Goal: Information Seeking & Learning: Learn about a topic

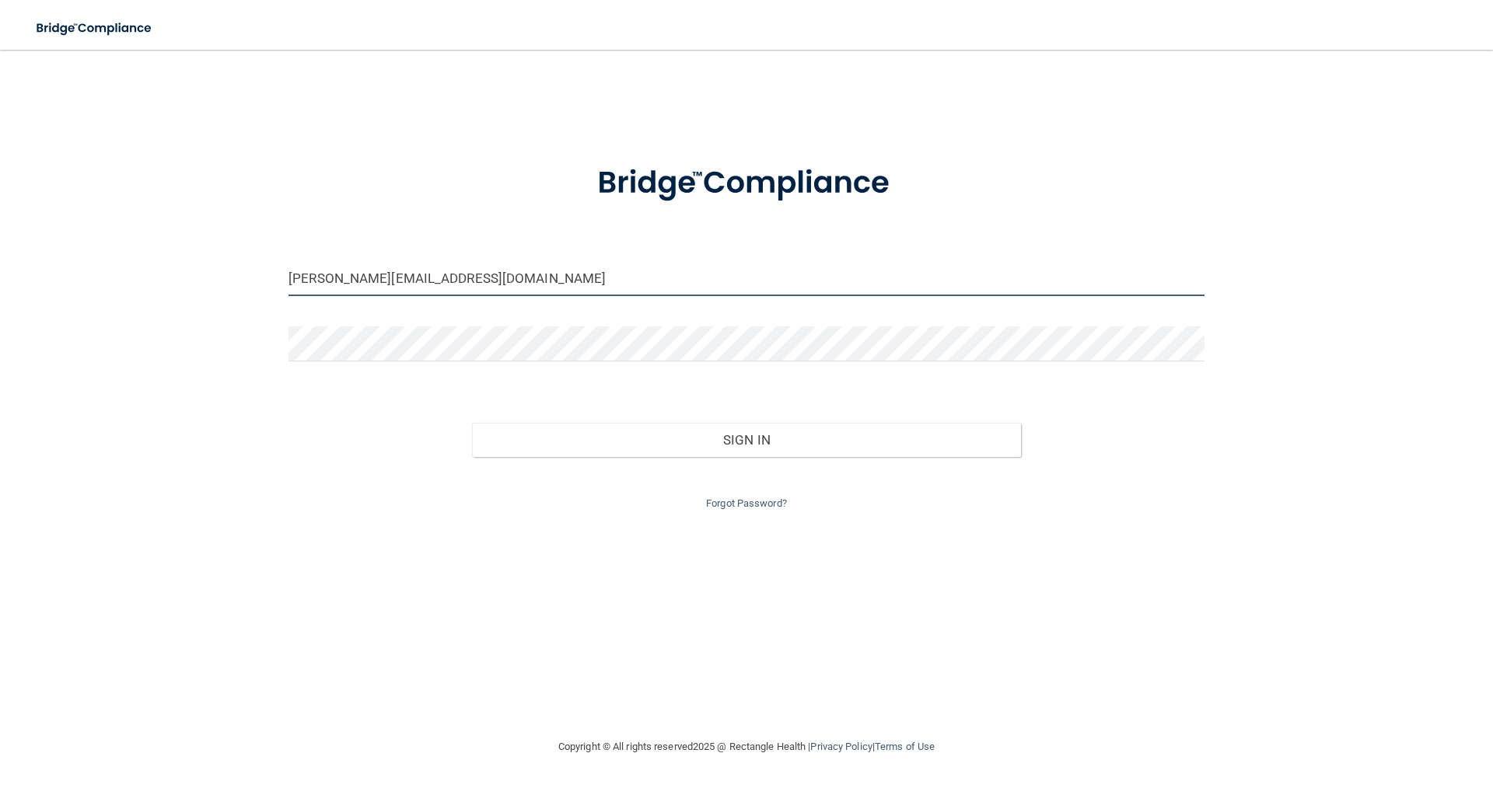
drag, startPoint x: 315, startPoint y: 278, endPoint x: 211, endPoint y: 280, distance: 104.2
click at [211, 280] on div "[PERSON_NAME][EMAIL_ADDRESS][DOMAIN_NAME] Invalid email/password. You don't hav…" at bounding box center [746, 393] width 1431 height 657
type input "[PERSON_NAME][EMAIL_ADDRESS][DOMAIN_NAME]"
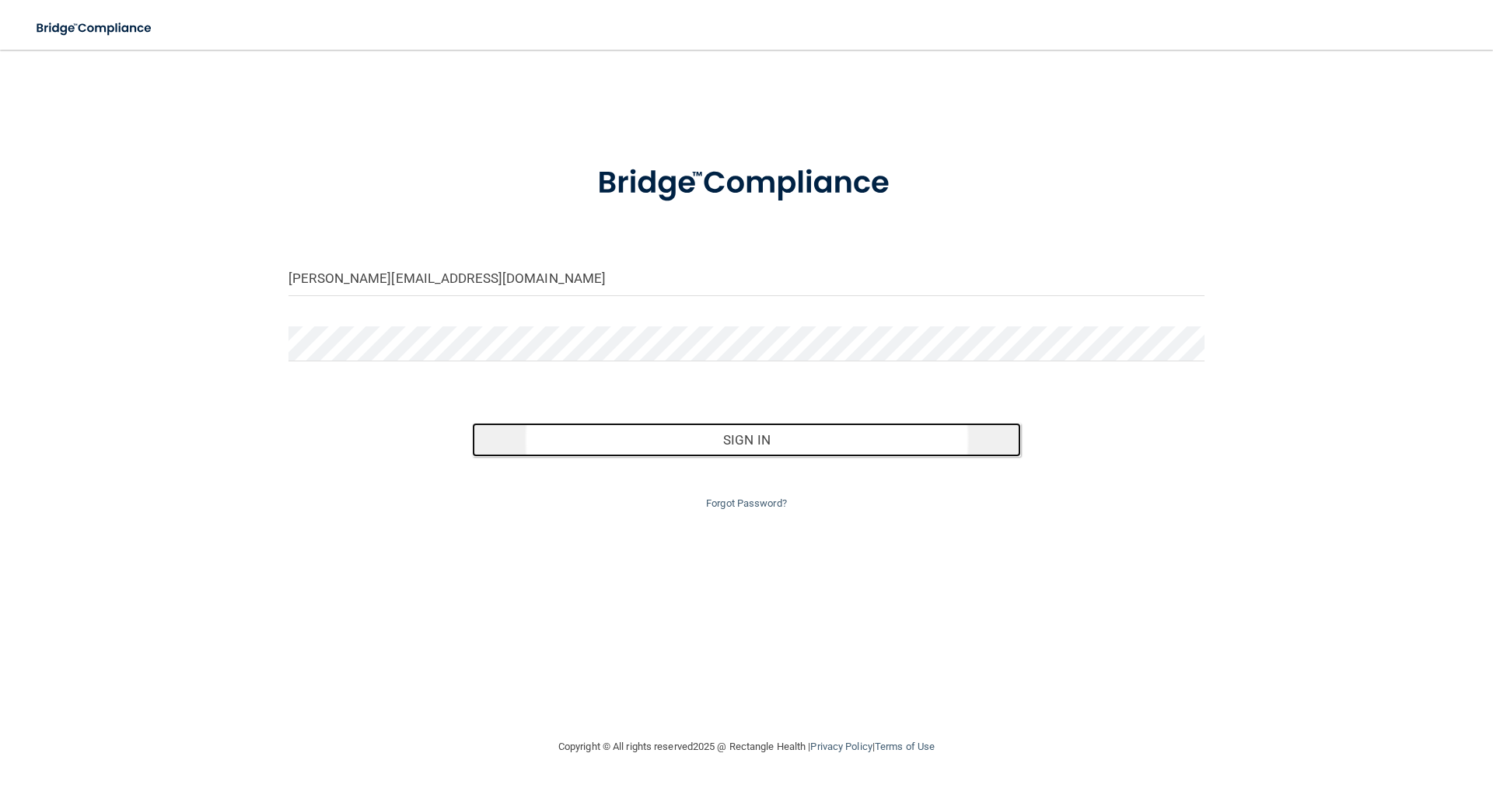
click at [738, 443] on button "Sign In" at bounding box center [747, 440] width 550 height 34
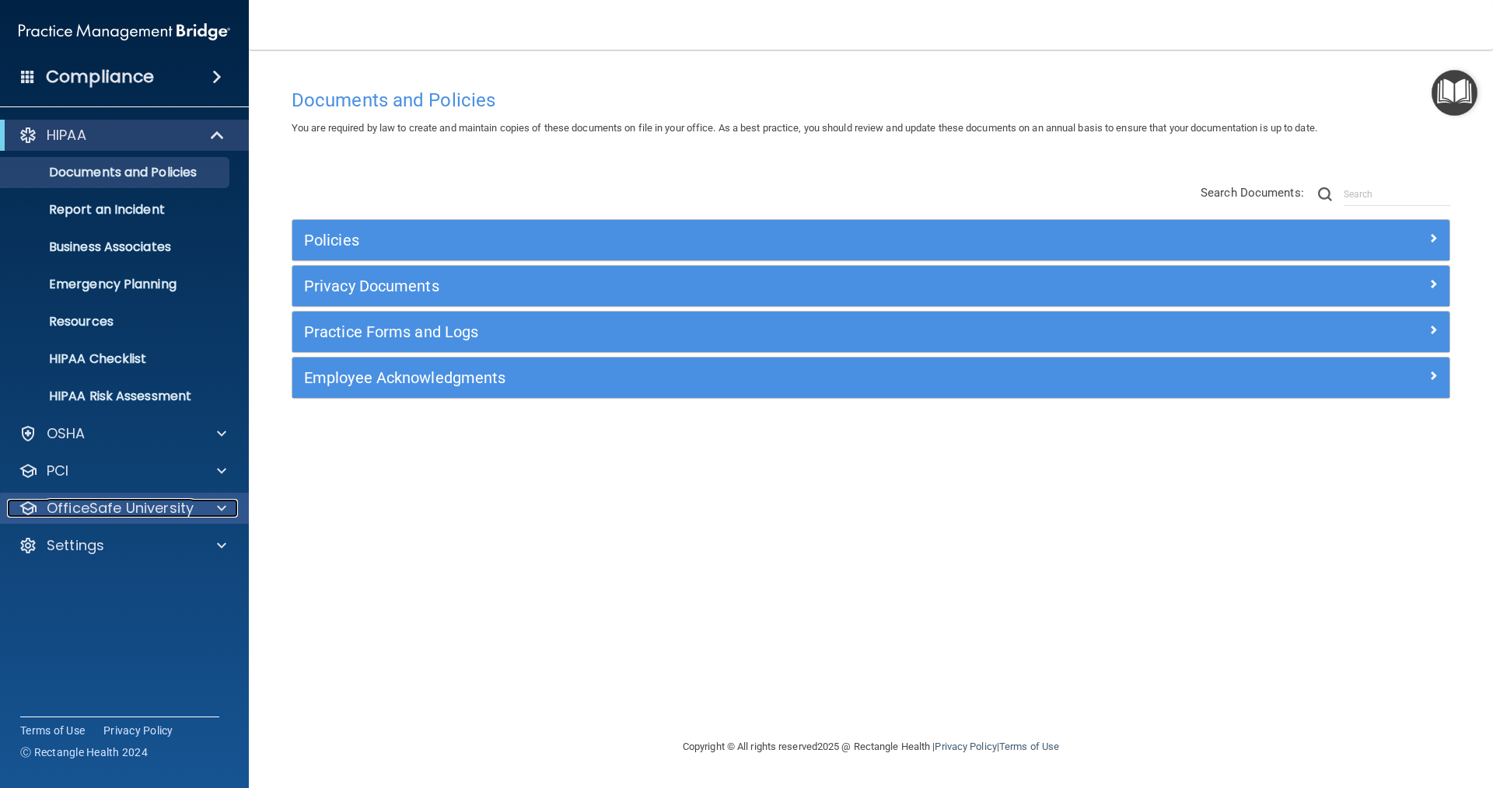
click at [207, 507] on div at bounding box center [219, 508] width 39 height 19
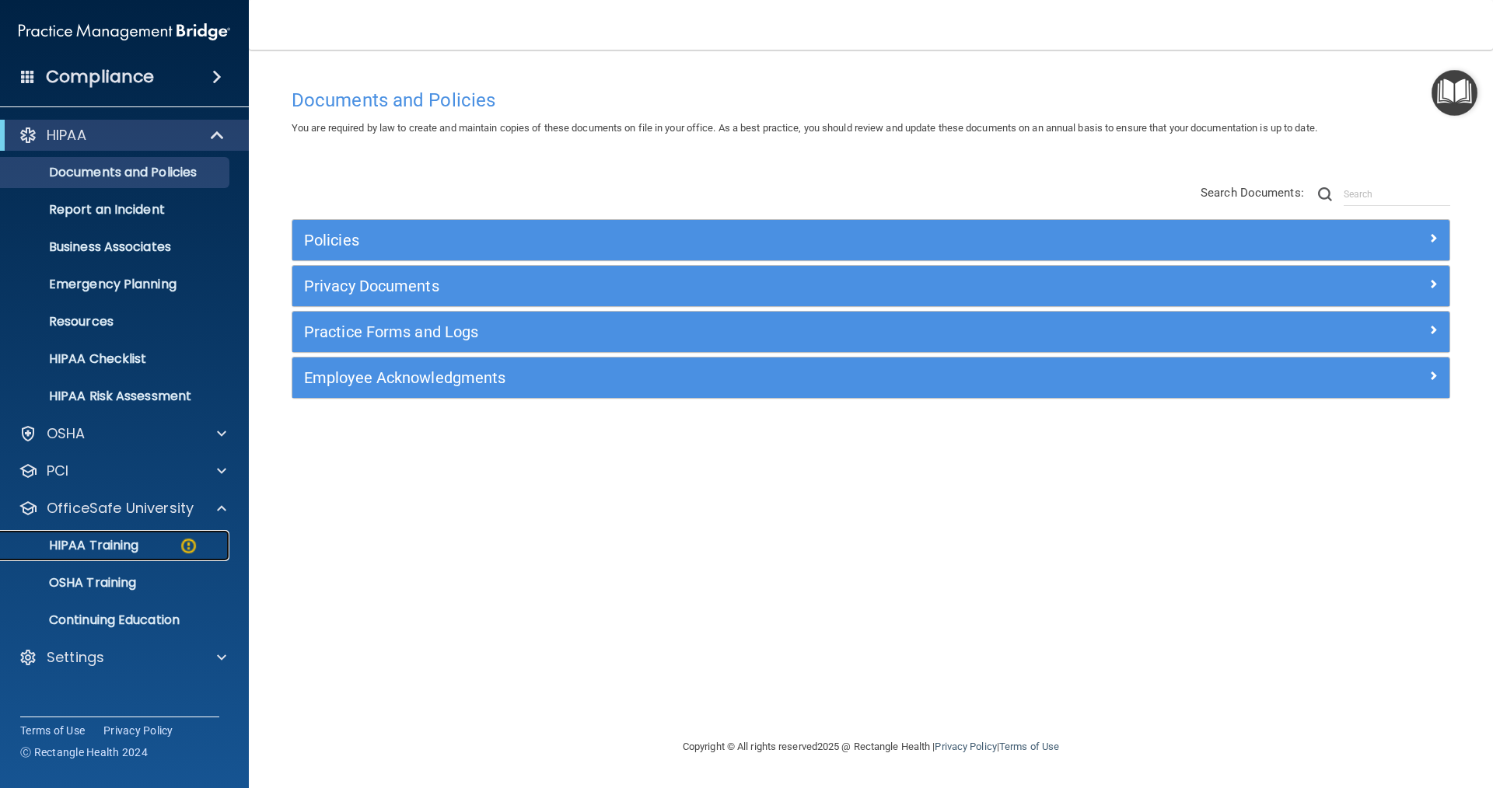
click at [148, 540] on div "HIPAA Training" at bounding box center [116, 546] width 212 height 16
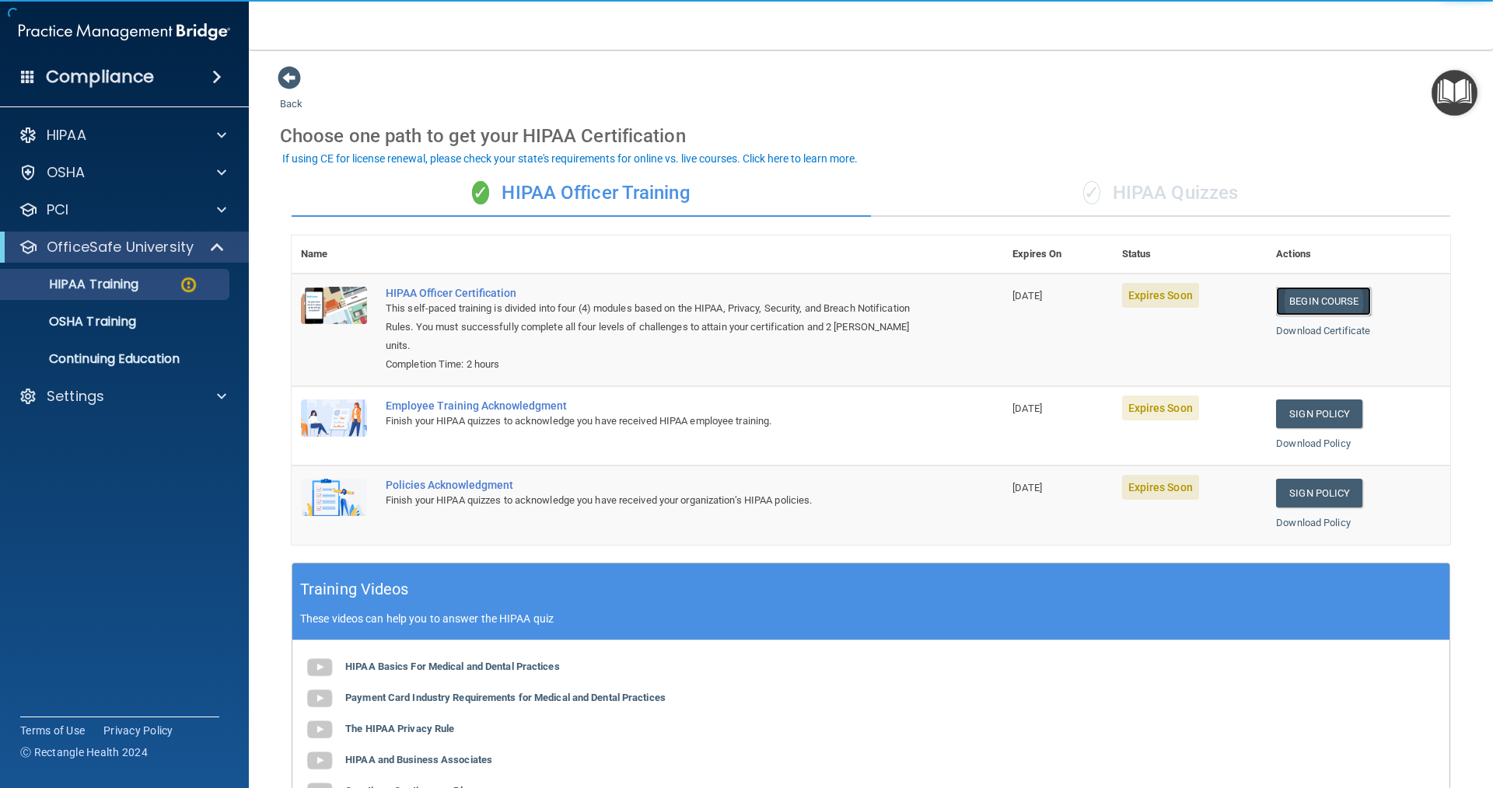
click at [1302, 302] on link "Begin Course" at bounding box center [1323, 301] width 95 height 29
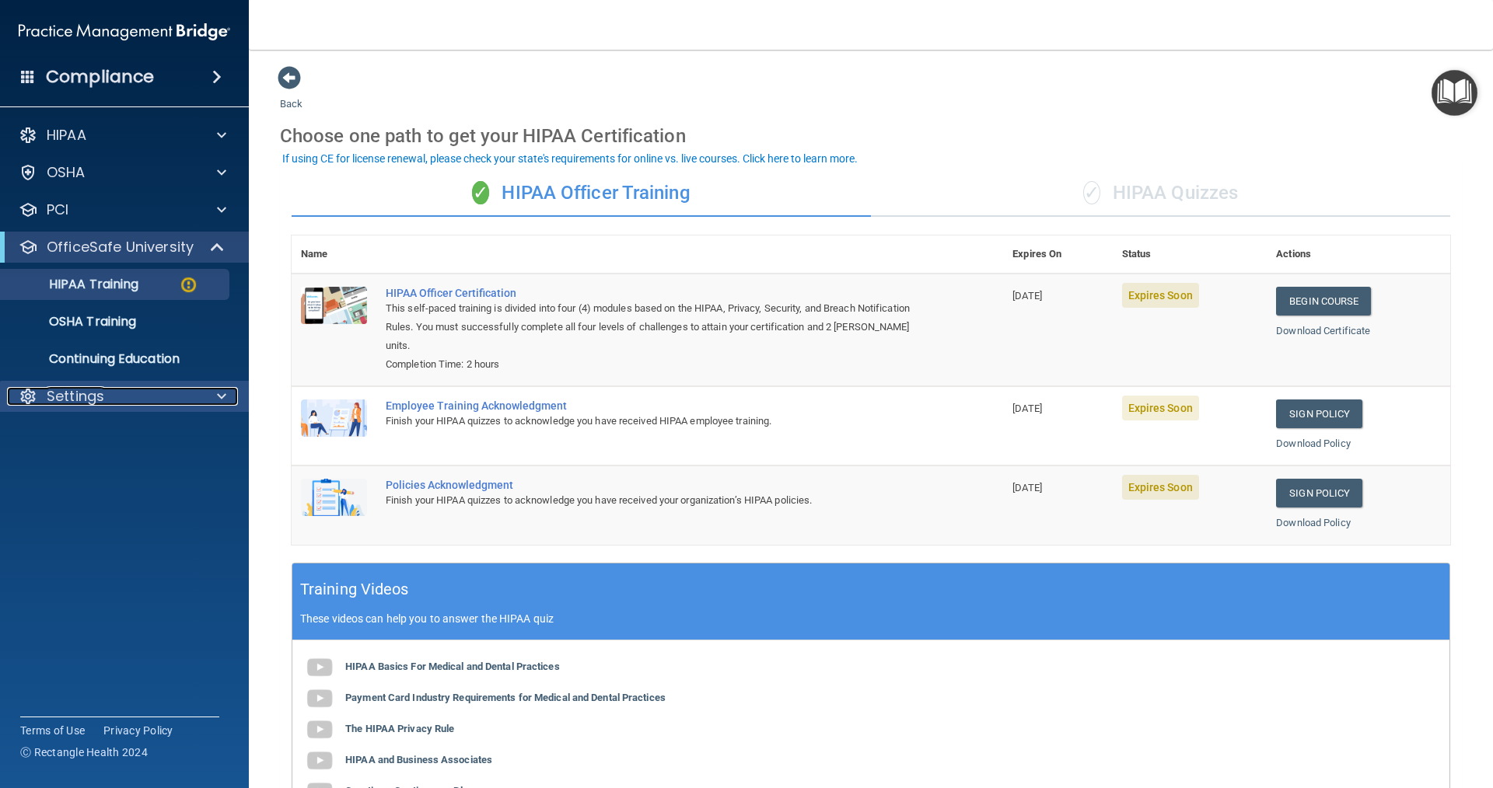
click at [135, 393] on div "Settings" at bounding box center [103, 396] width 193 height 19
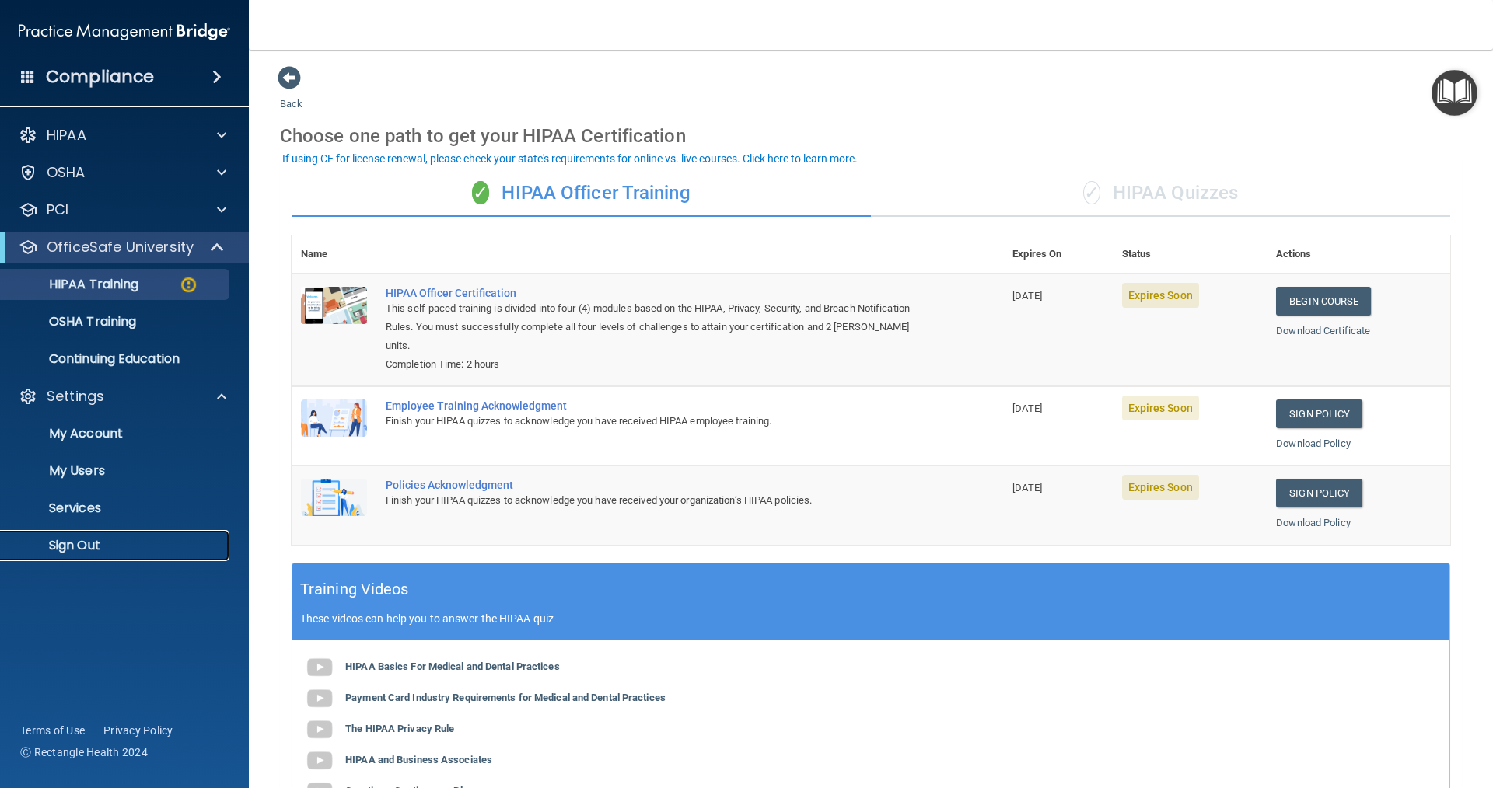
click at [113, 542] on p "Sign Out" at bounding box center [116, 546] width 212 height 16
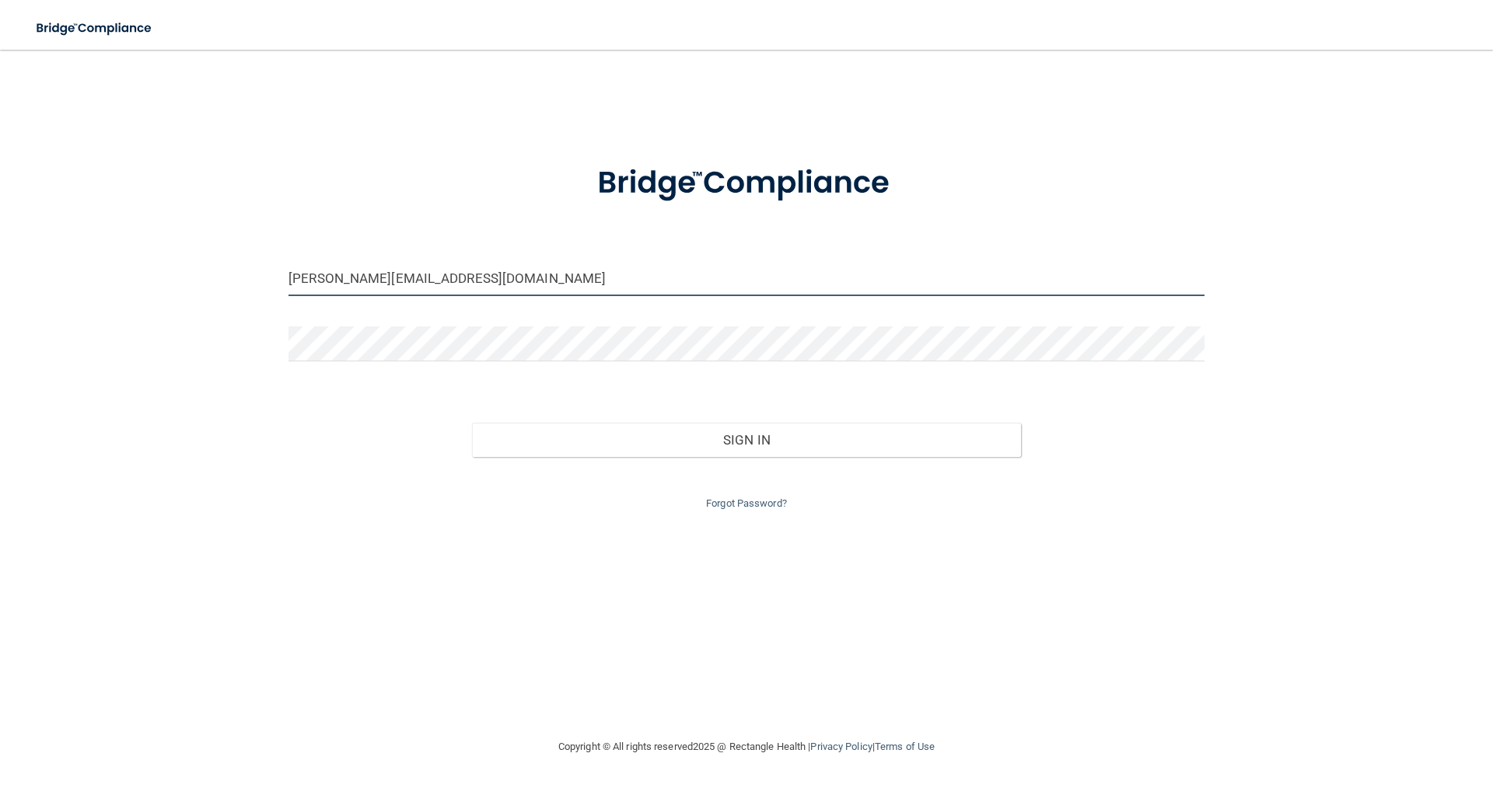
drag, startPoint x: 323, startPoint y: 270, endPoint x: 231, endPoint y: 290, distance: 93.9
click at [231, 290] on div "dr.lee@fullertonfamilydental.com Invalid email/password. You don't have permiss…" at bounding box center [746, 393] width 1431 height 657
type input "[PERSON_NAME][EMAIL_ADDRESS][DOMAIN_NAME]"
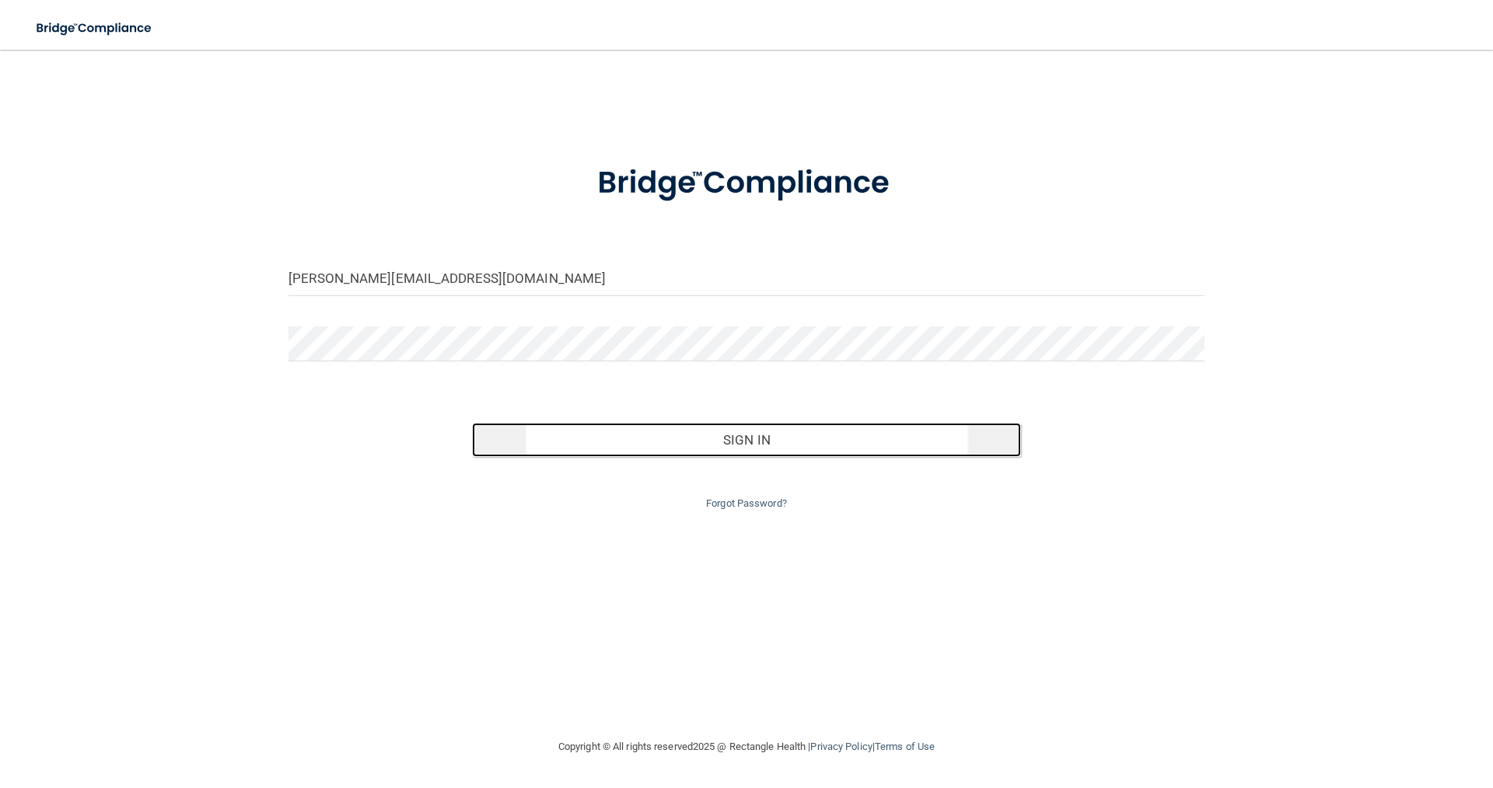
click at [831, 440] on button "Sign In" at bounding box center [747, 440] width 550 height 34
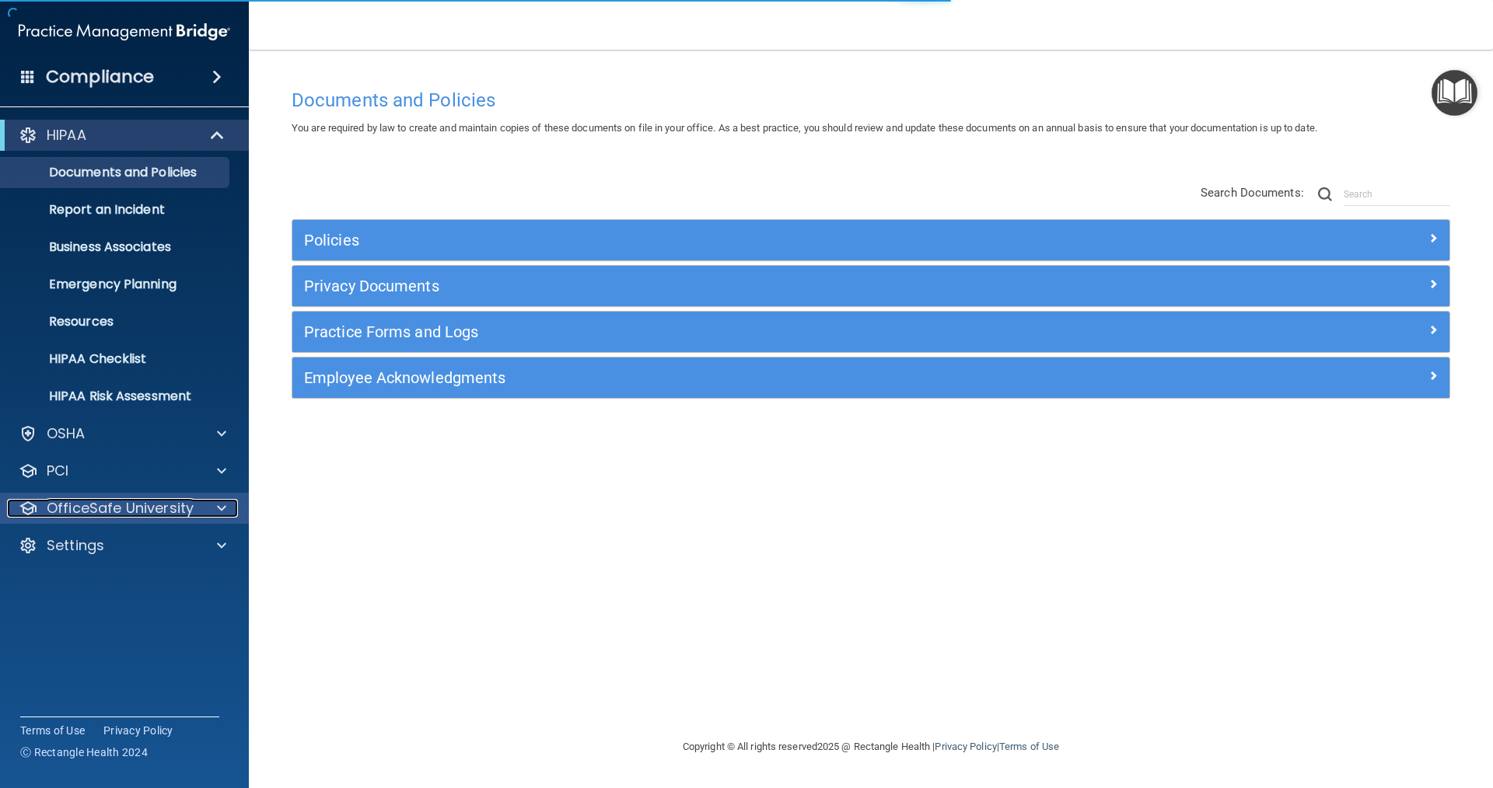
click at [151, 501] on p "OfficeSafe University" at bounding box center [120, 508] width 147 height 19
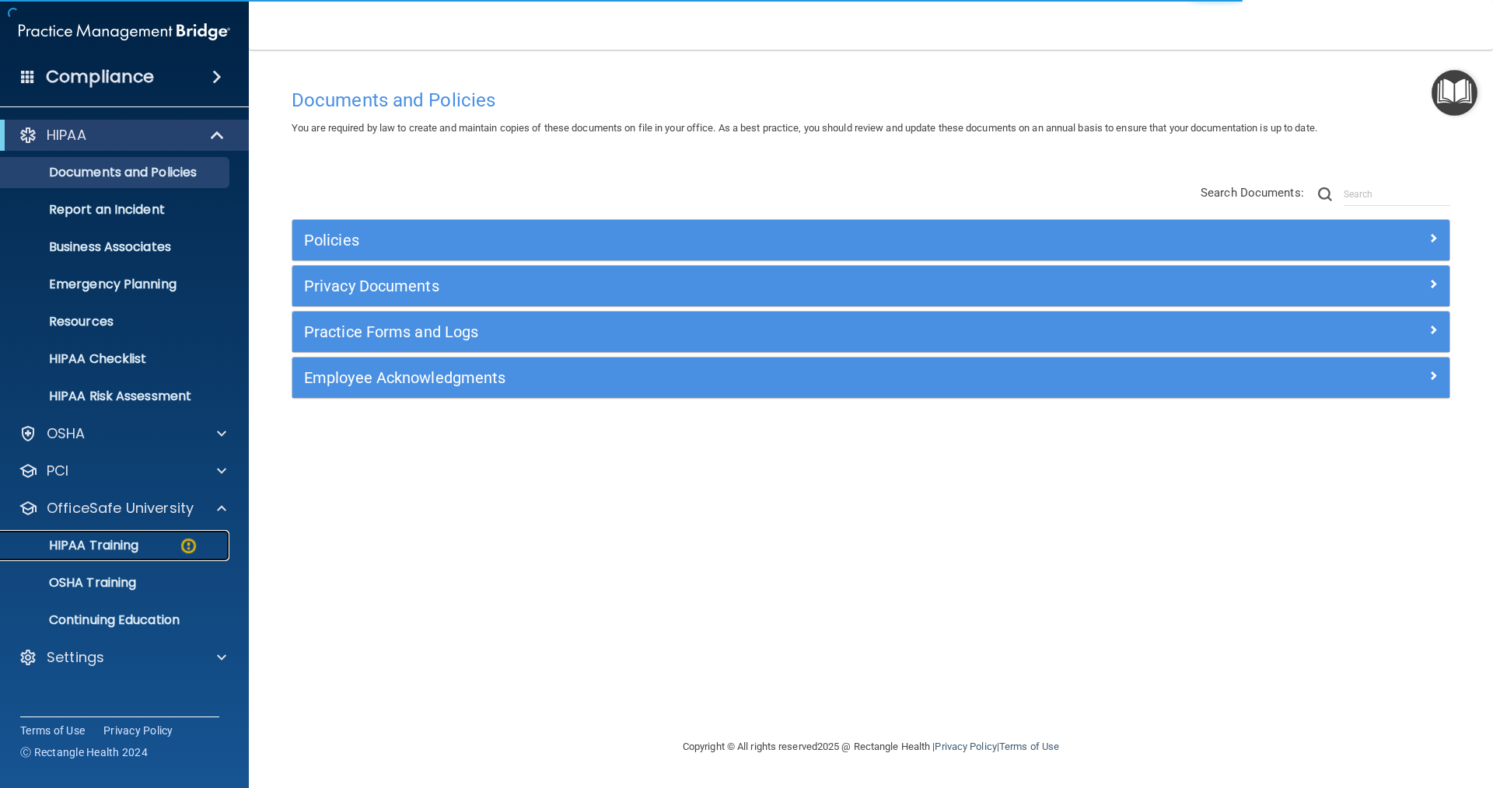
click at [152, 548] on div "HIPAA Training" at bounding box center [116, 546] width 212 height 16
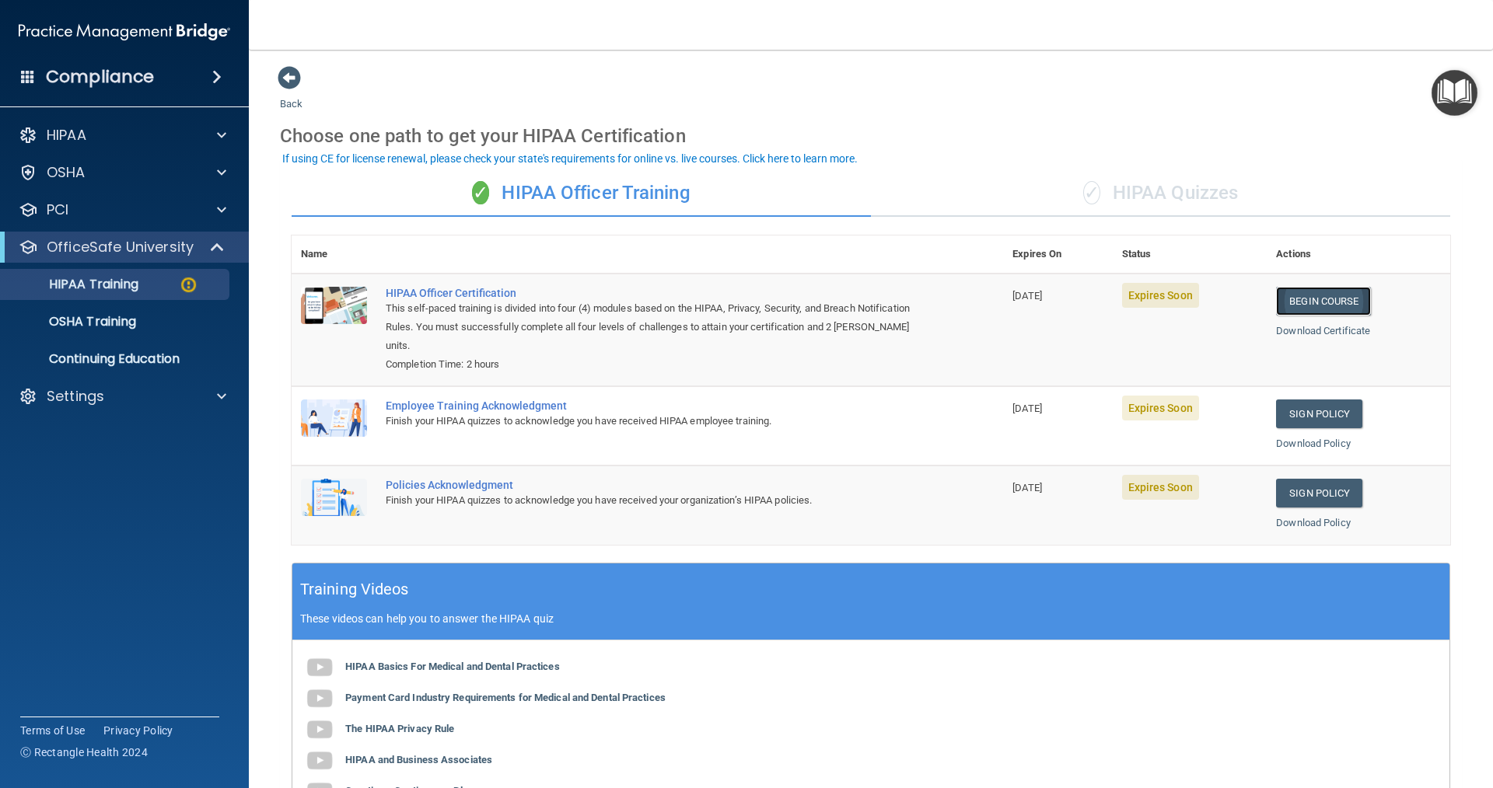
click at [1340, 302] on link "Begin Course" at bounding box center [1323, 301] width 95 height 29
click at [1179, 209] on div "✓ HIPAA Quizzes" at bounding box center [1160, 193] width 579 height 47
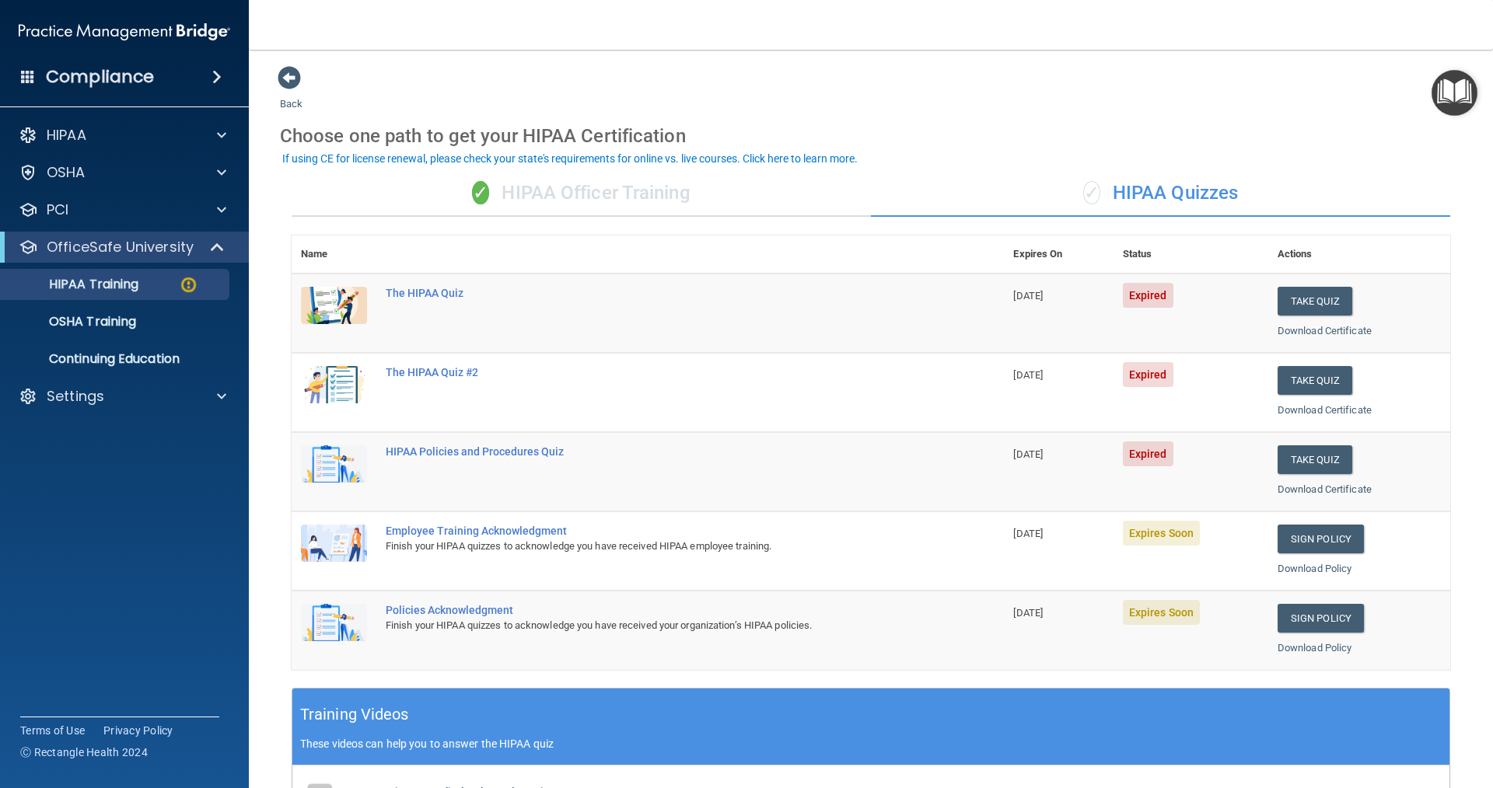
click at [623, 197] on div "✓ HIPAA Officer Training" at bounding box center [581, 193] width 579 height 47
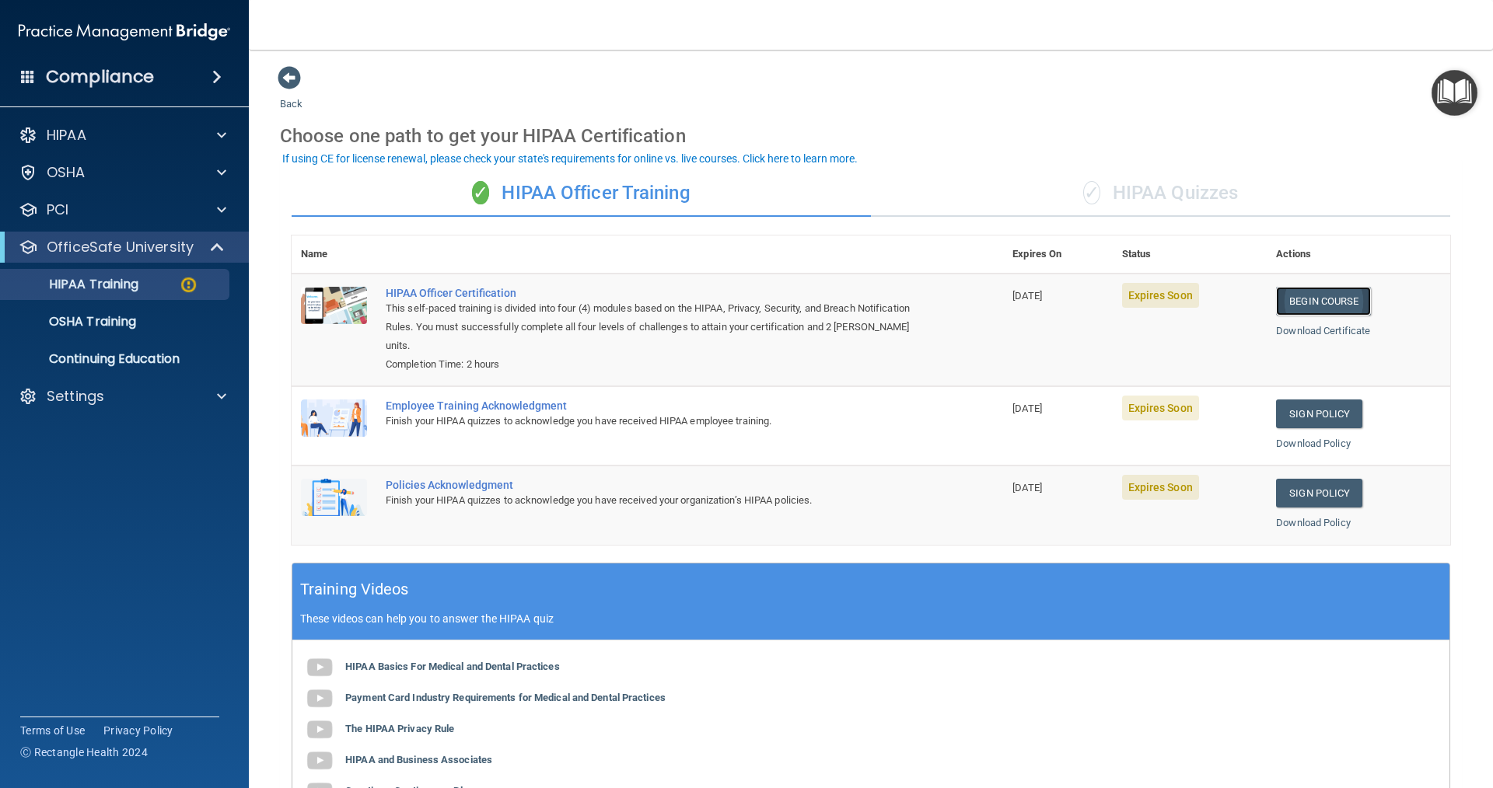
click at [1318, 307] on link "Begin Course" at bounding box center [1323, 301] width 95 height 29
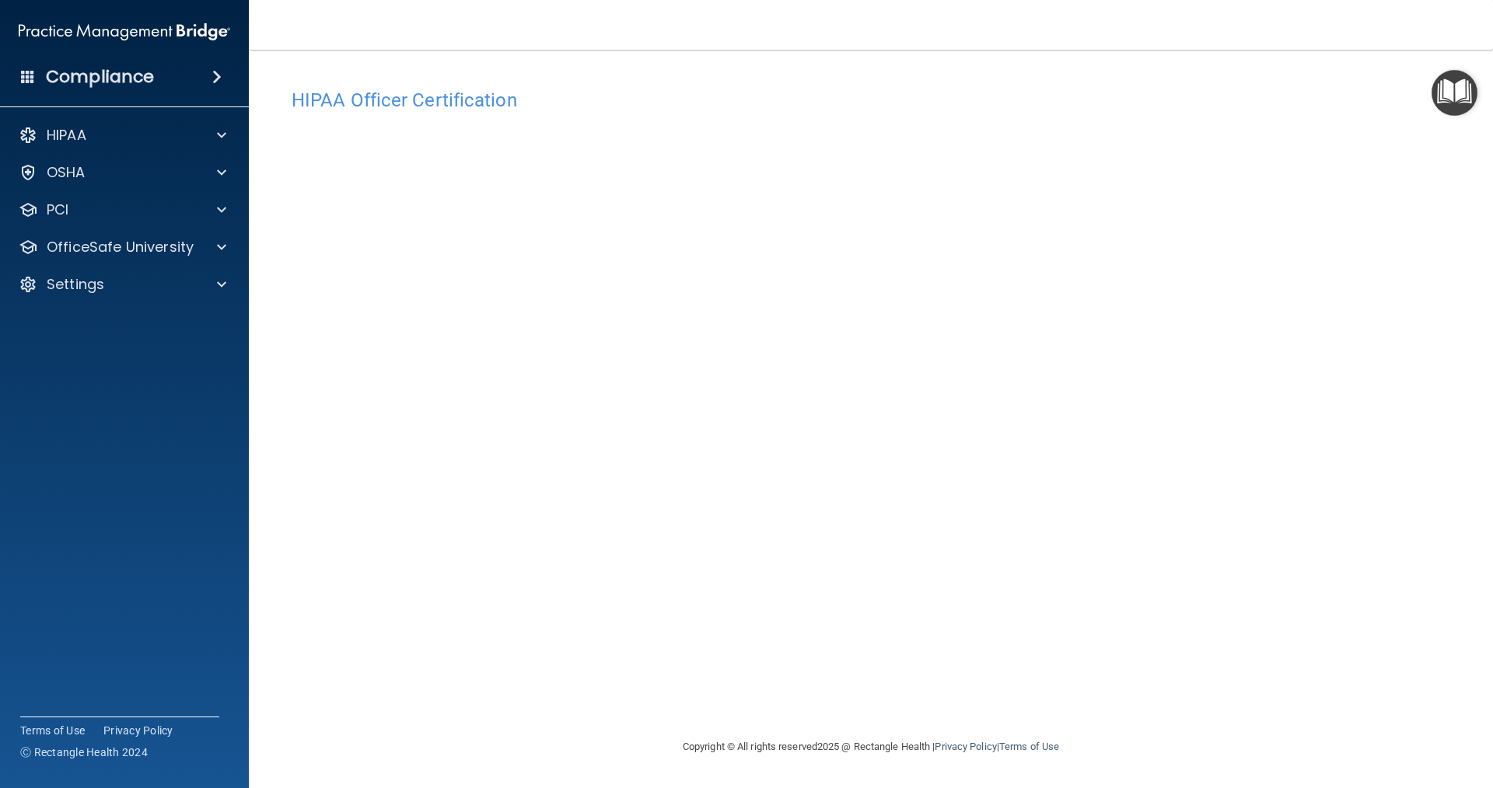
drag, startPoint x: 707, startPoint y: 117, endPoint x: 1459, endPoint y: 209, distance: 757.4
drag, startPoint x: 1459, startPoint y: 209, endPoint x: 1474, endPoint y: 180, distance: 33.4
drag, startPoint x: 1474, startPoint y: 180, endPoint x: 1271, endPoint y: 112, distance: 213.9
click at [1295, 93] on h4 "HIPAA Officer Certification" at bounding box center [871, 100] width 1158 height 20
click at [118, 296] on div "Settings" at bounding box center [125, 284] width 250 height 31
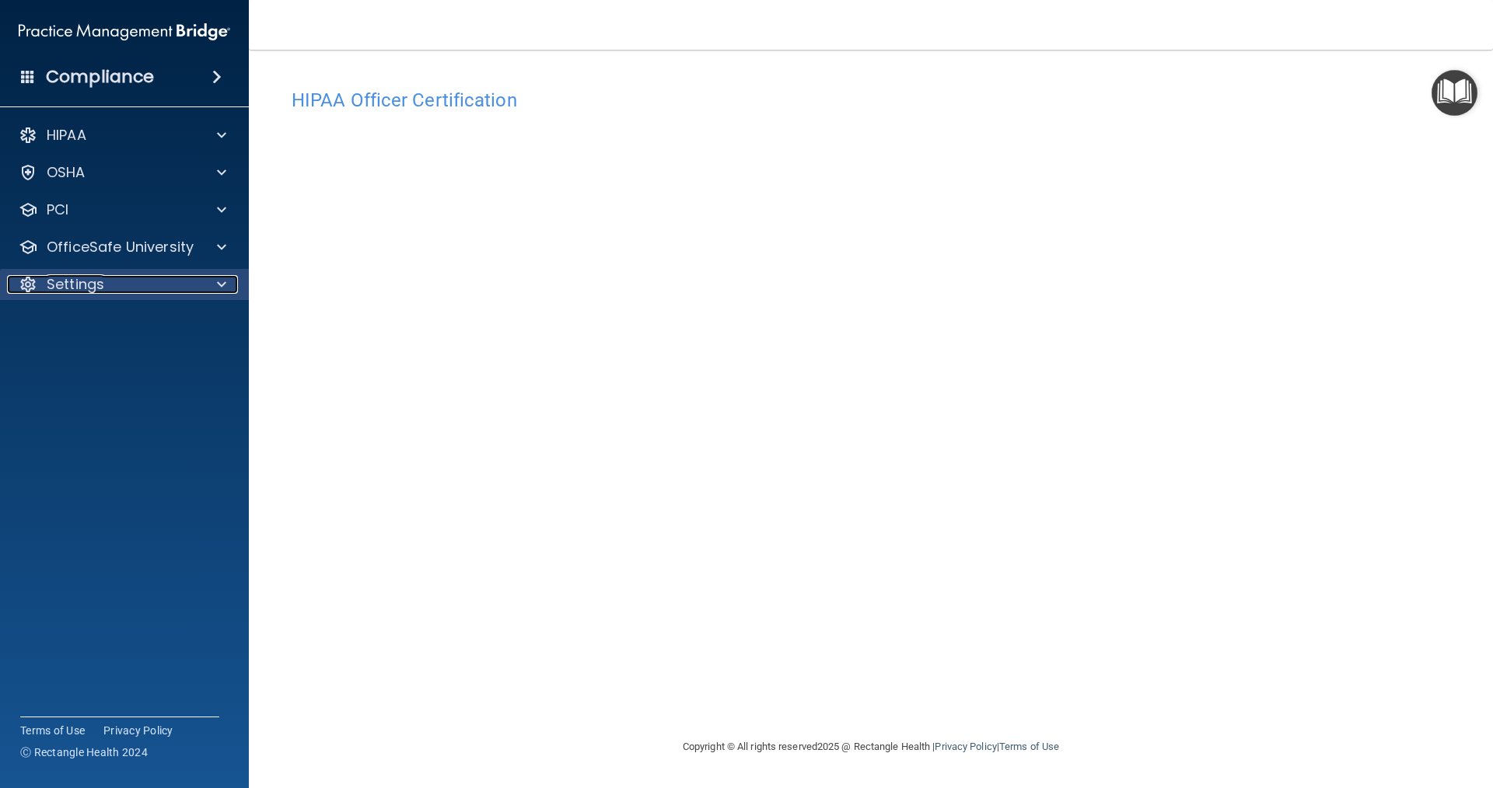
click at [109, 292] on div "Settings" at bounding box center [103, 284] width 193 height 19
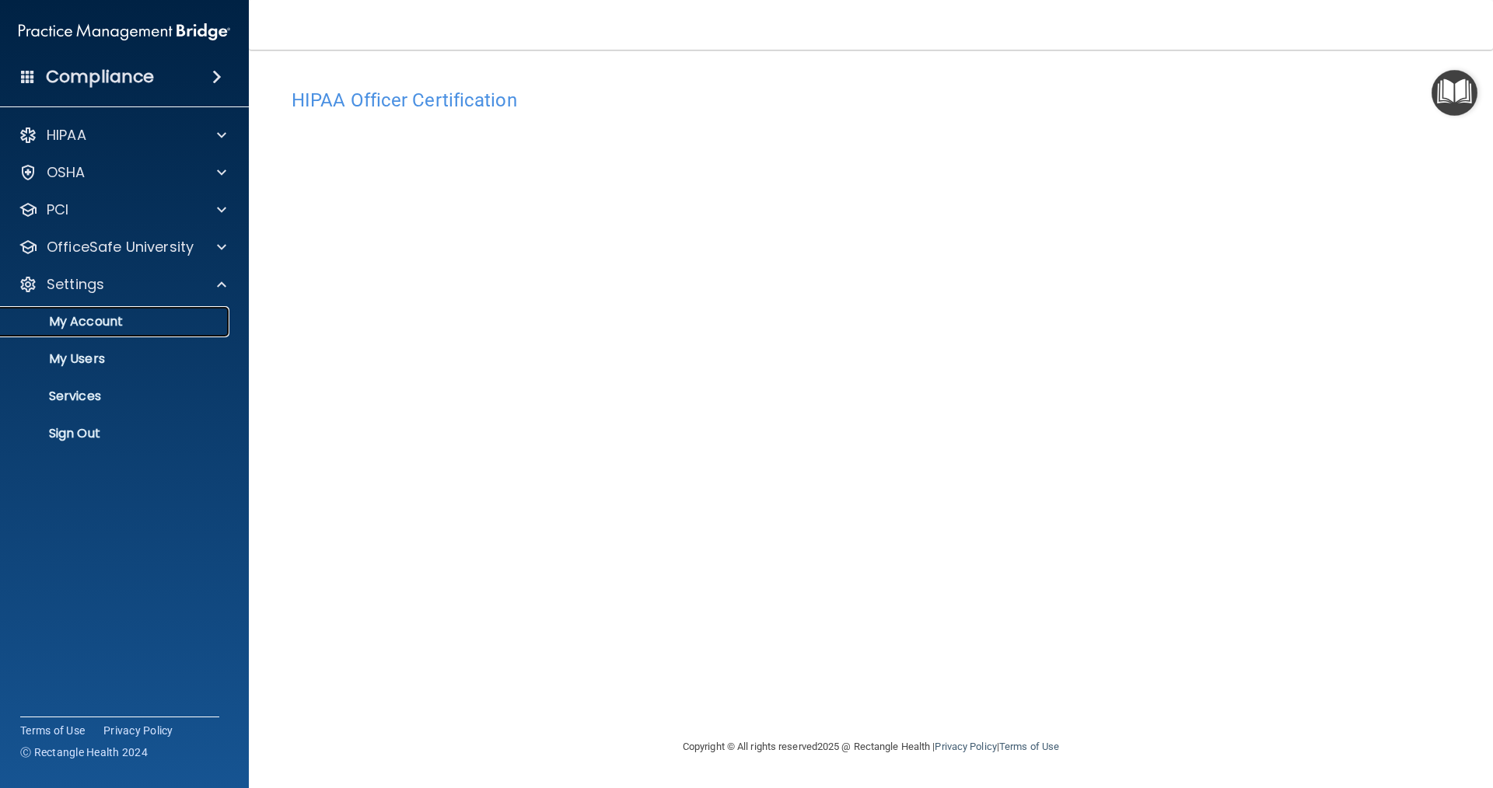
click at [105, 329] on p "My Account" at bounding box center [116, 322] width 212 height 16
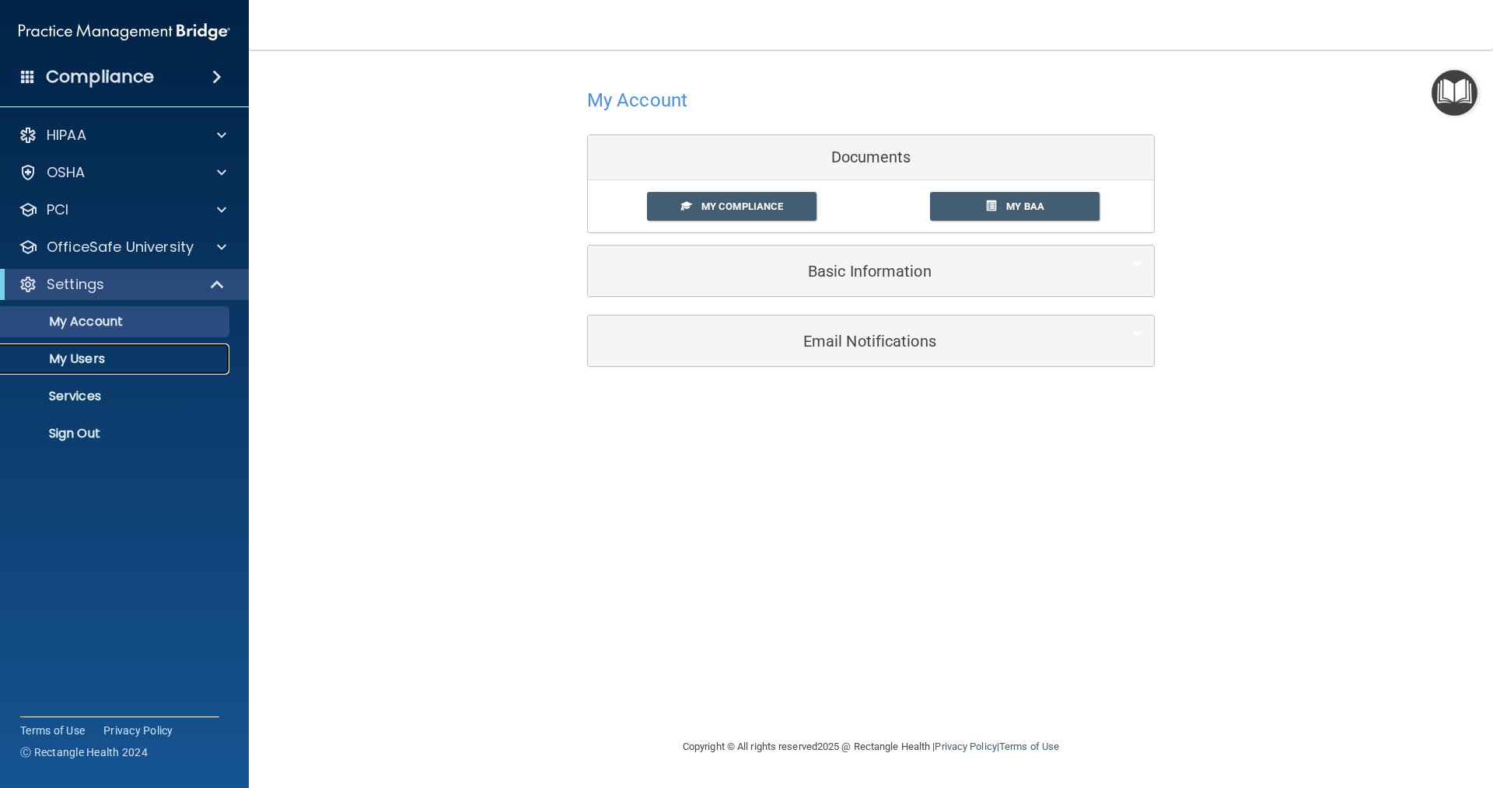
click at [105, 357] on p "My Users" at bounding box center [116, 359] width 212 height 16
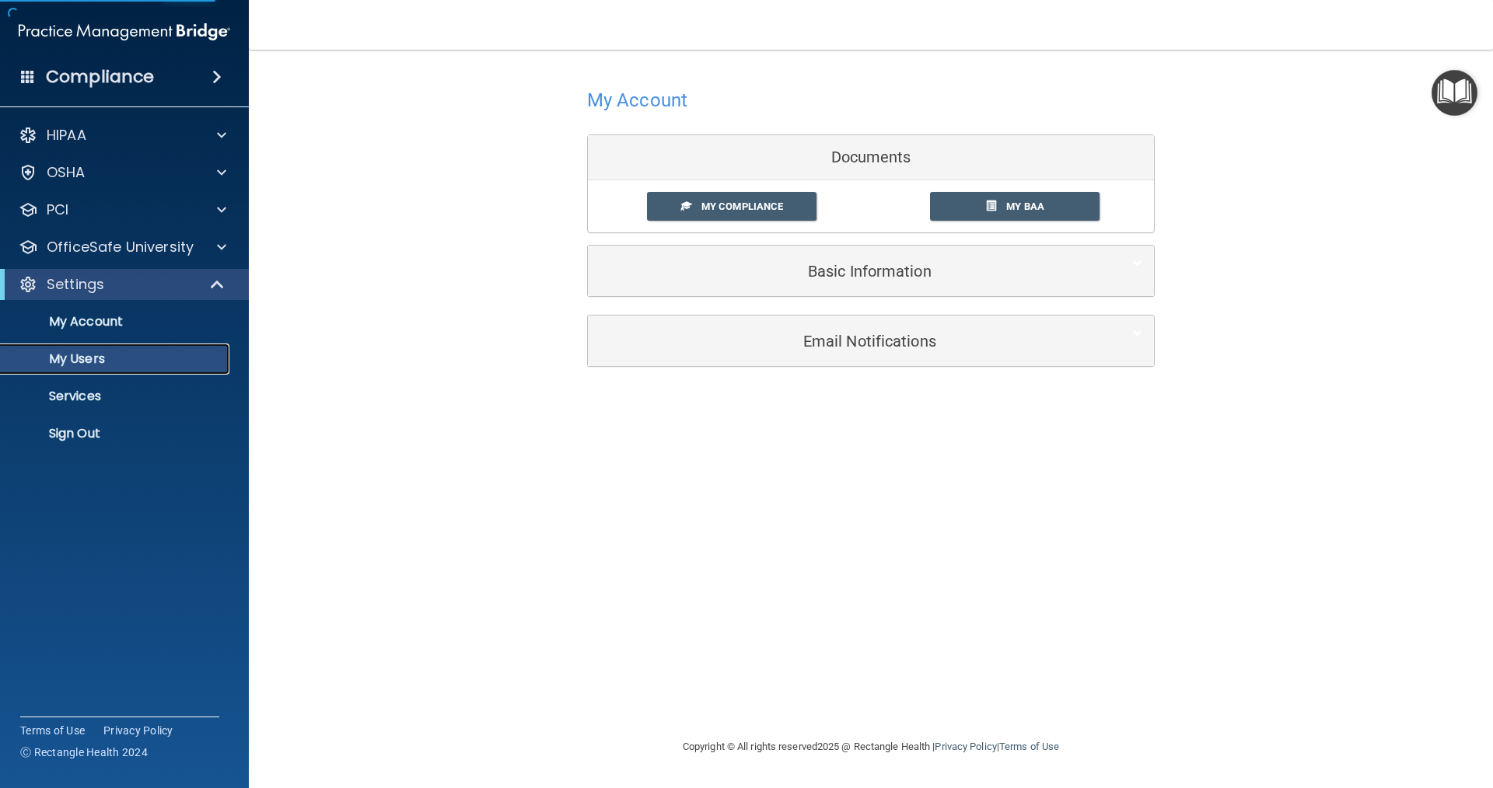
select select "20"
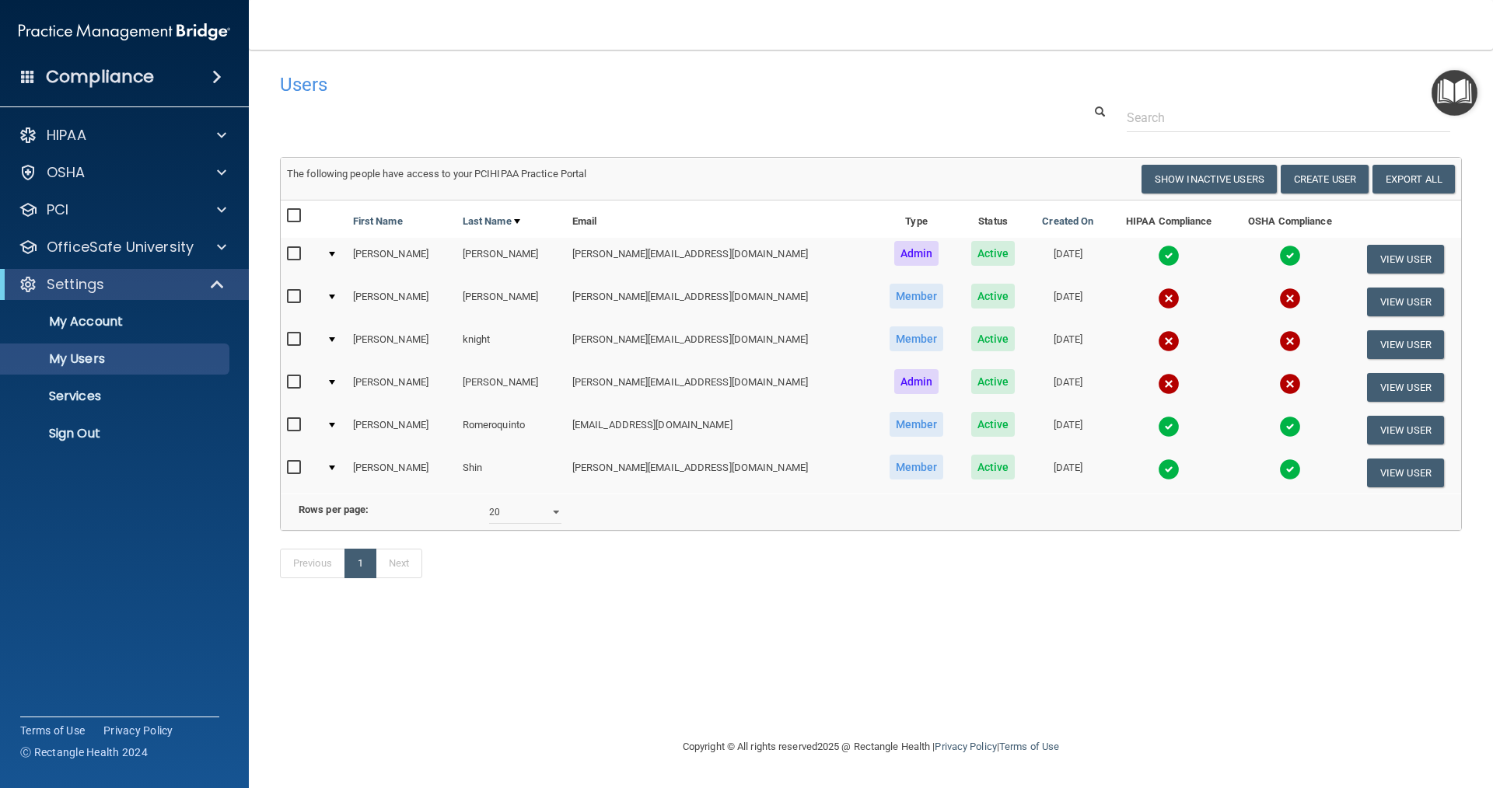
click at [573, 250] on td "[PERSON_NAME][EMAIL_ADDRESS][DOMAIN_NAME]" at bounding box center [720, 259] width 309 height 43
click at [566, 251] on td "[PERSON_NAME][EMAIL_ADDRESS][DOMAIN_NAME]" at bounding box center [720, 259] width 309 height 43
click at [342, 262] on td at bounding box center [333, 259] width 26 height 43
click at [335, 253] on div at bounding box center [332, 254] width 6 height 5
click at [915, 101] on div "Users" at bounding box center [619, 84] width 703 height 38
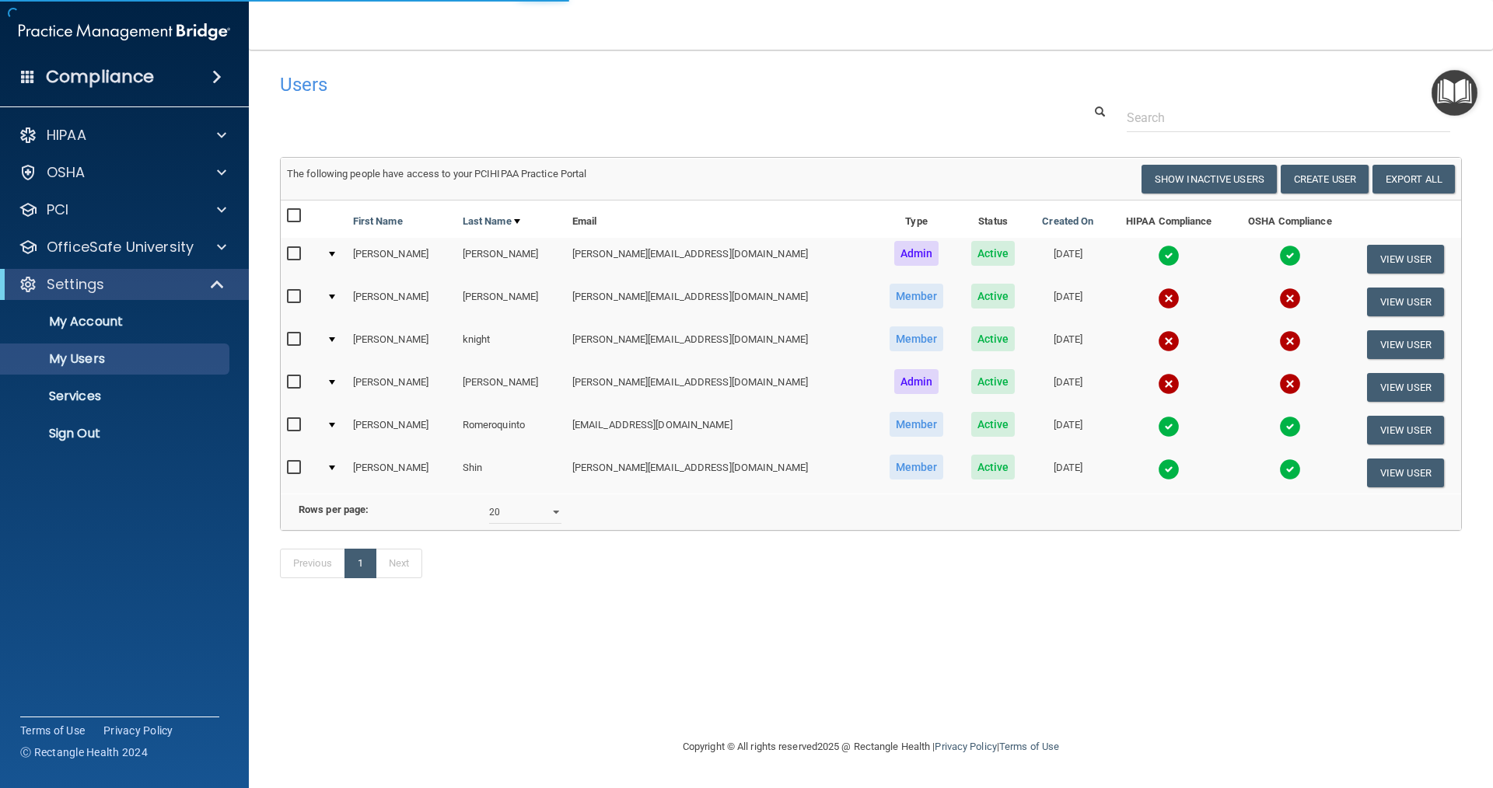
drag, startPoint x: 915, startPoint y: 101, endPoint x: 1217, endPoint y: 9, distance: 315.5
click at [761, 88] on h4 "Users" at bounding box center [620, 85] width 680 height 20
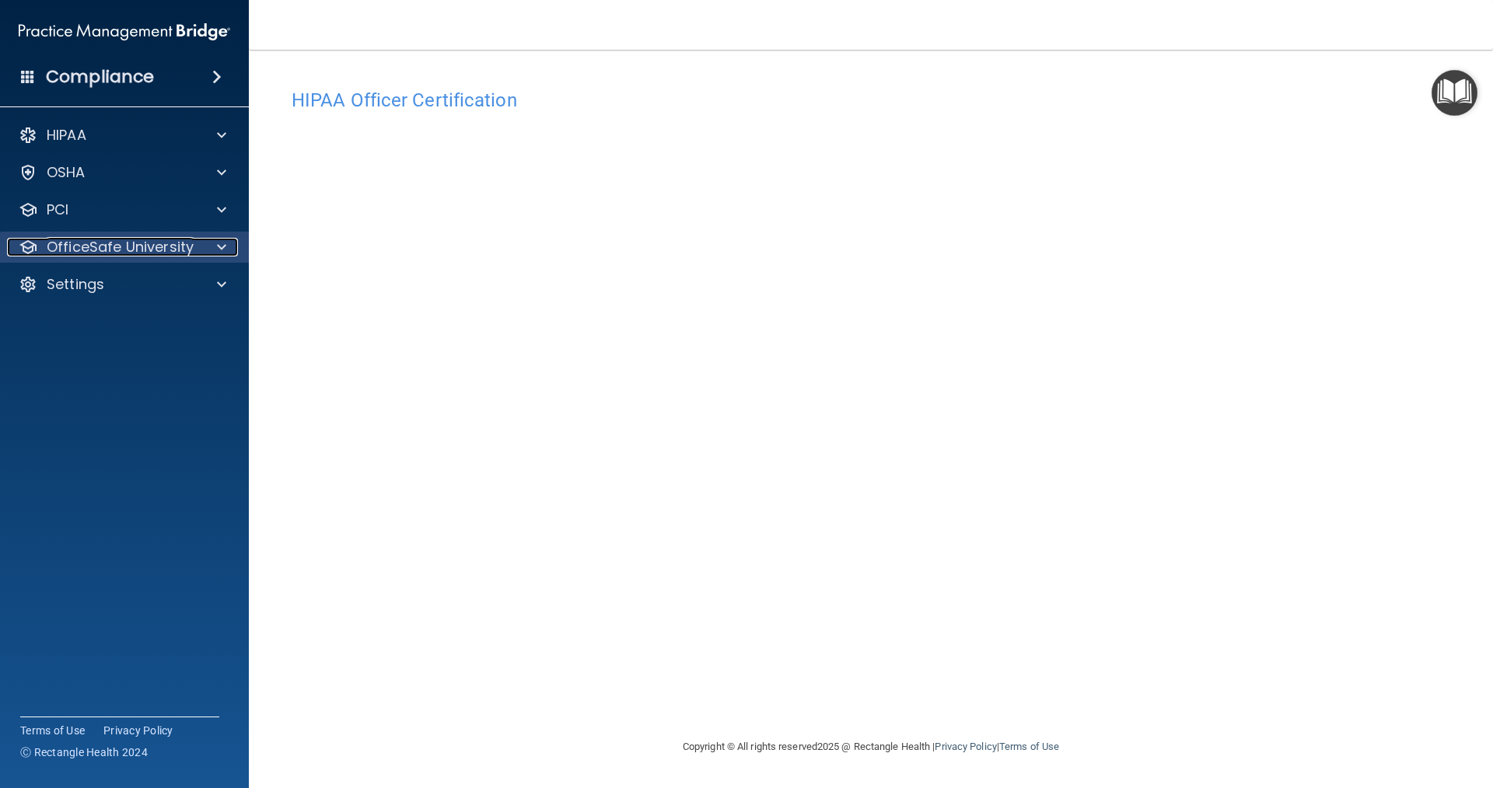
click at [141, 252] on p "OfficeSafe University" at bounding box center [120, 247] width 147 height 19
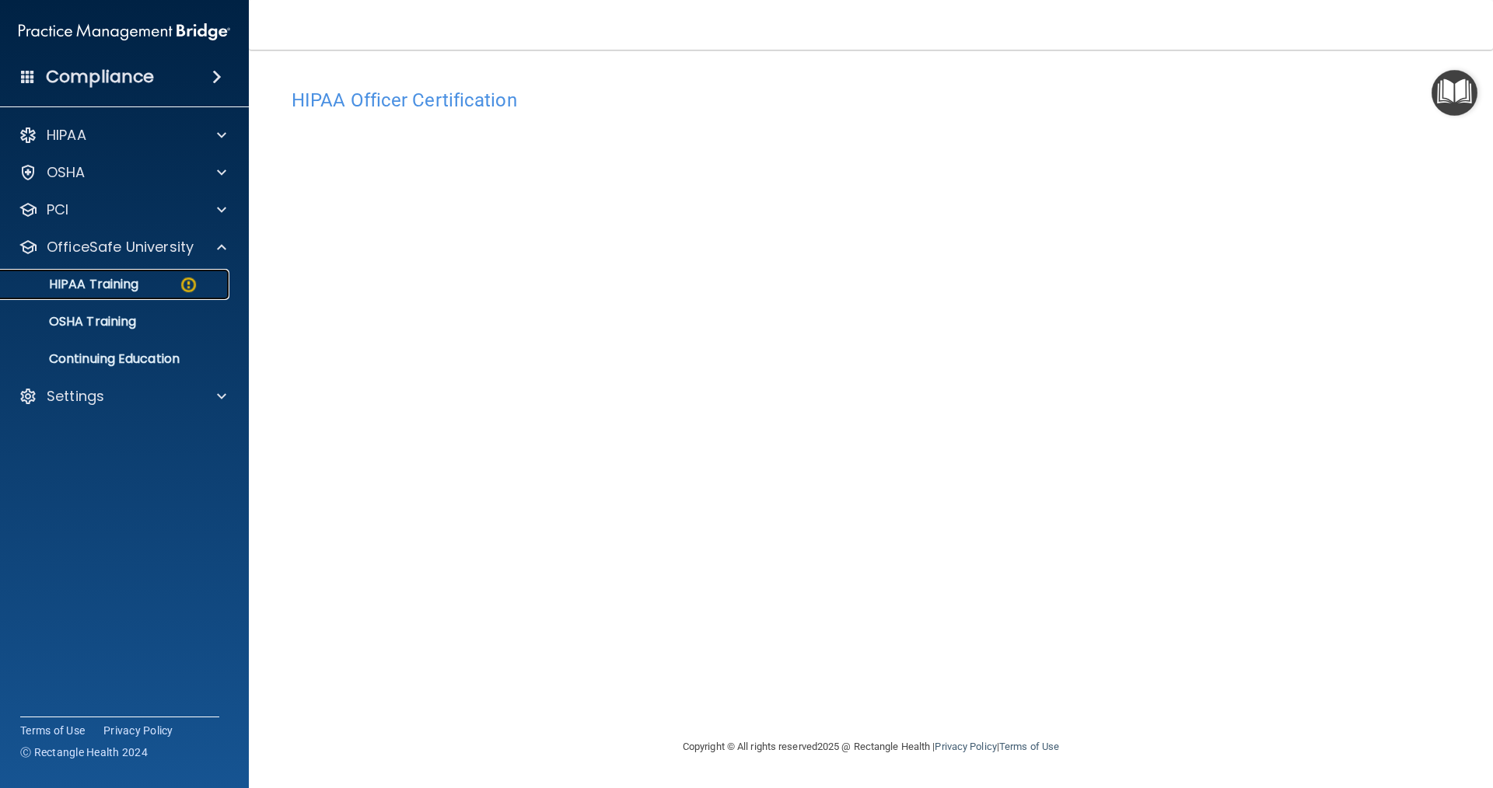
click at [136, 288] on p "HIPAA Training" at bounding box center [74, 285] width 128 height 16
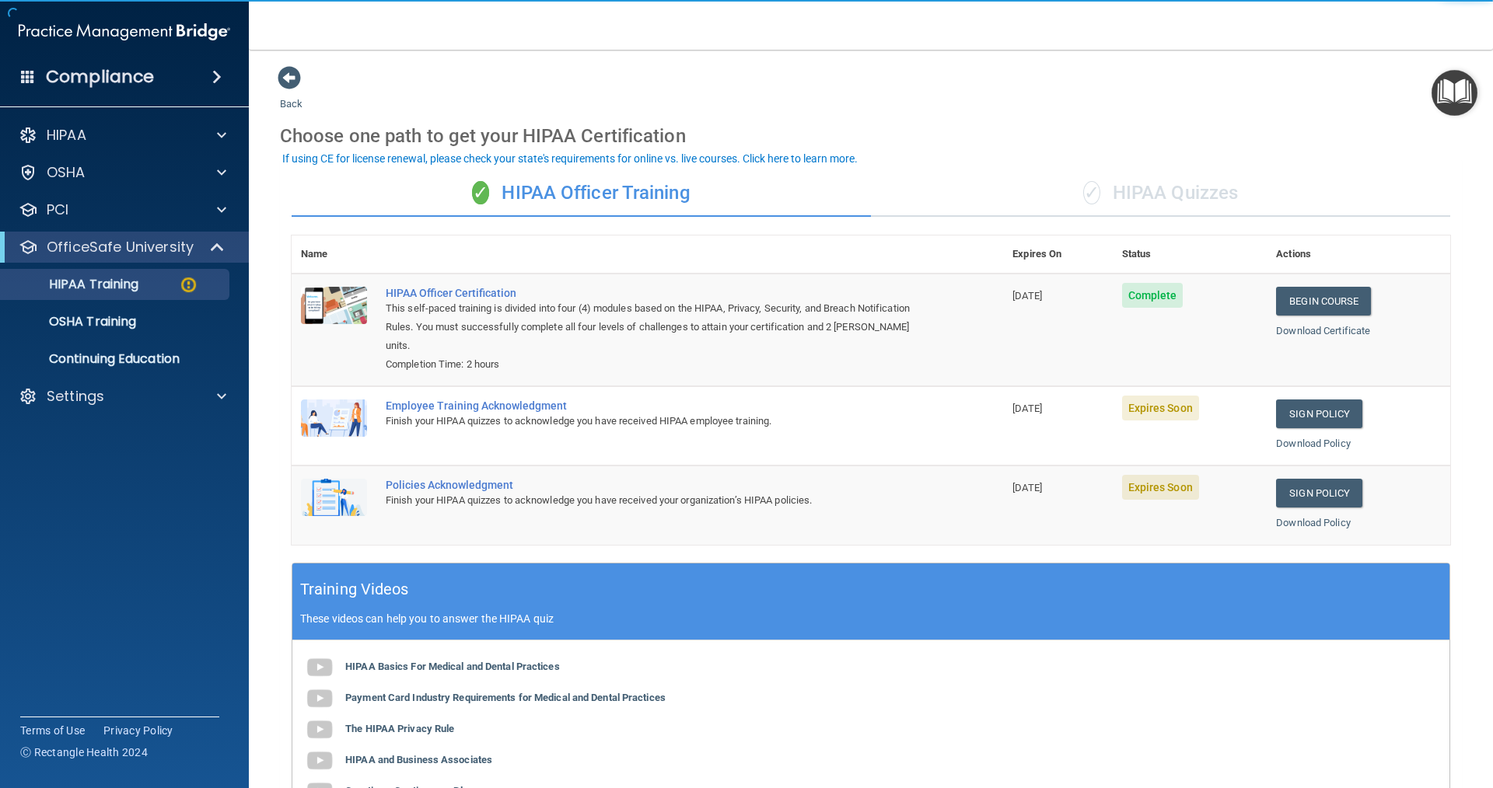
drag, startPoint x: 1165, startPoint y: 160, endPoint x: 1109, endPoint y: 148, distance: 57.3
drag, startPoint x: 1109, startPoint y: 148, endPoint x: 1067, endPoint y: 141, distance: 41.8
click at [1067, 141] on div "Choose one path to get your HIPAA Certification" at bounding box center [871, 136] width 1182 height 45
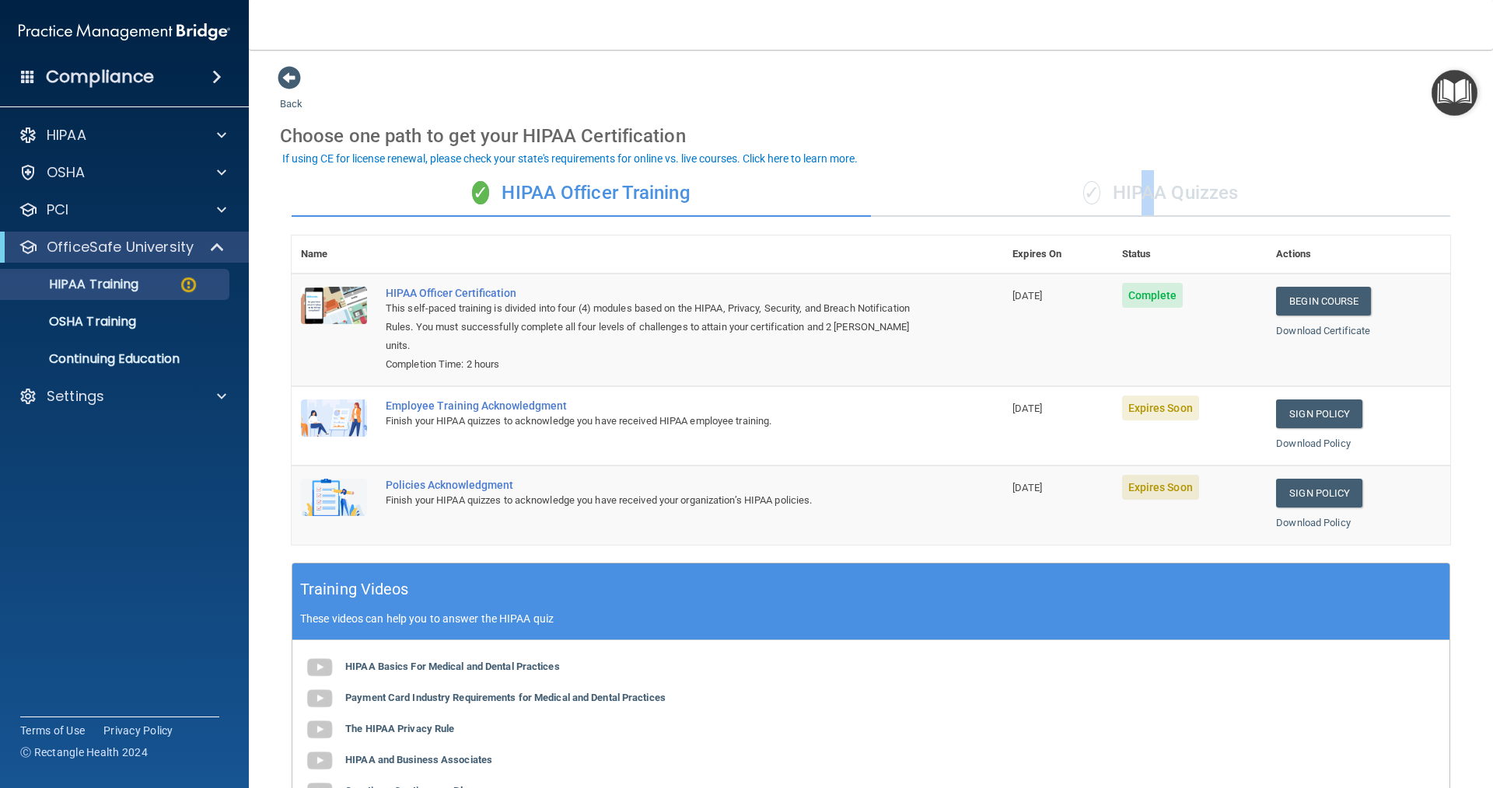
click at [1134, 186] on div "✓ HIPAA Quizzes" at bounding box center [1160, 193] width 579 height 47
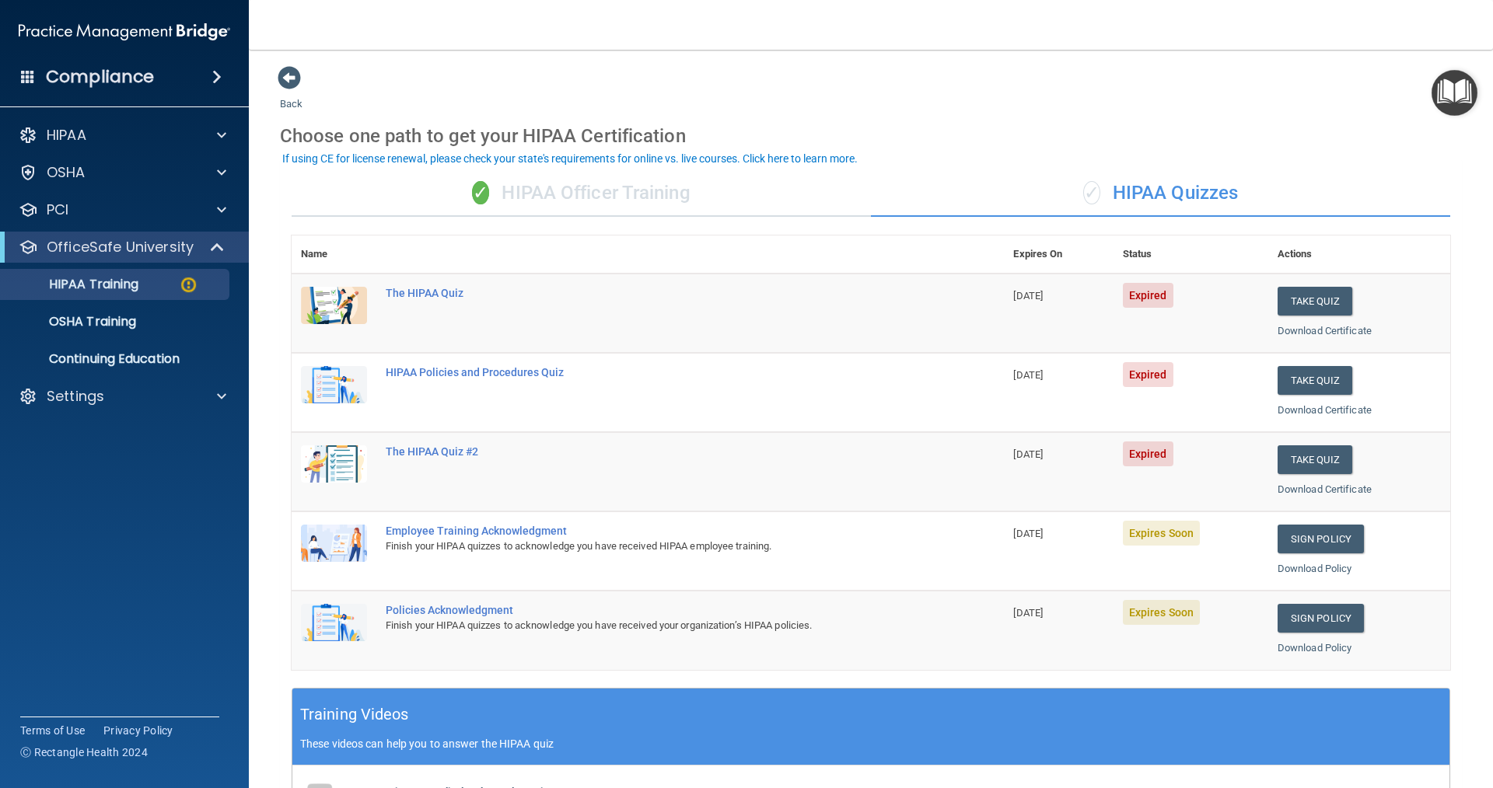
click at [557, 181] on div "✓ HIPAA Officer Training" at bounding box center [581, 193] width 579 height 47
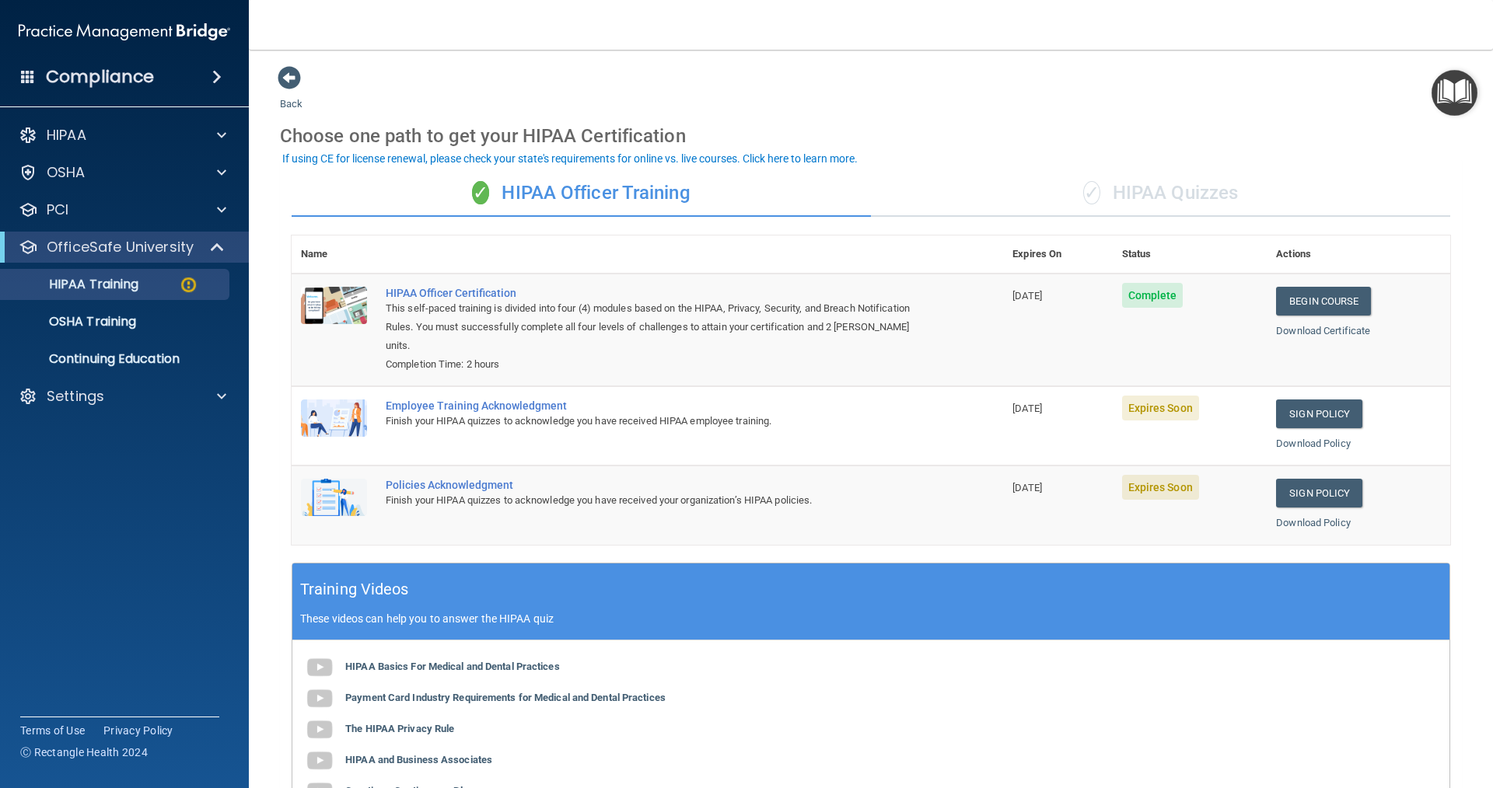
drag, startPoint x: 1146, startPoint y: 411, endPoint x: 1296, endPoint y: 418, distance: 150.3
click at [1148, 411] on span "Expires Soon" at bounding box center [1160, 408] width 77 height 25
click at [1307, 418] on link "Sign Policy" at bounding box center [1319, 414] width 86 height 29
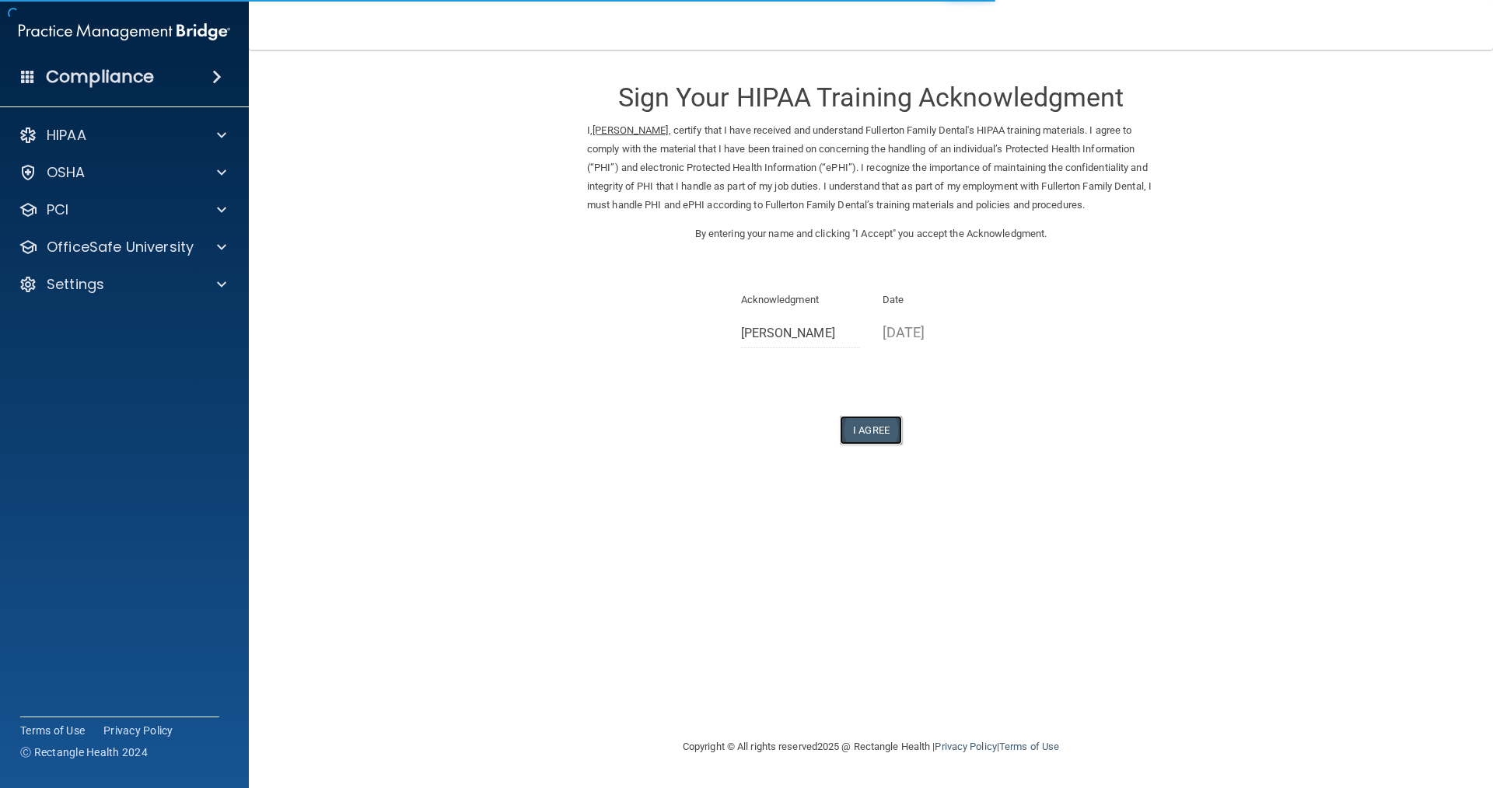
click at [872, 428] on button "I Agree" at bounding box center [871, 430] width 62 height 29
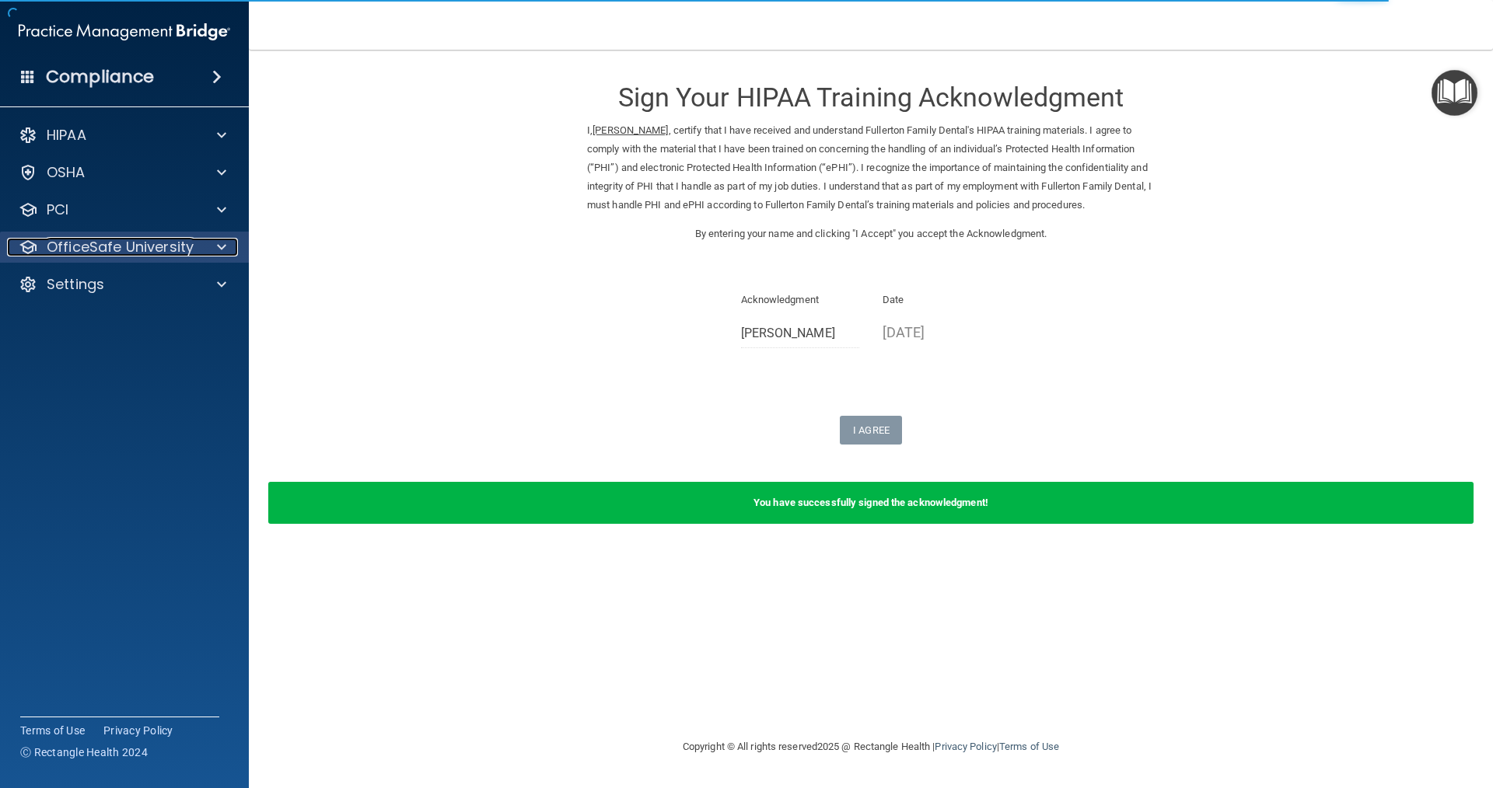
click at [145, 246] on p "OfficeSafe University" at bounding box center [120, 247] width 147 height 19
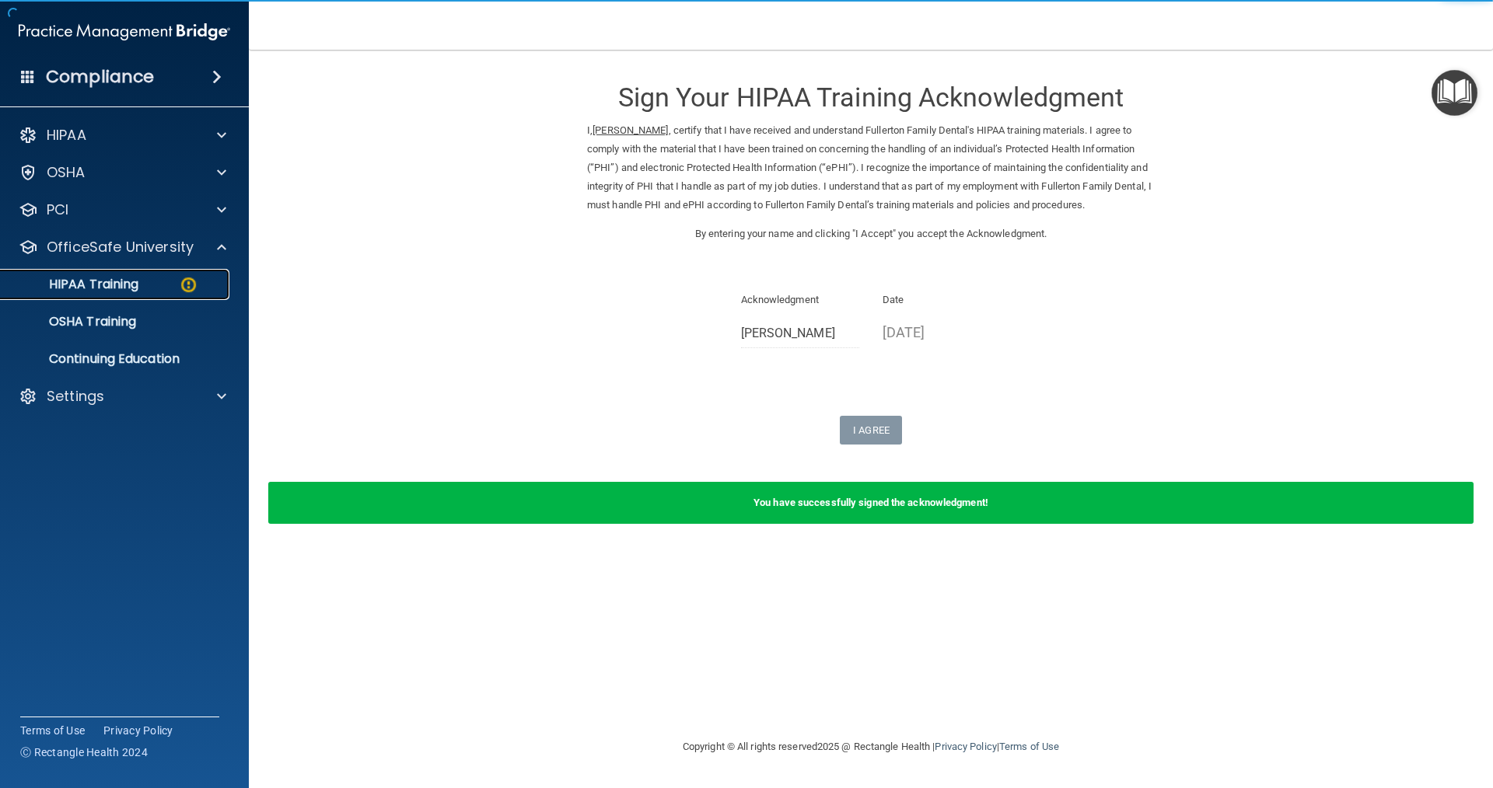
click at [128, 290] on p "HIPAA Training" at bounding box center [74, 285] width 128 height 16
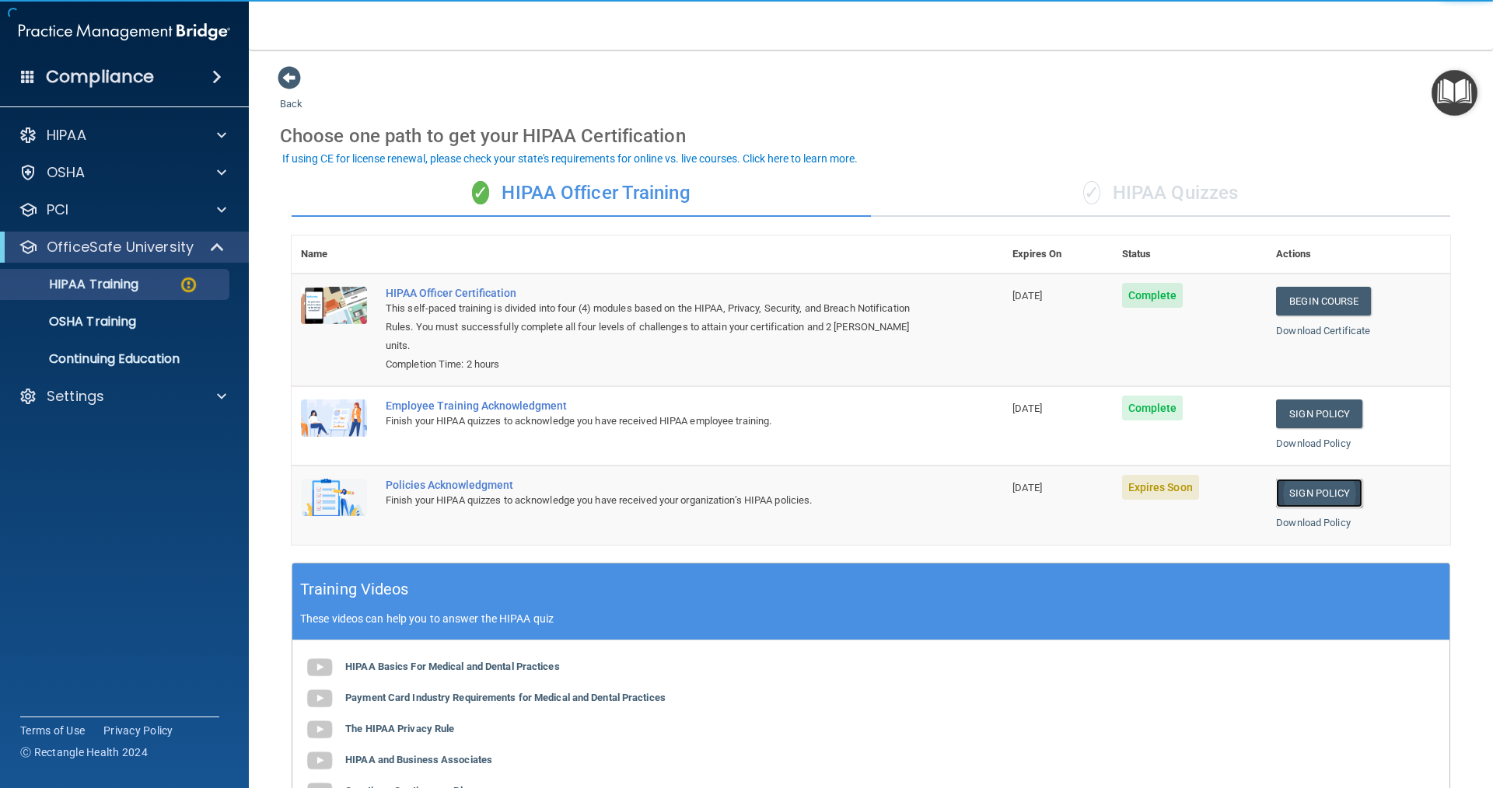
click at [1325, 490] on link "Sign Policy" at bounding box center [1319, 493] width 86 height 29
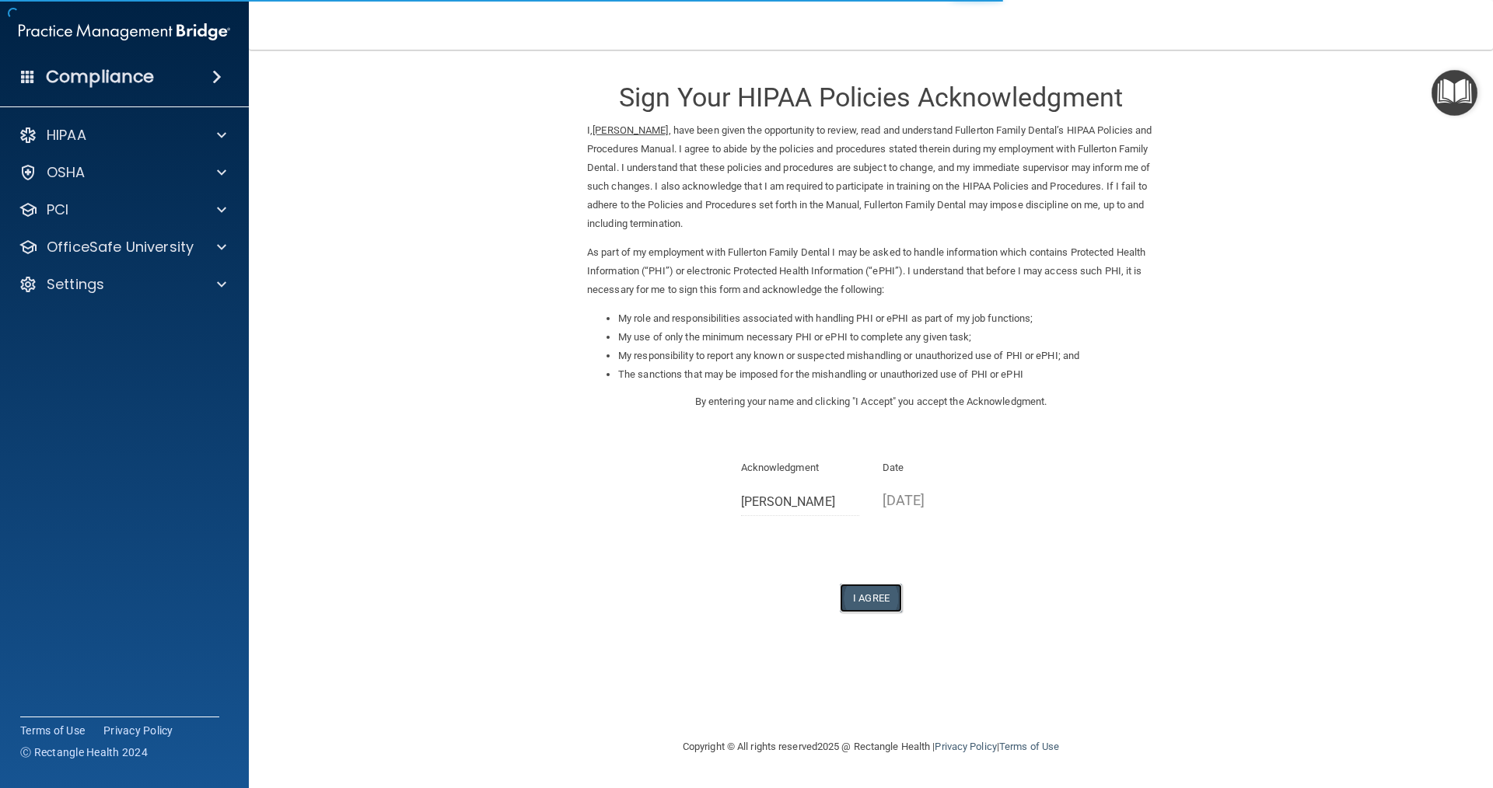
click at [872, 594] on button "I Agree" at bounding box center [871, 598] width 62 height 29
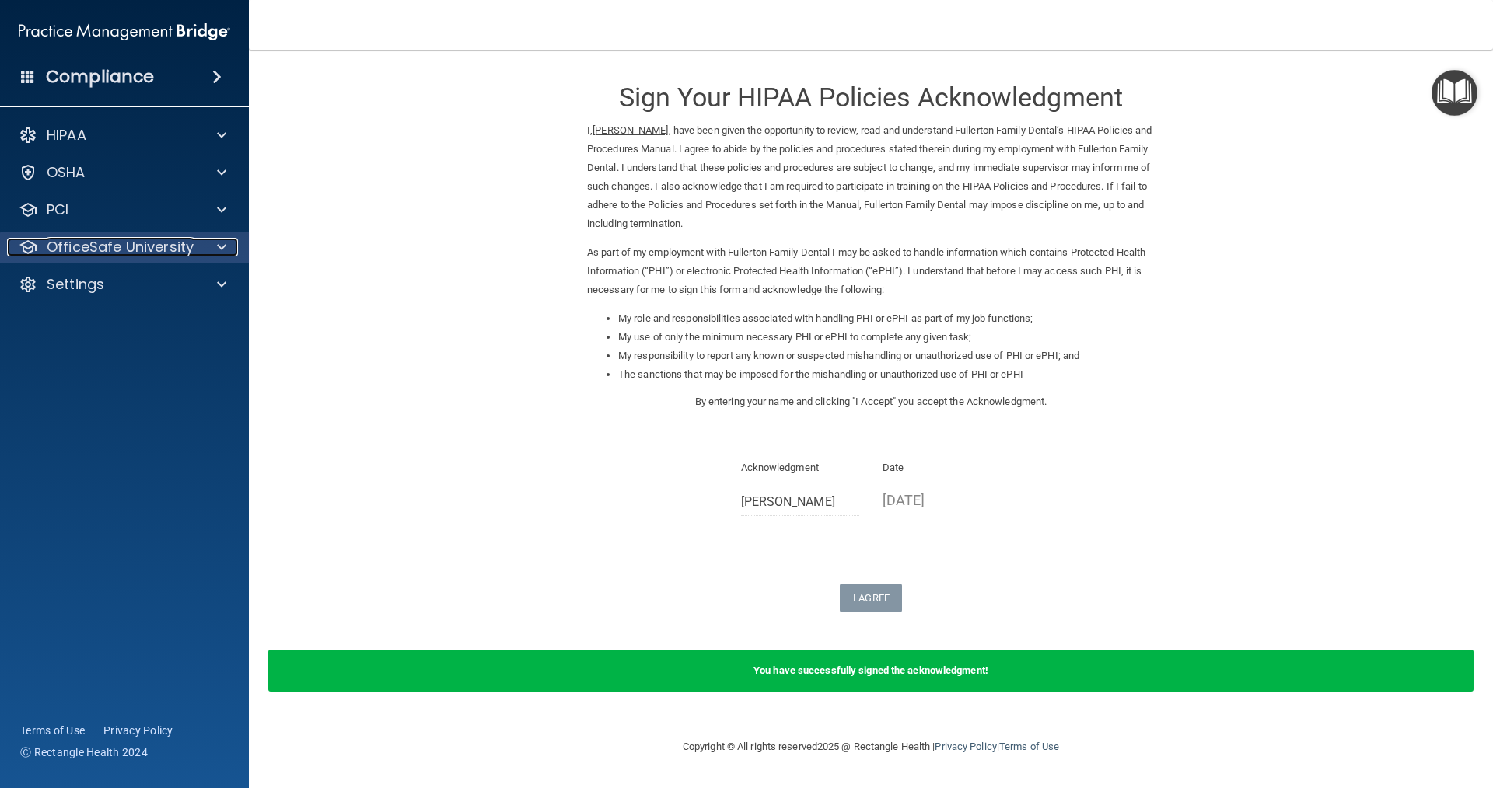
click at [135, 250] on p "OfficeSafe University" at bounding box center [120, 247] width 147 height 19
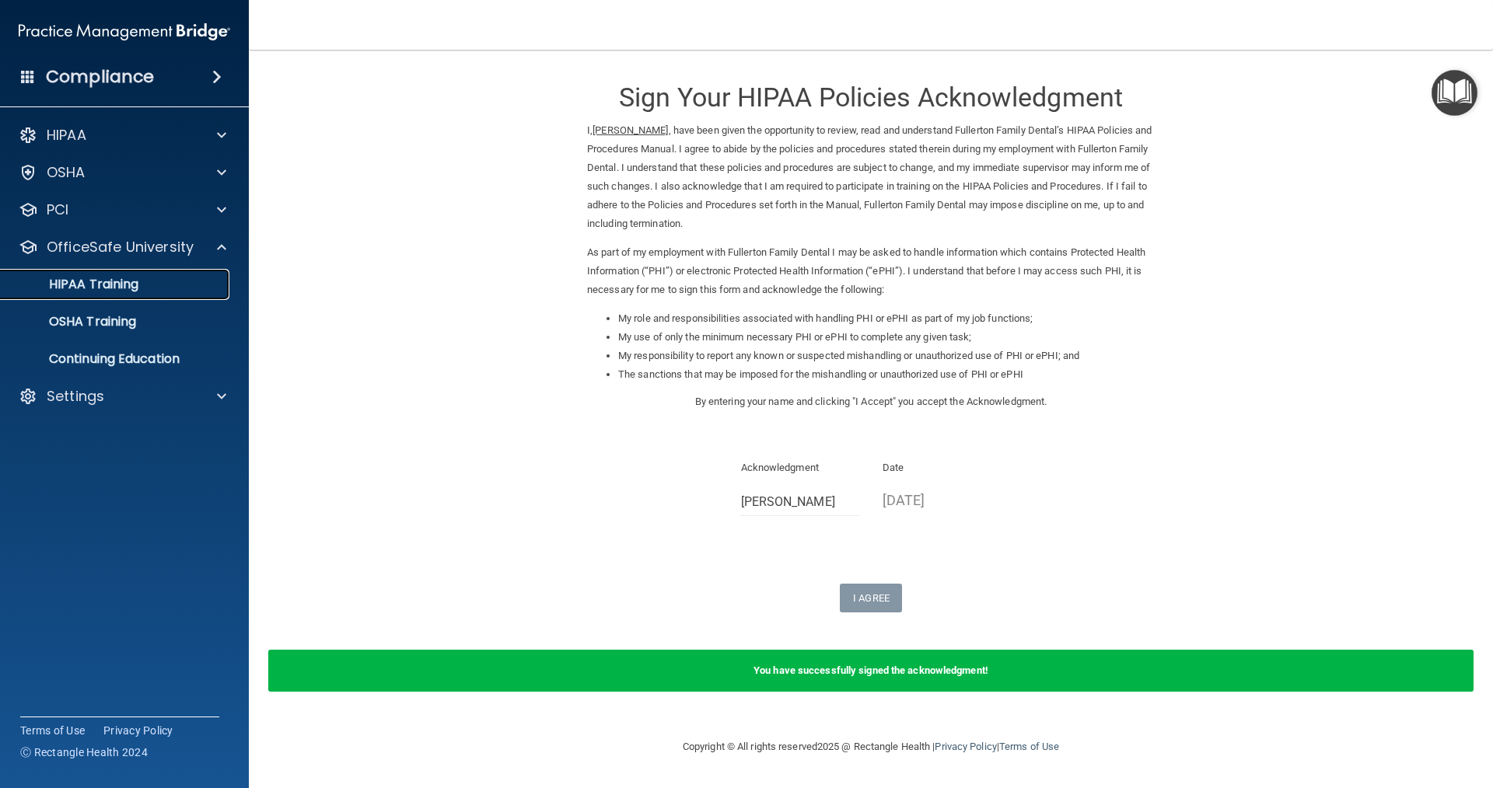
click at [91, 289] on p "HIPAA Training" at bounding box center [74, 285] width 128 height 16
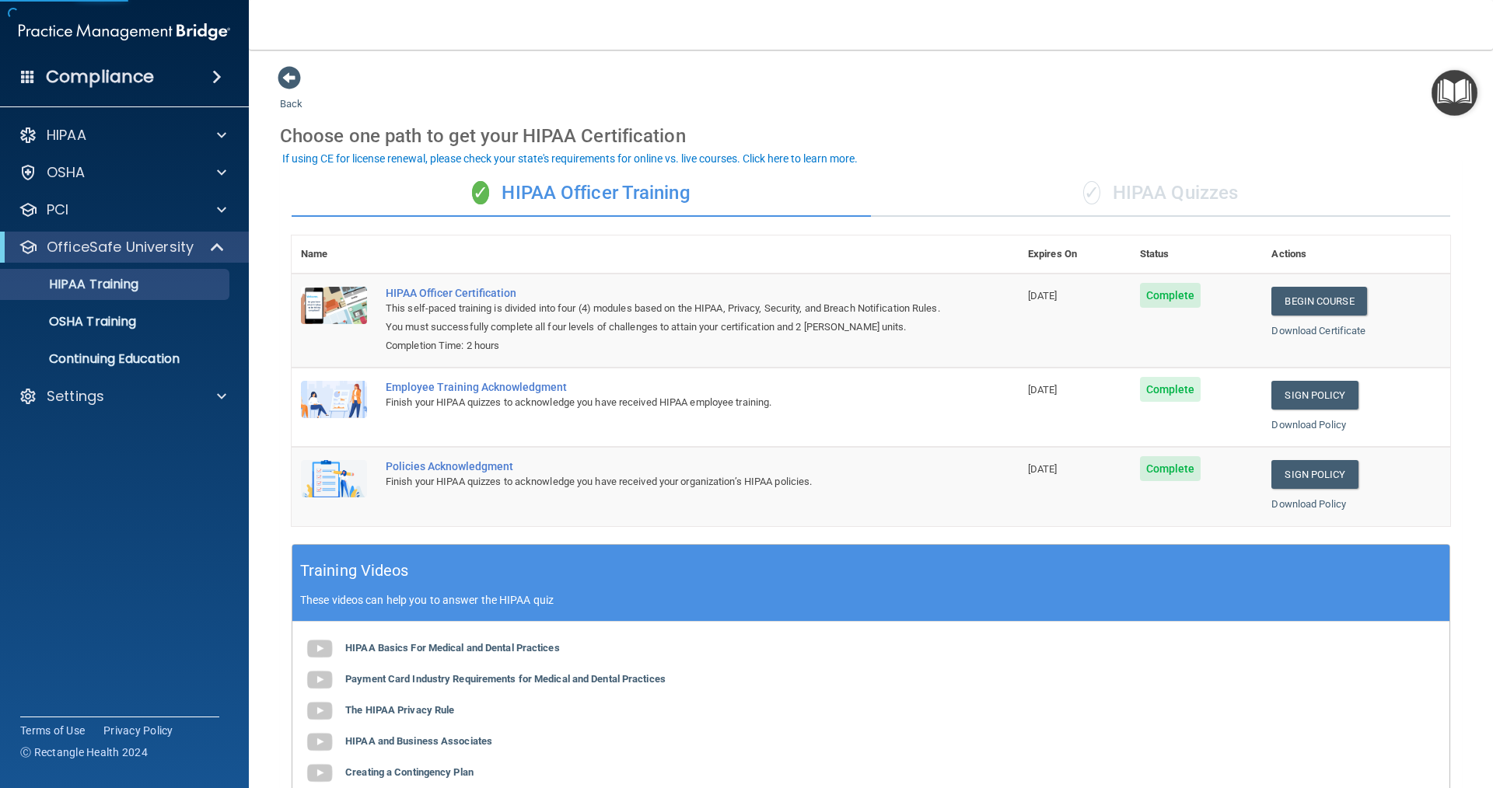
click at [1242, 194] on div "✓ HIPAA Quizzes" at bounding box center [1160, 193] width 579 height 47
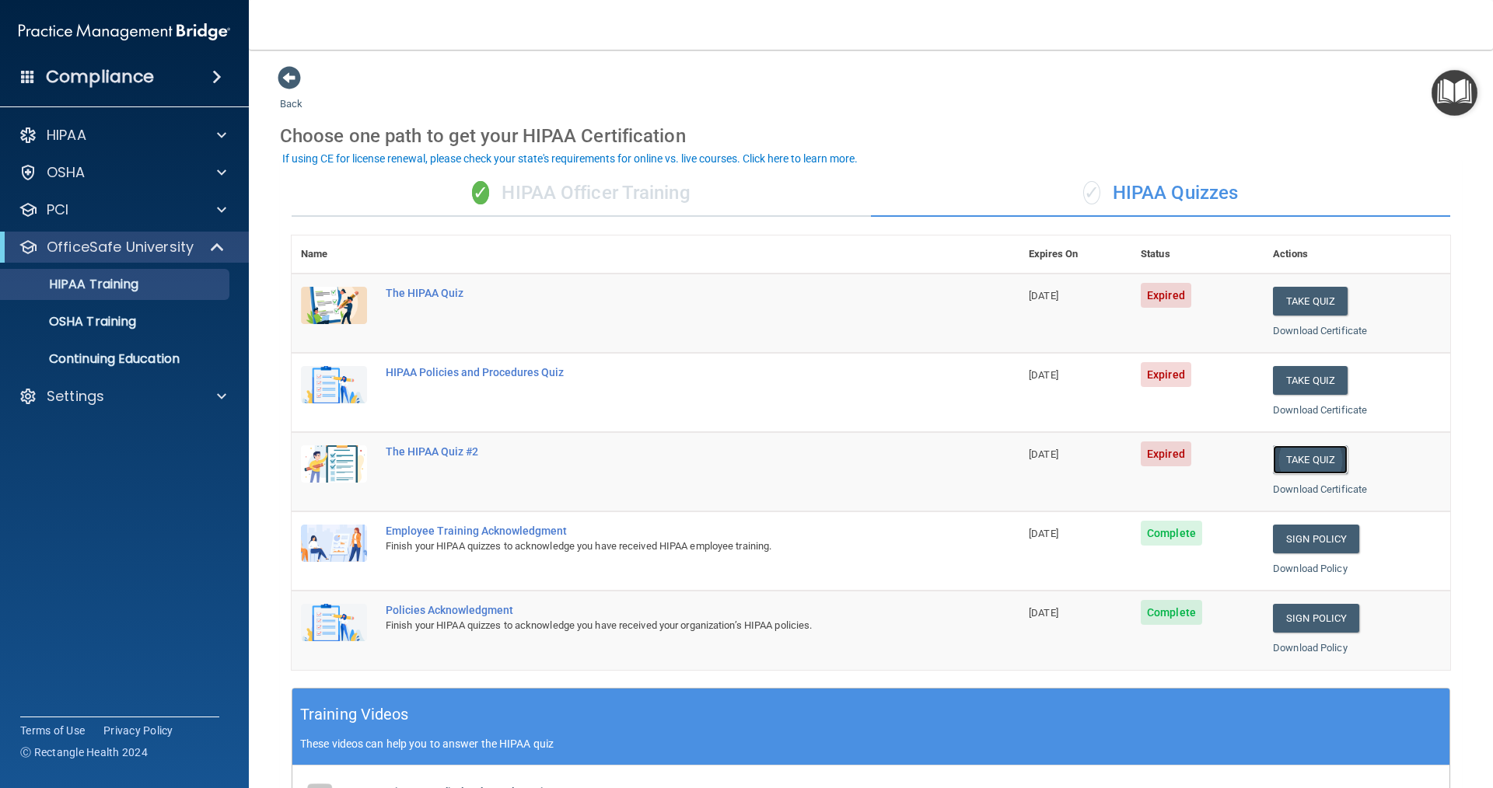
click at [1283, 463] on button "Take Quiz" at bounding box center [1310, 459] width 75 height 29
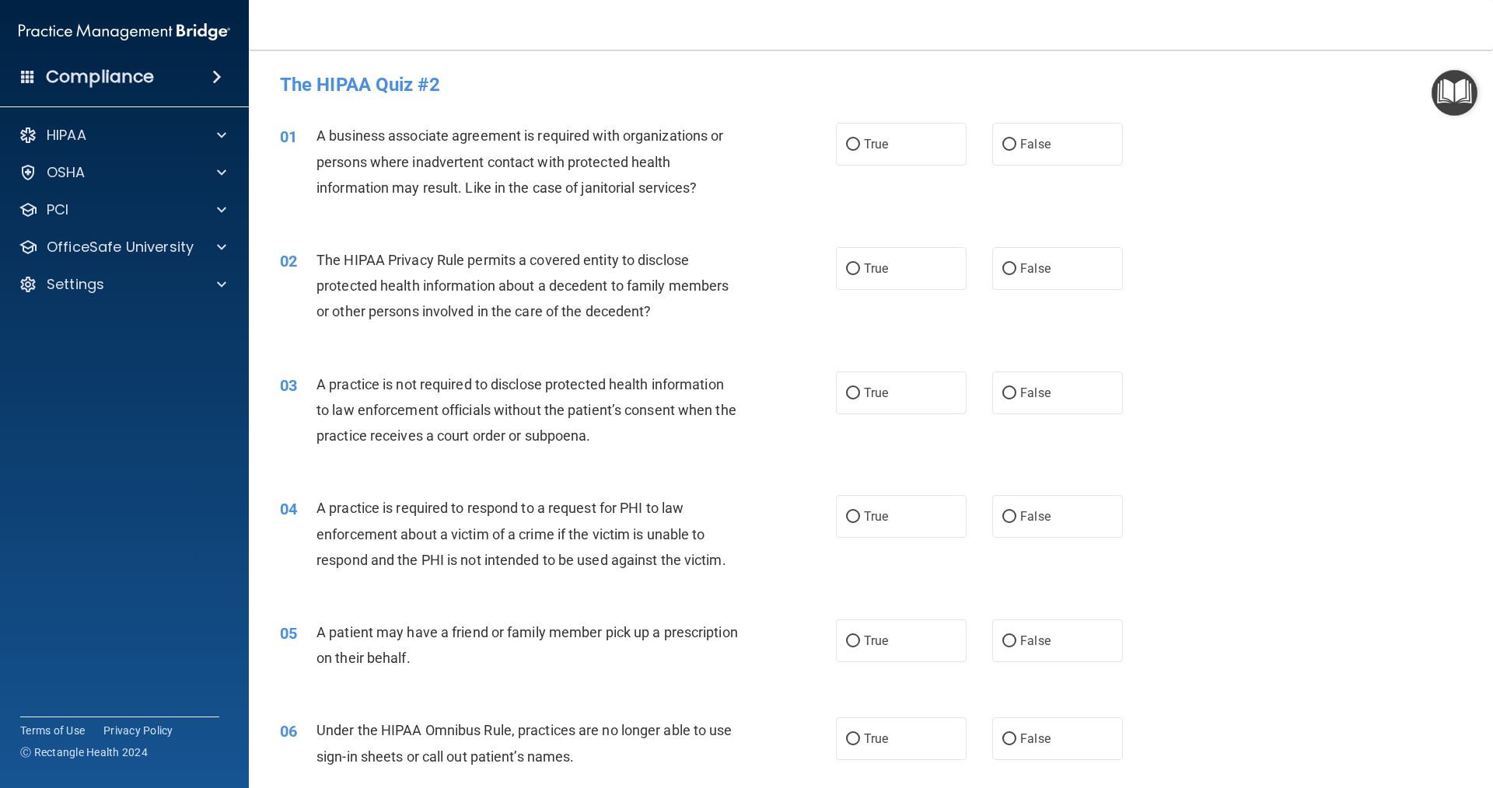
click at [383, 140] on span "A business associate agreement is required with organizations or persons where …" at bounding box center [519, 162] width 407 height 68
drag, startPoint x: 383, startPoint y: 140, endPoint x: 370, endPoint y: 140, distance: 12.4
drag, startPoint x: 370, startPoint y: 140, endPoint x: 325, endPoint y: 111, distance: 53.5
click at [314, 109] on div "01 A business associate agreement is required with organizations or persons whe…" at bounding box center [870, 165] width 1205 height 124
click at [865, 147] on span "True" at bounding box center [876, 144] width 24 height 15
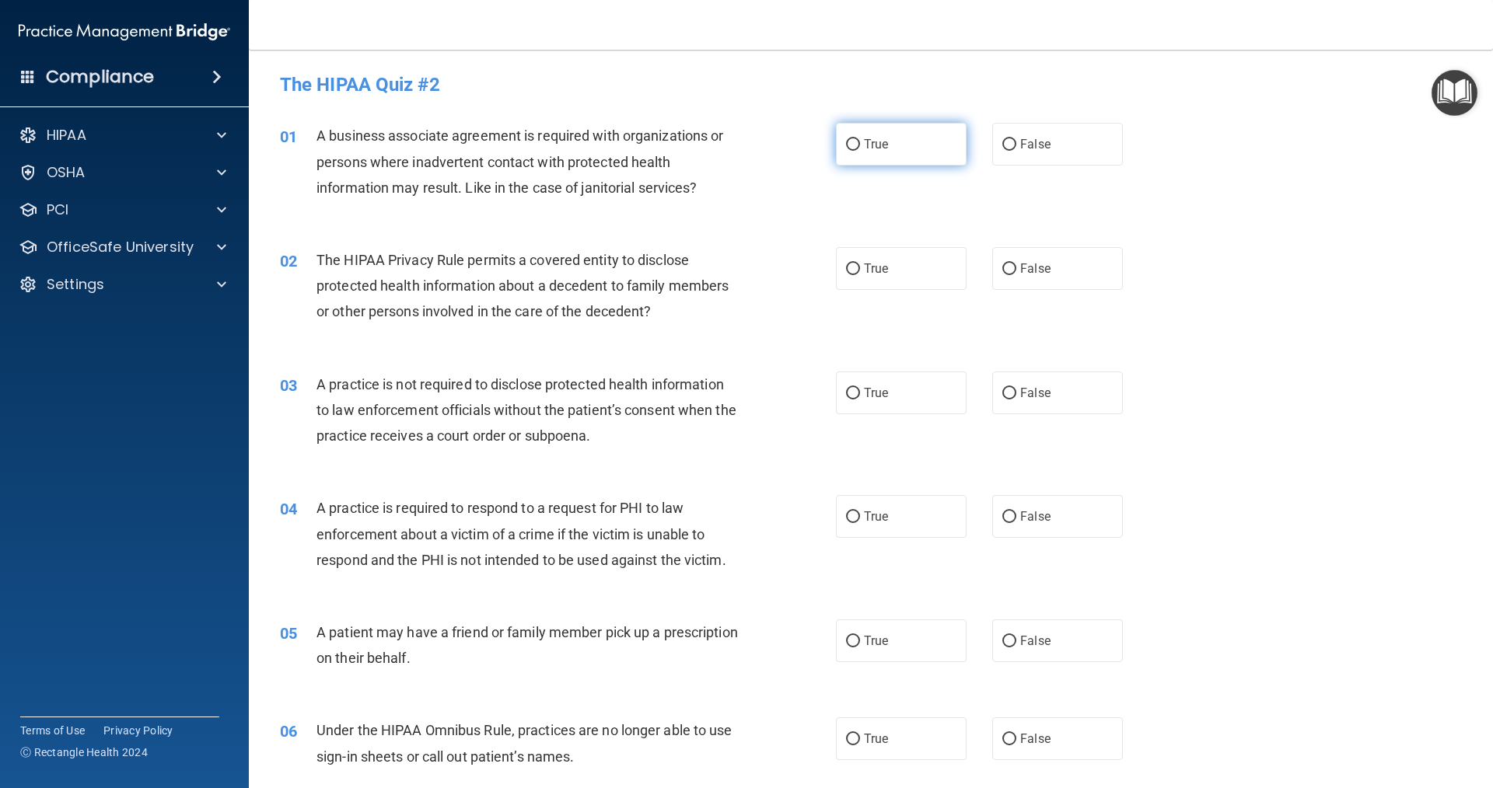
click at [860, 147] on input "True" at bounding box center [853, 145] width 14 height 12
radio input "true"
click at [855, 269] on label "True" at bounding box center [901, 268] width 131 height 43
click at [855, 269] on input "True" at bounding box center [853, 270] width 14 height 12
radio input "true"
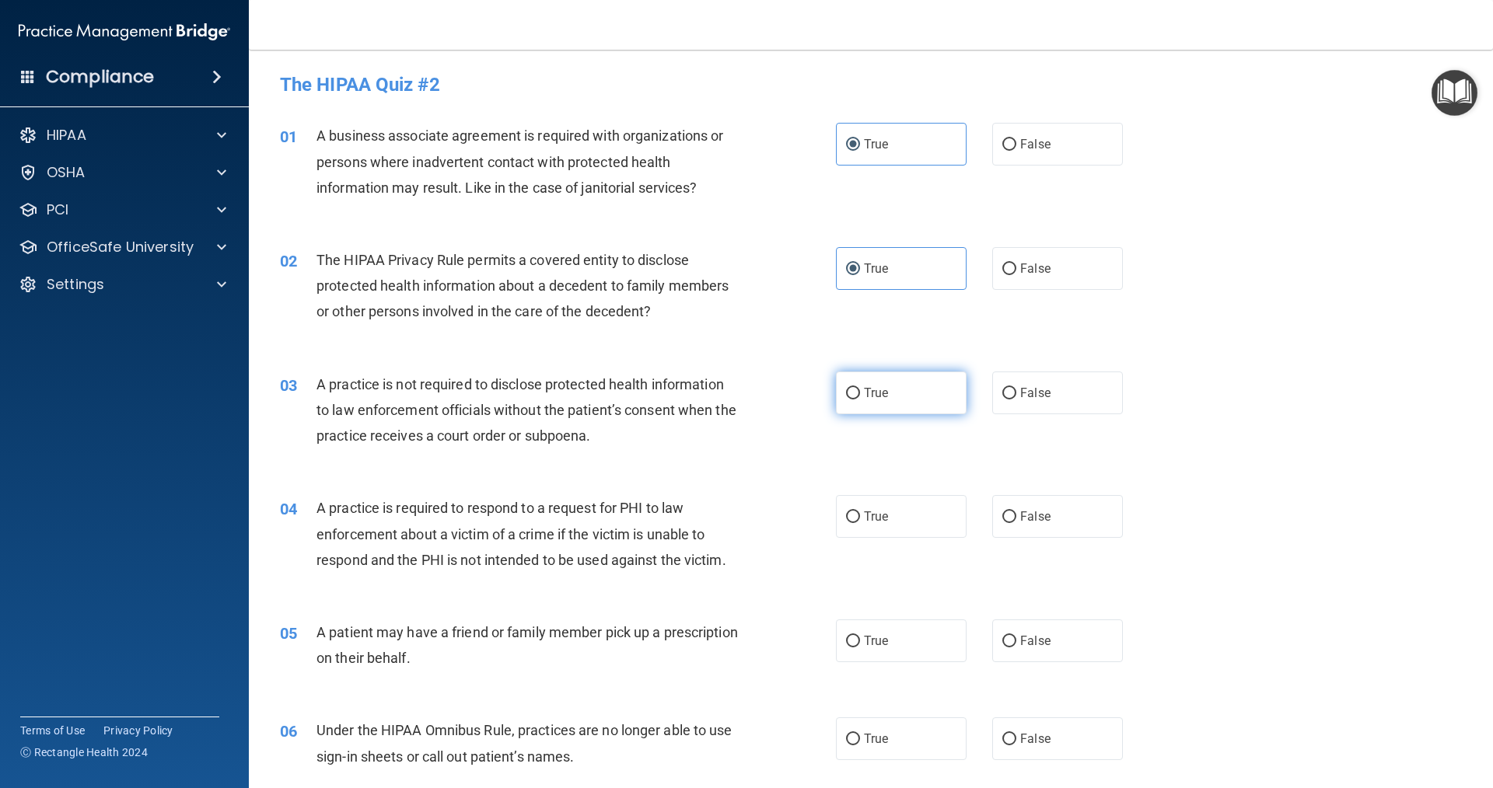
click at [849, 393] on input "True" at bounding box center [853, 394] width 14 height 12
radio input "true"
drag, startPoint x: 704, startPoint y: 500, endPoint x: 619, endPoint y: 466, distance: 91.8
click at [619, 466] on div "03 A practice is not required to disclose protected health information to law e…" at bounding box center [870, 414] width 1205 height 124
click at [836, 516] on label "True" at bounding box center [901, 516] width 131 height 43
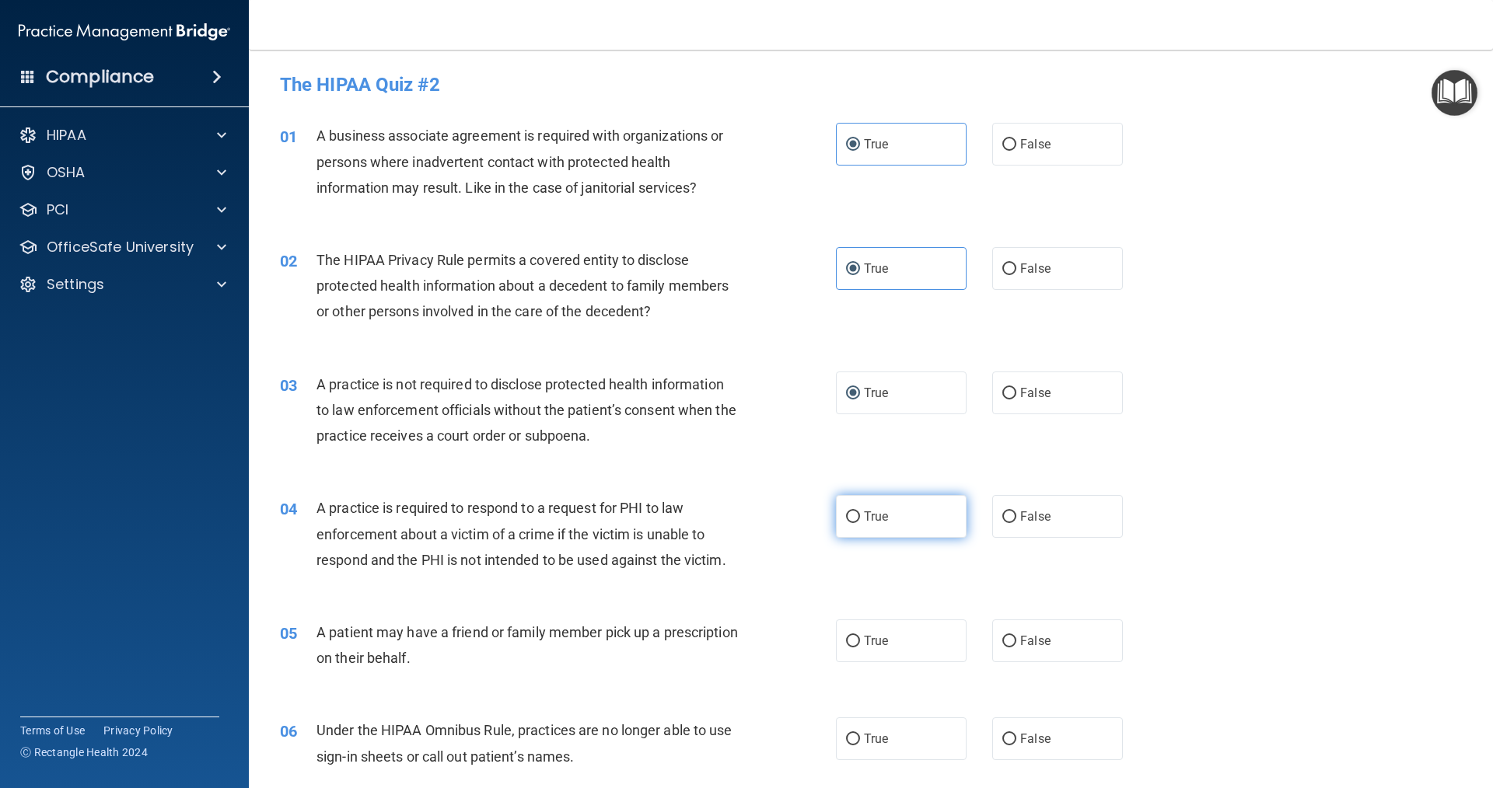
click at [846, 516] on input "True" at bounding box center [853, 518] width 14 height 12
radio input "true"
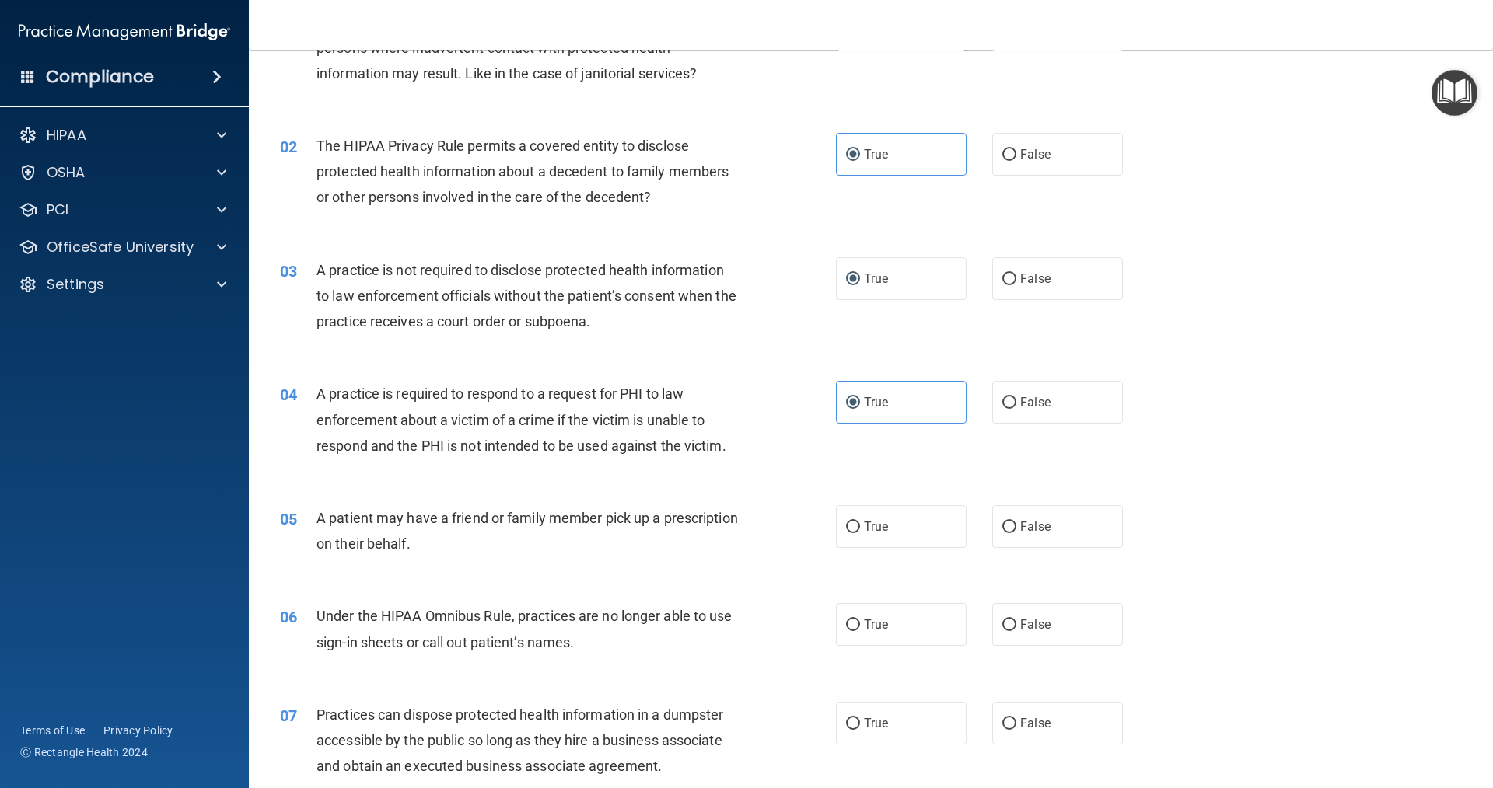
scroll to position [155, 0]
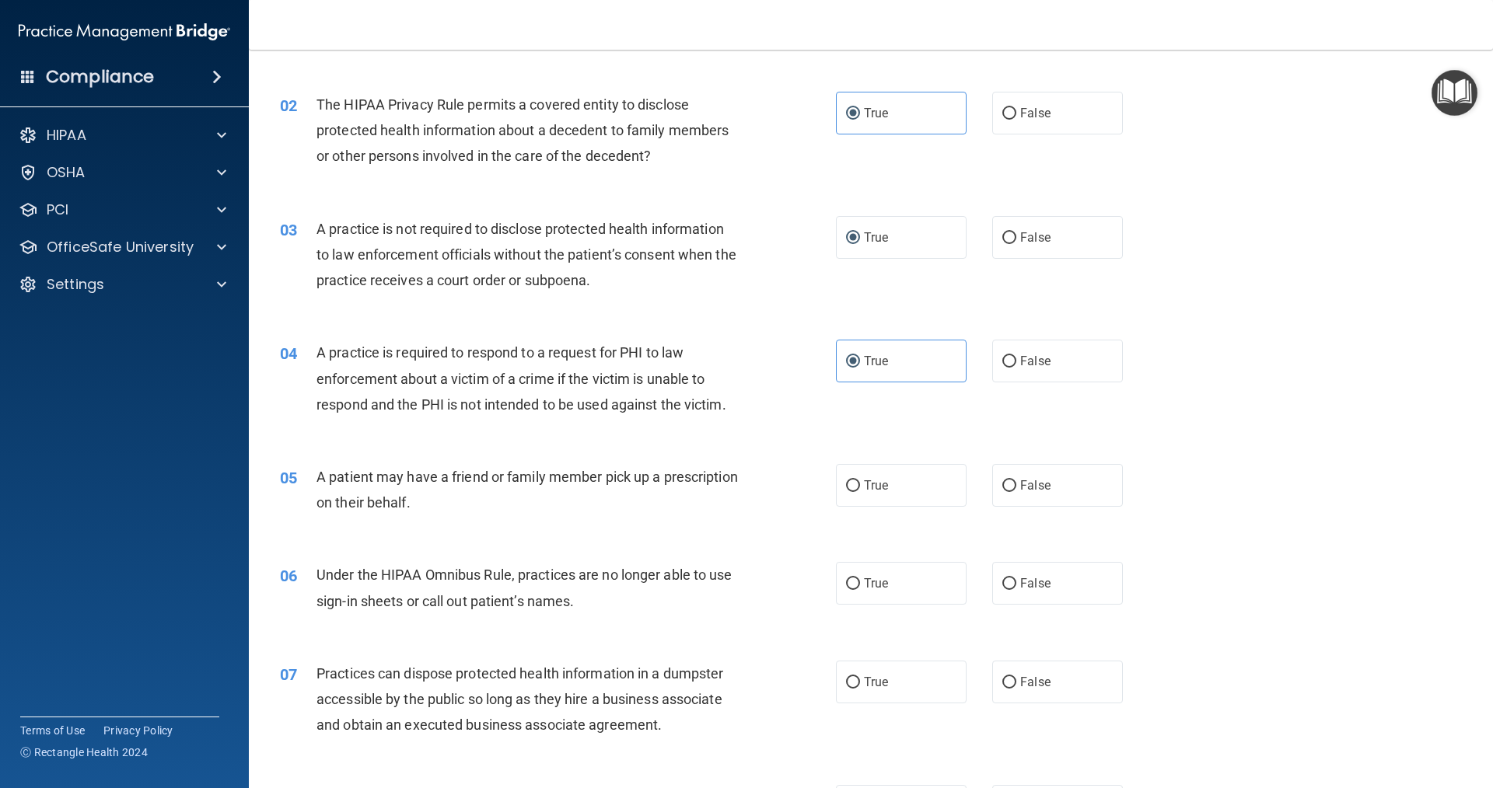
drag, startPoint x: 767, startPoint y: 515, endPoint x: 697, endPoint y: 520, distance: 69.4
drag, startPoint x: 697, startPoint y: 520, endPoint x: 500, endPoint y: 472, distance: 203.3
click at [500, 472] on span "A patient may have a friend or family member pick up a prescription on their be…" at bounding box center [526, 490] width 421 height 42
drag, startPoint x: 500, startPoint y: 472, endPoint x: 411, endPoint y: 434, distance: 97.2
click at [411, 434] on div "04 A practice is required to respond to a request for PHI to law enforcement ab…" at bounding box center [870, 382] width 1205 height 124
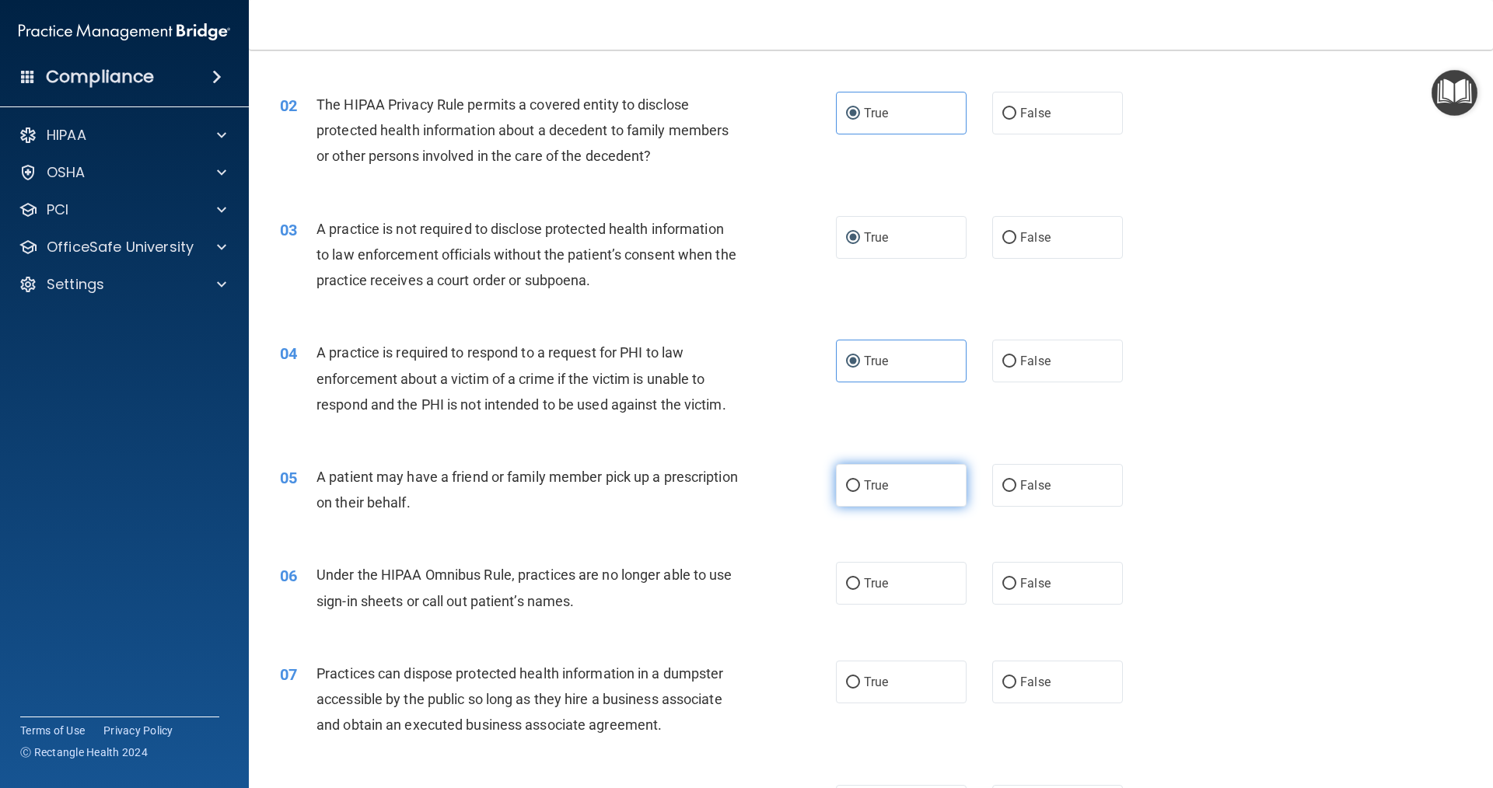
click at [844, 477] on label "True" at bounding box center [901, 485] width 131 height 43
click at [846, 480] on input "True" at bounding box center [853, 486] width 14 height 12
radio input "true"
click at [855, 585] on label "True" at bounding box center [901, 583] width 131 height 43
click at [855, 585] on input "True" at bounding box center [853, 584] width 14 height 12
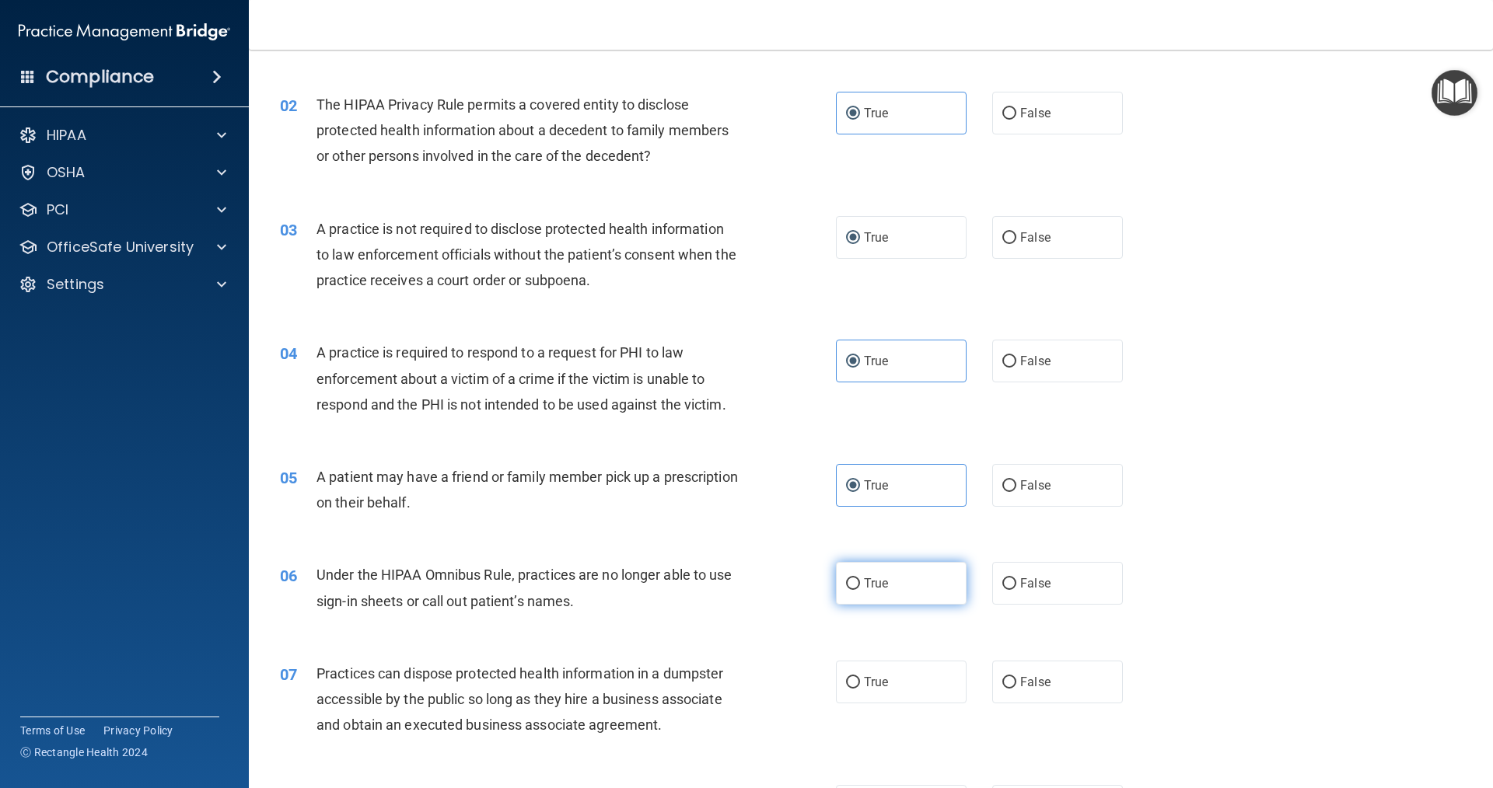
radio input "true"
click at [1009, 586] on label "False" at bounding box center [1057, 583] width 131 height 43
click at [1009, 586] on input "False" at bounding box center [1009, 584] width 14 height 12
radio input "true"
radio input "false"
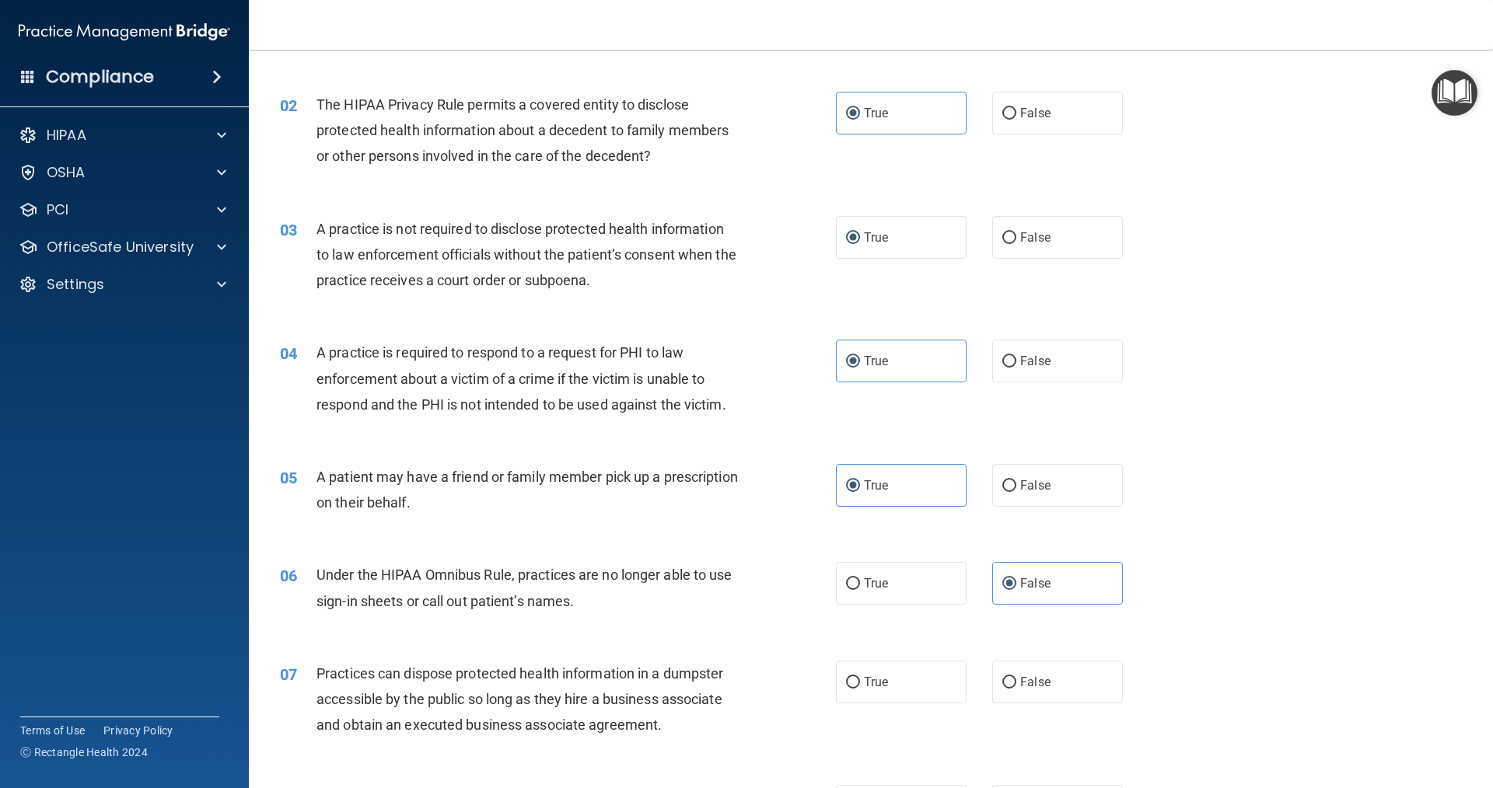
drag, startPoint x: 1149, startPoint y: 576, endPoint x: 1147, endPoint y: 661, distance: 84.8
click at [1146, 661] on div "07 Practices can dispose protected health information in a dumpster accessible …" at bounding box center [870, 703] width 1205 height 124
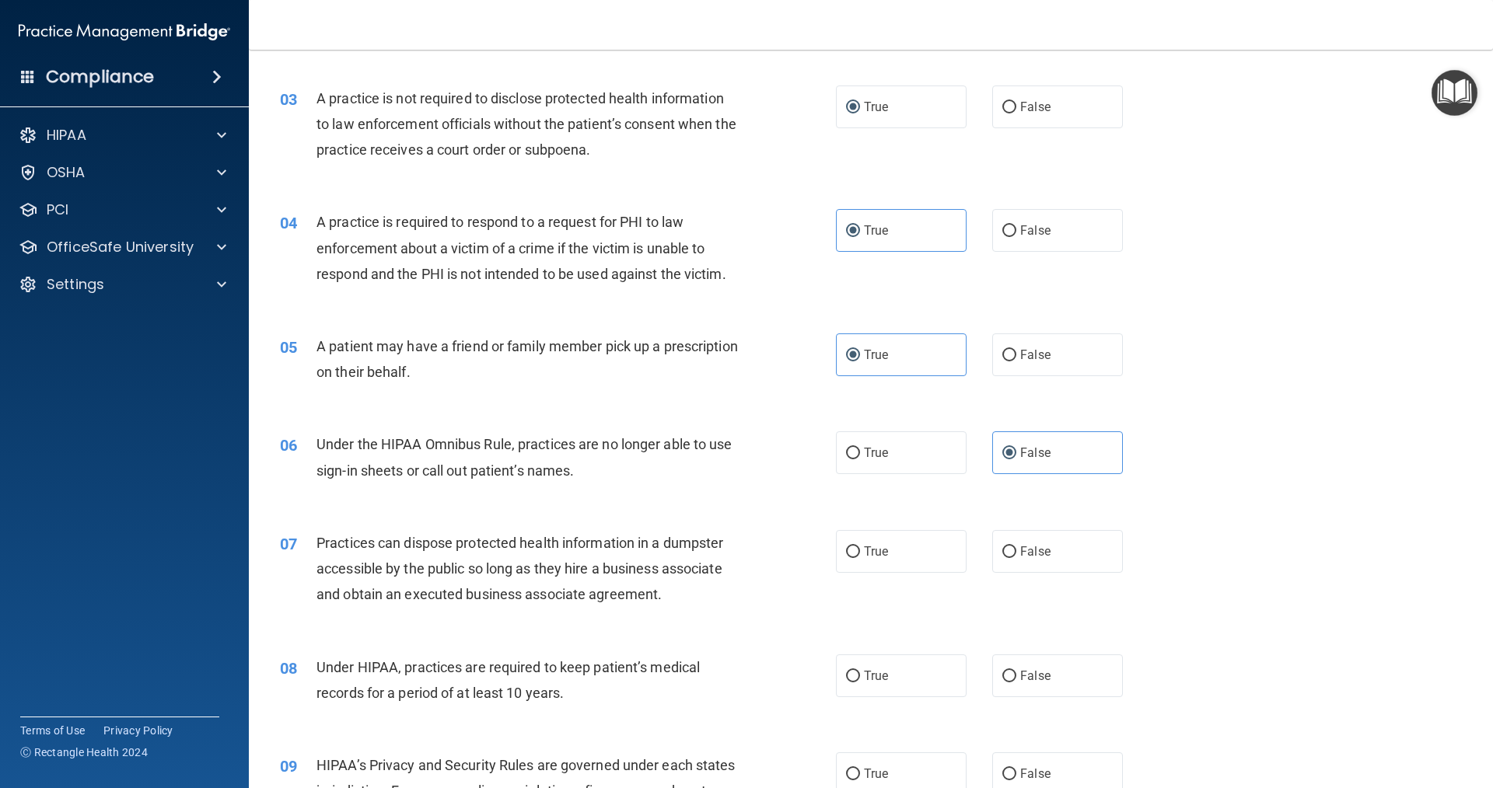
scroll to position [311, 0]
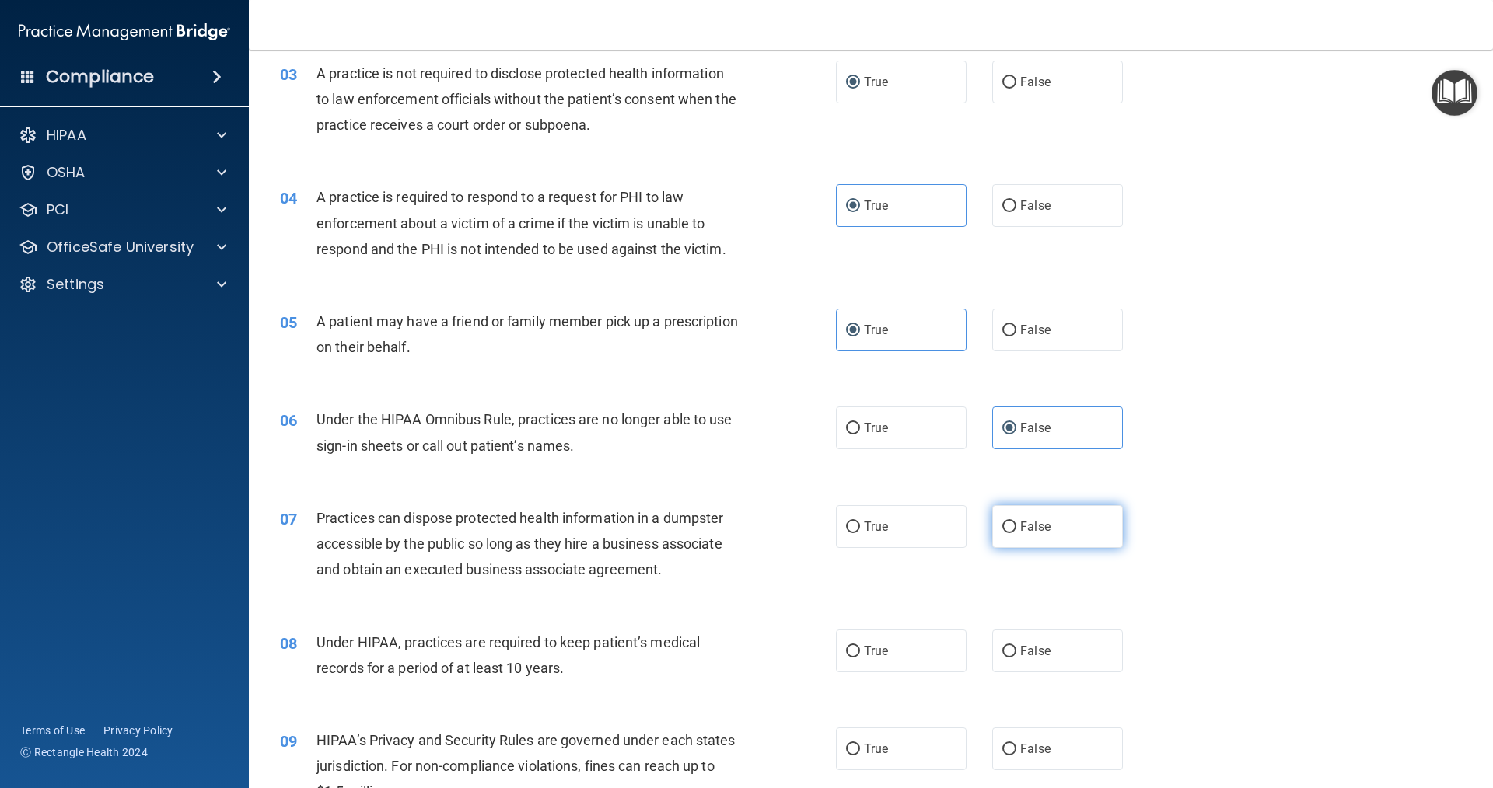
click at [1009, 524] on label "False" at bounding box center [1057, 526] width 131 height 43
click at [1009, 524] on input "False" at bounding box center [1009, 528] width 14 height 12
radio input "true"
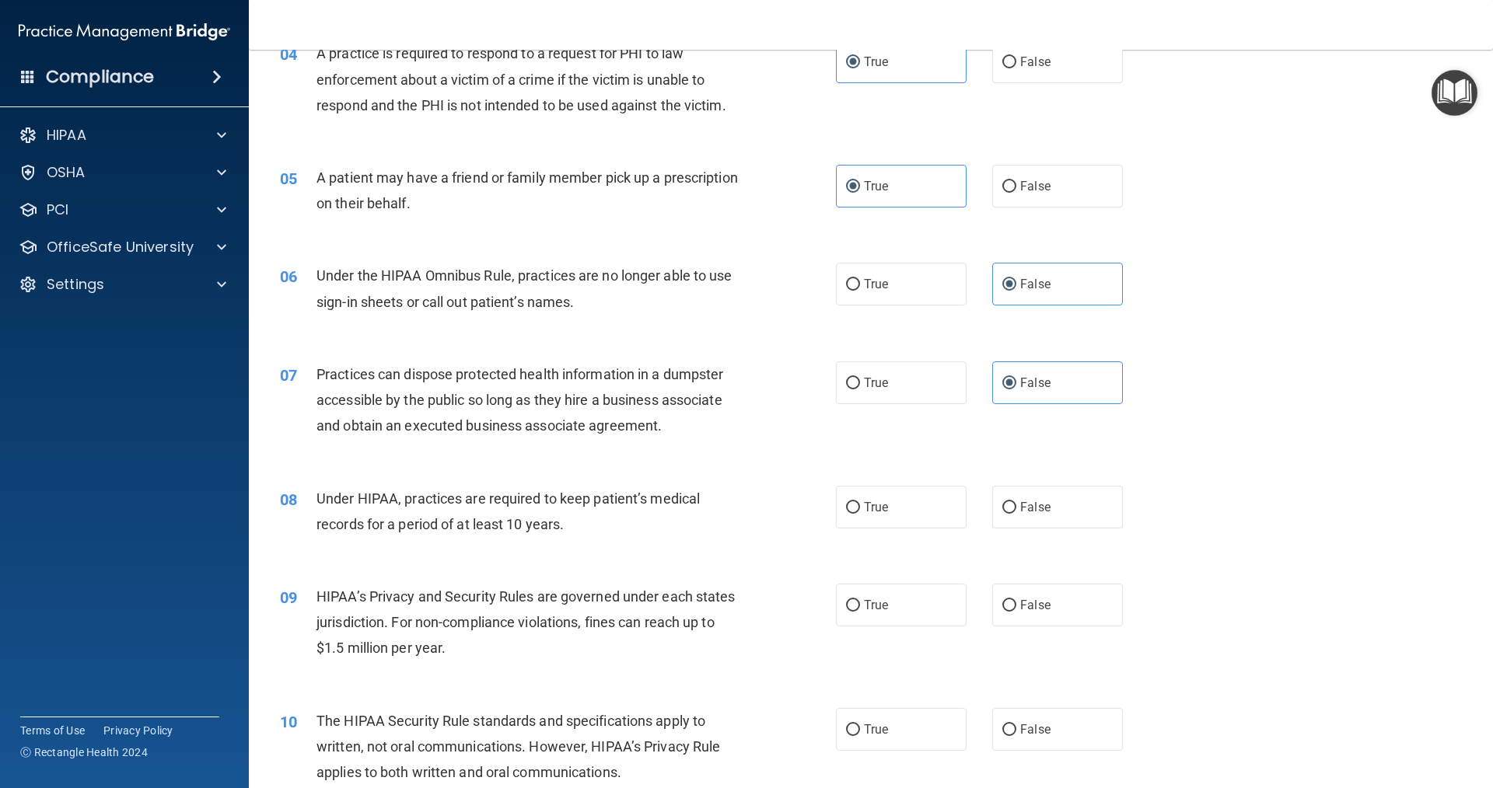
scroll to position [466, 0]
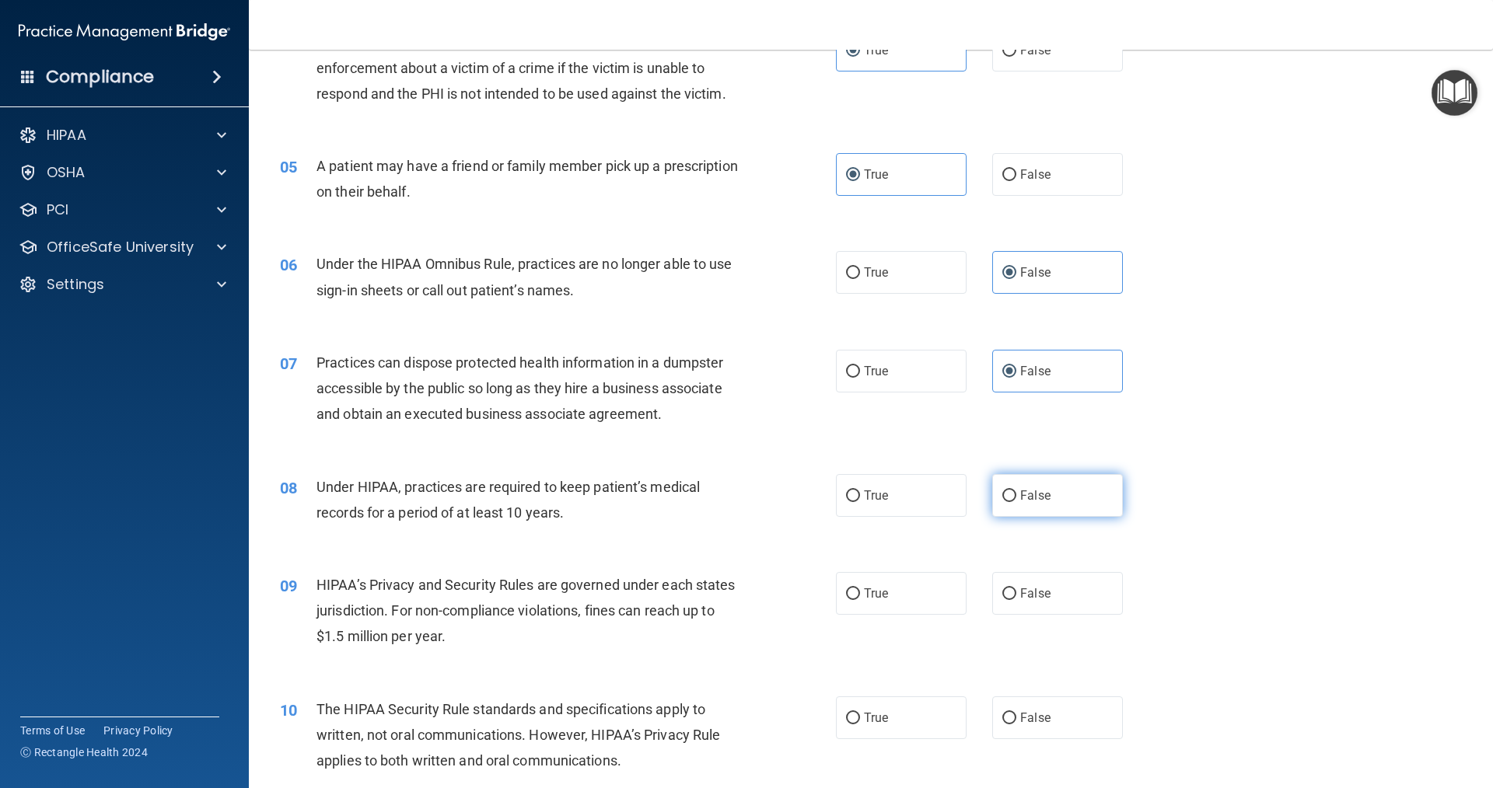
click at [1002, 493] on input "False" at bounding box center [1009, 497] width 14 height 12
radio input "true"
drag, startPoint x: 758, startPoint y: 511, endPoint x: 606, endPoint y: 542, distance: 155.5
click at [606, 542] on div "08 Under HIPAA, practices are required to keep patient’s medical records for a …" at bounding box center [870, 504] width 1205 height 98
click at [1008, 590] on input "False" at bounding box center [1009, 595] width 14 height 12
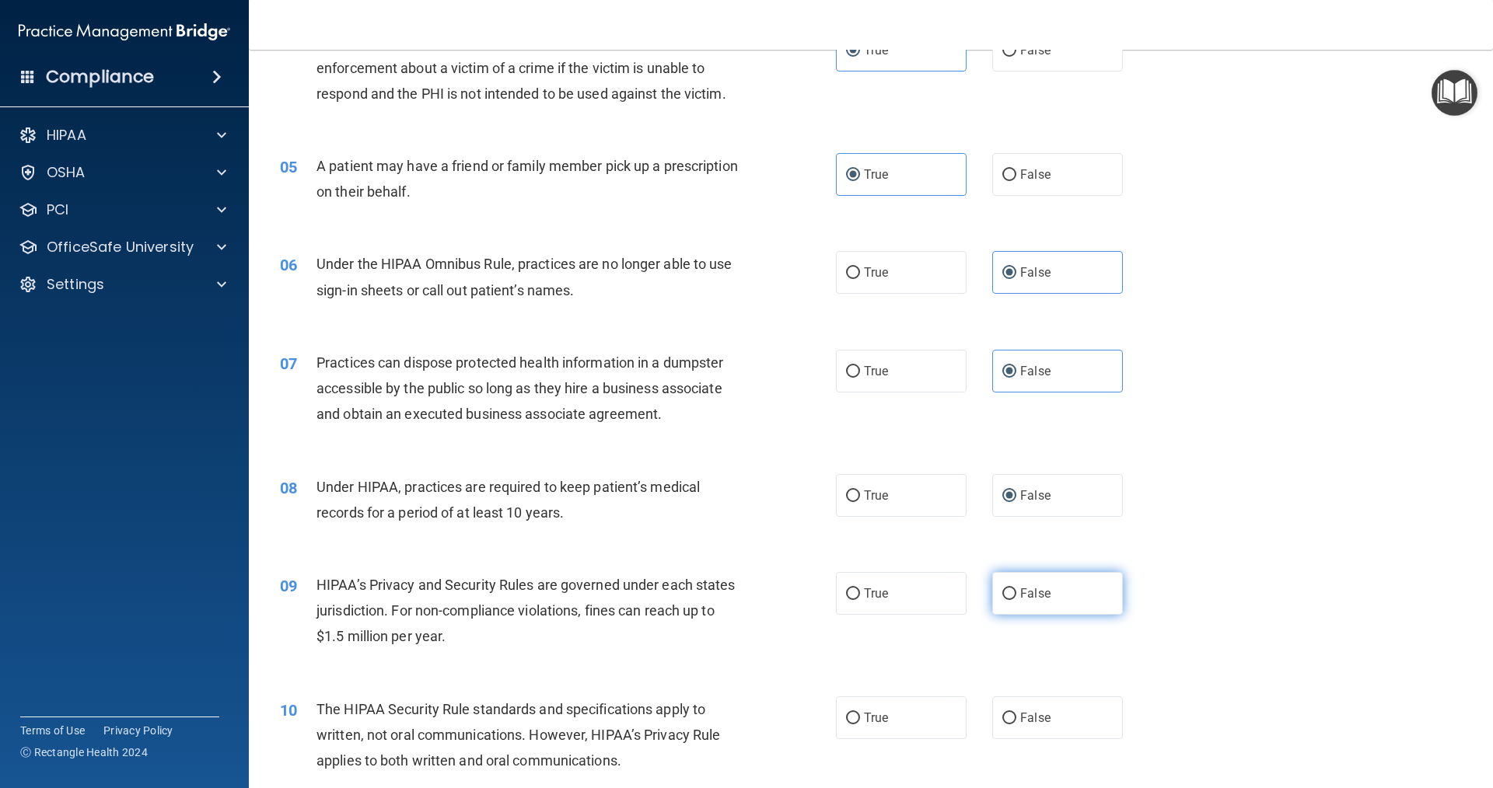
radio input "true"
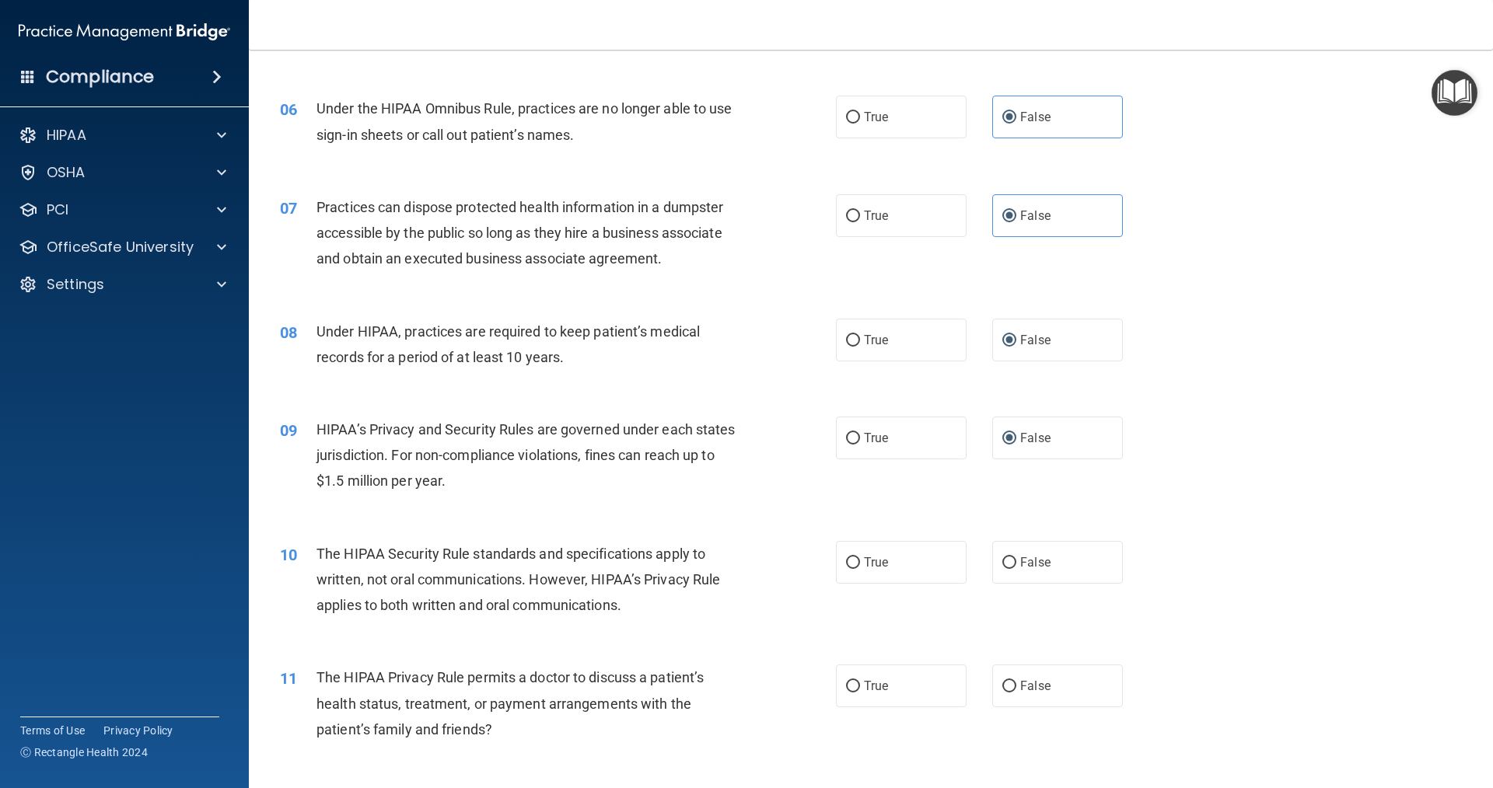
drag, startPoint x: 780, startPoint y: 487, endPoint x: 806, endPoint y: 498, distance: 28.6
drag, startPoint x: 806, startPoint y: 498, endPoint x: 794, endPoint y: 513, distance: 19.3
click at [794, 513] on div "09 HIPAA’s Privacy and Security Rules are governed under each states jurisdicti…" at bounding box center [870, 459] width 1205 height 124
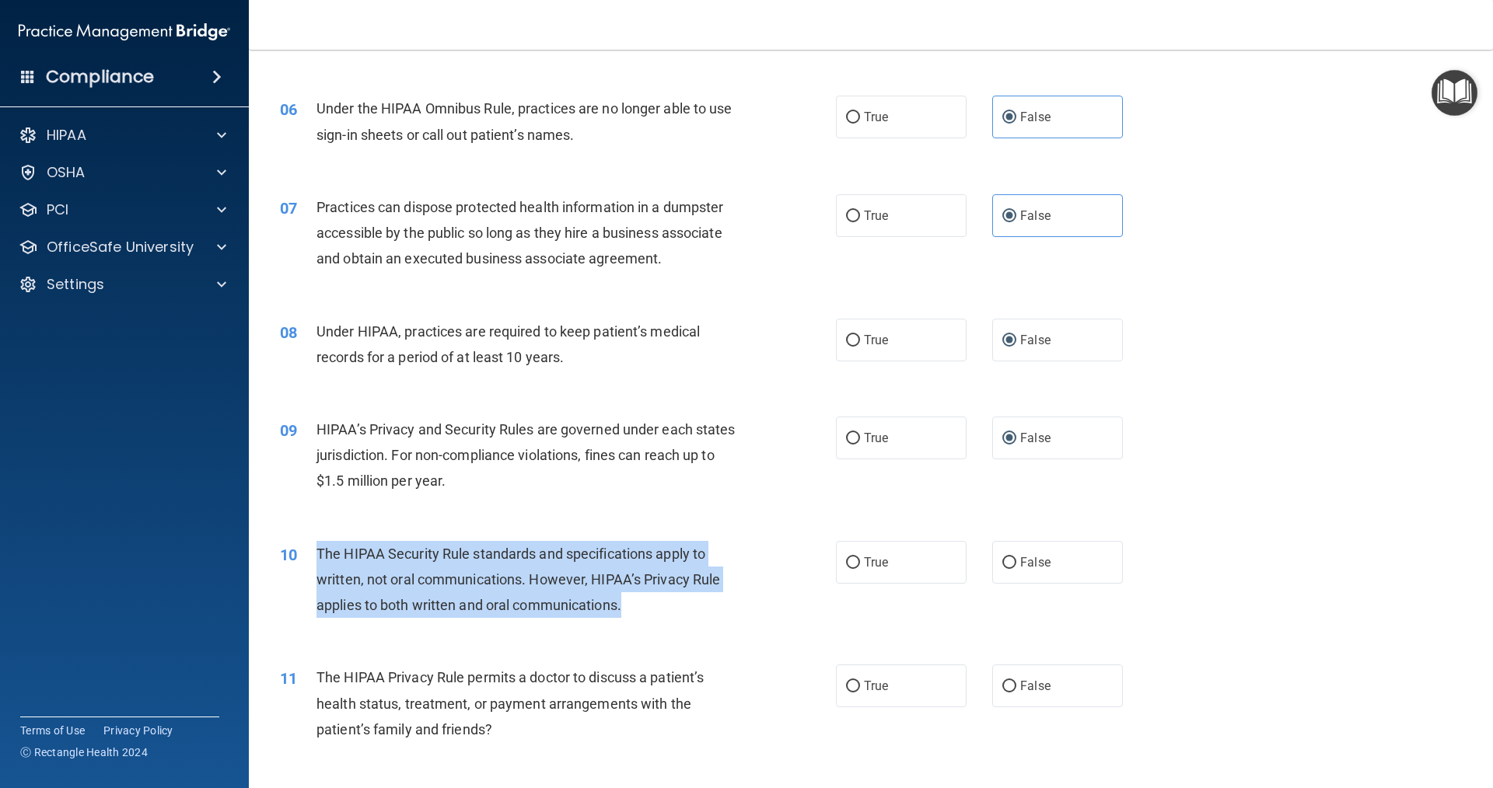
drag, startPoint x: 315, startPoint y: 550, endPoint x: 728, endPoint y: 595, distance: 415.2
click at [728, 595] on div "10 The HIPAA Security Rule standards and specifications apply to written, not o…" at bounding box center [558, 584] width 603 height 86
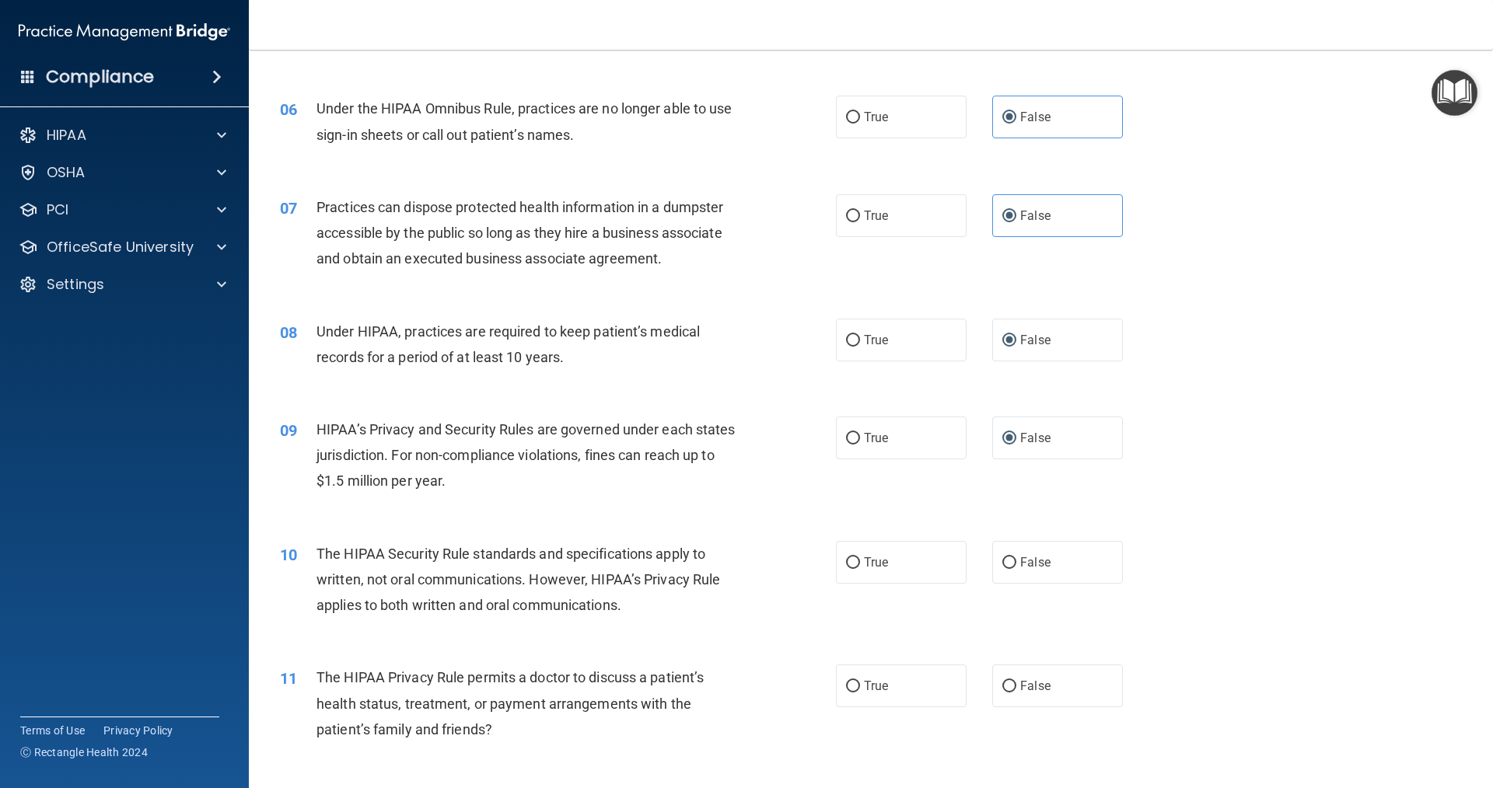
drag, startPoint x: 731, startPoint y: 510, endPoint x: 611, endPoint y: 504, distance: 119.9
click at [611, 504] on div "09 HIPAA’s Privacy and Security Rules are governed under each states jurisdicti…" at bounding box center [870, 459] width 1205 height 124
click at [845, 553] on label "True" at bounding box center [901, 562] width 131 height 43
click at [846, 557] on input "True" at bounding box center [853, 563] width 14 height 12
radio input "true"
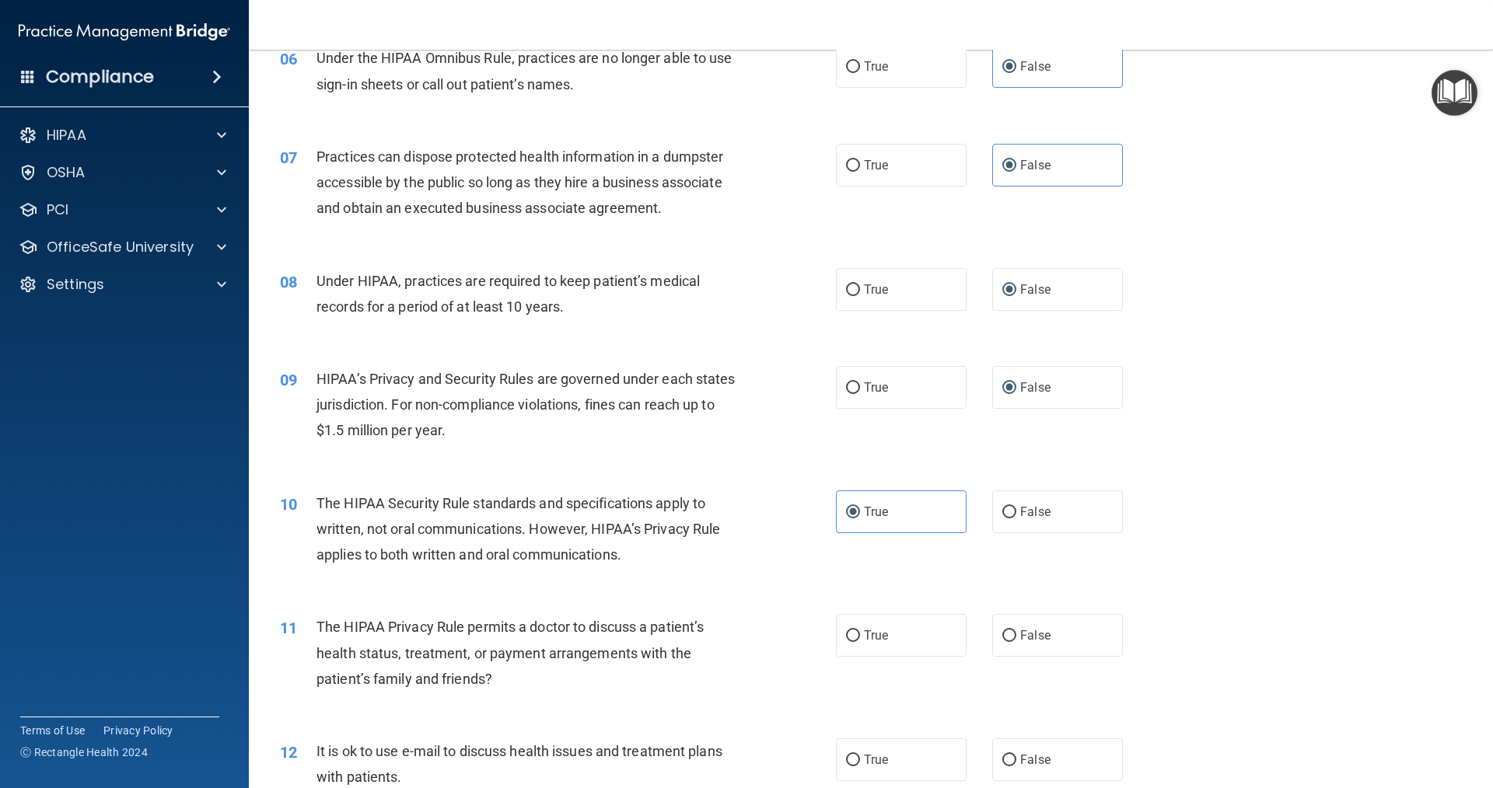
scroll to position [700, 0]
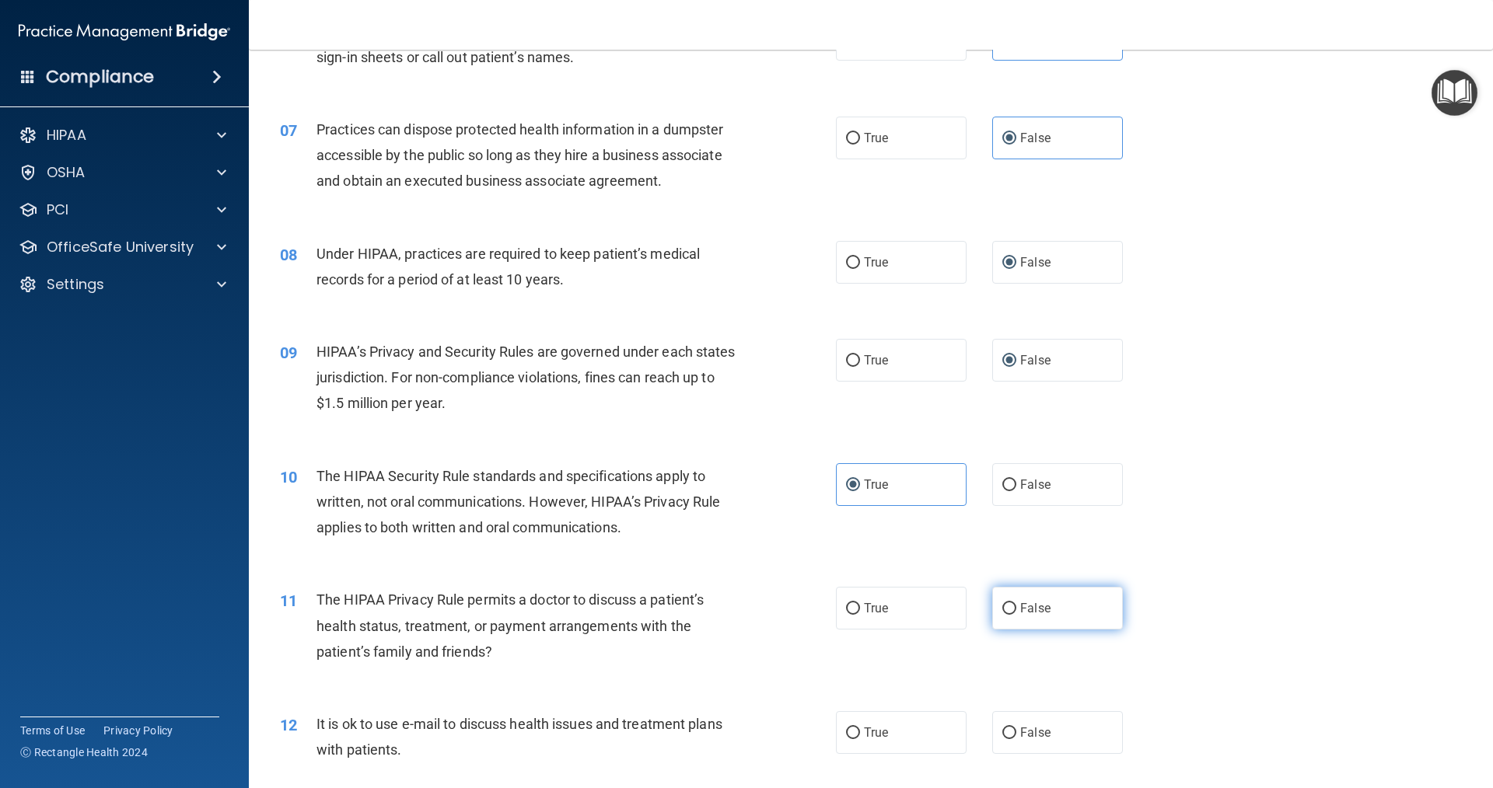
click at [1009, 611] on label "False" at bounding box center [1057, 608] width 131 height 43
click at [1009, 611] on input "False" at bounding box center [1009, 609] width 14 height 12
radio input "true"
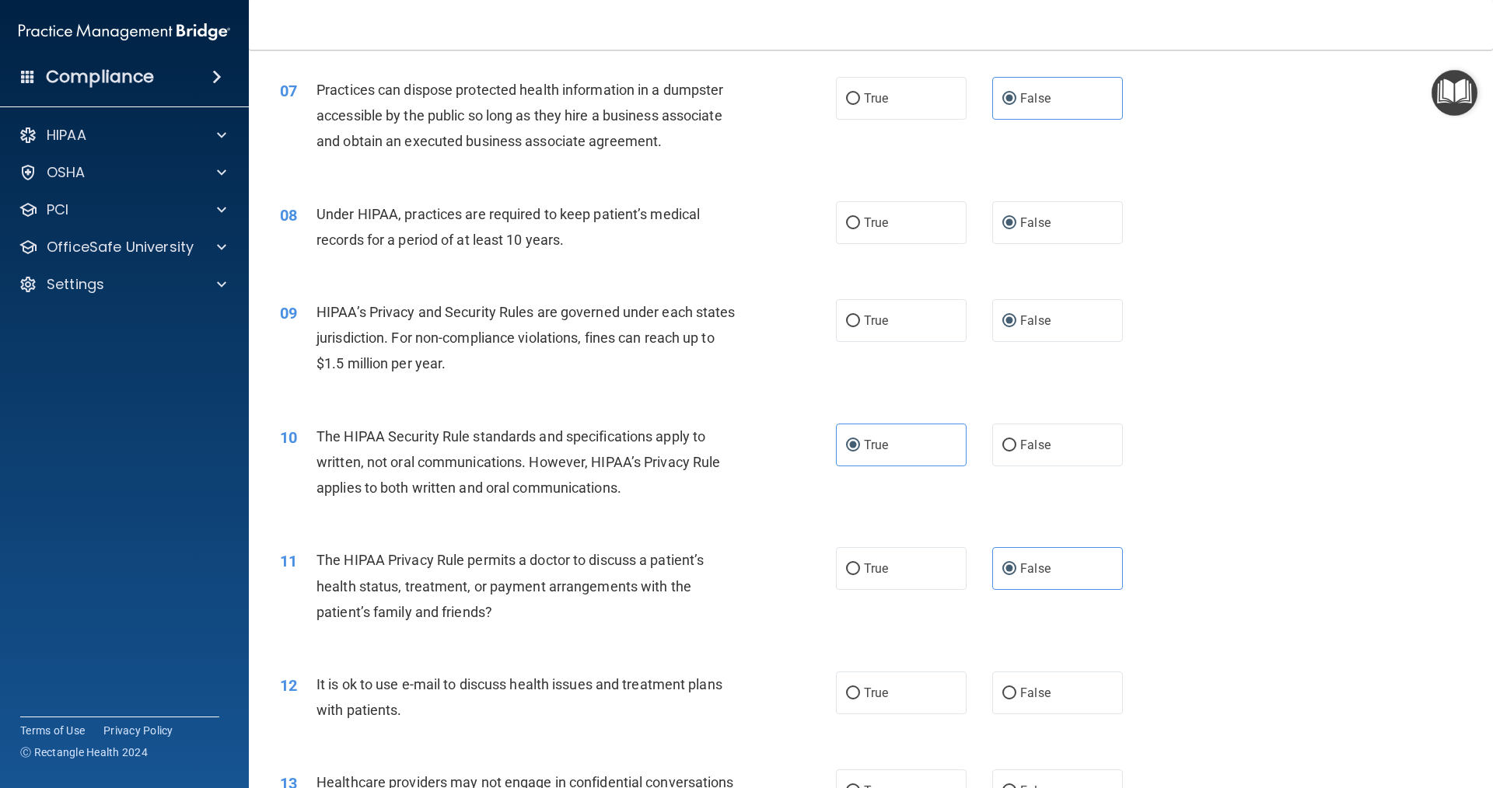
scroll to position [777, 0]
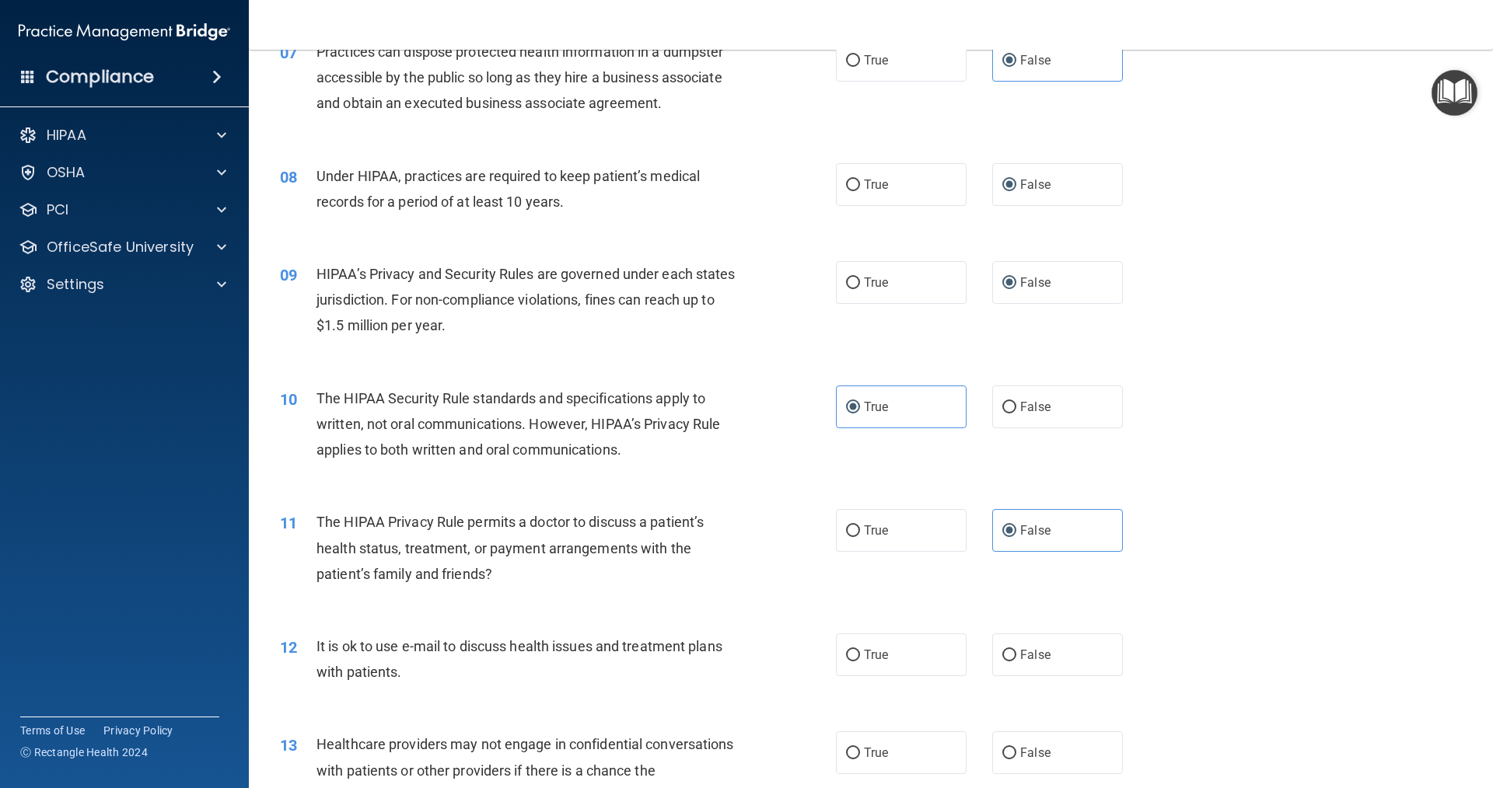
drag, startPoint x: 814, startPoint y: 610, endPoint x: 770, endPoint y: 610, distance: 43.5
drag, startPoint x: 770, startPoint y: 610, endPoint x: 673, endPoint y: 607, distance: 98.0
click at [673, 607] on div "11 The HIPAA Privacy Rule permits a doctor to discuss a patient’s health status…" at bounding box center [870, 552] width 1205 height 124
click at [1005, 655] on input "False" at bounding box center [1009, 656] width 14 height 12
radio input "true"
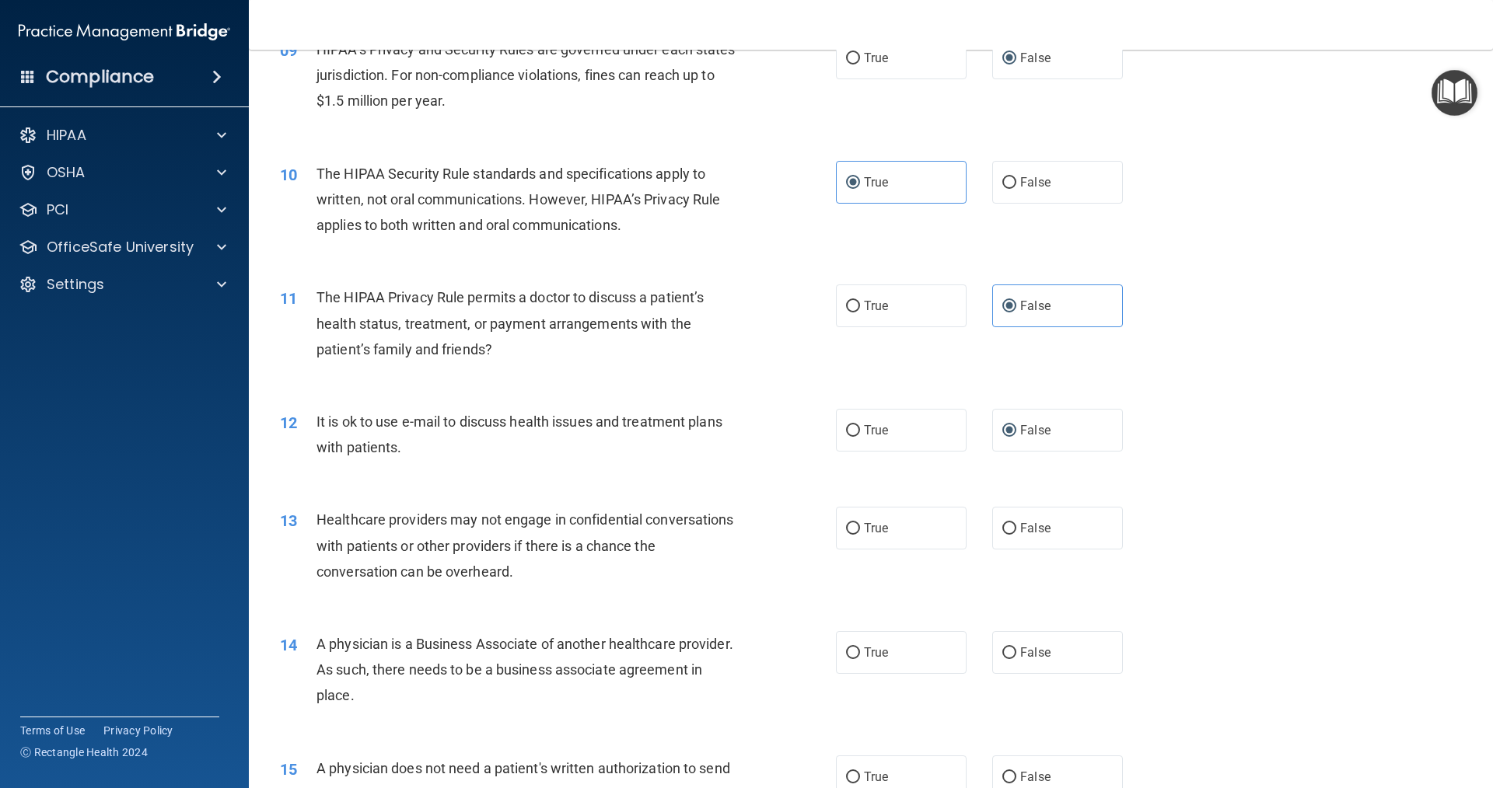
scroll to position [1011, 0]
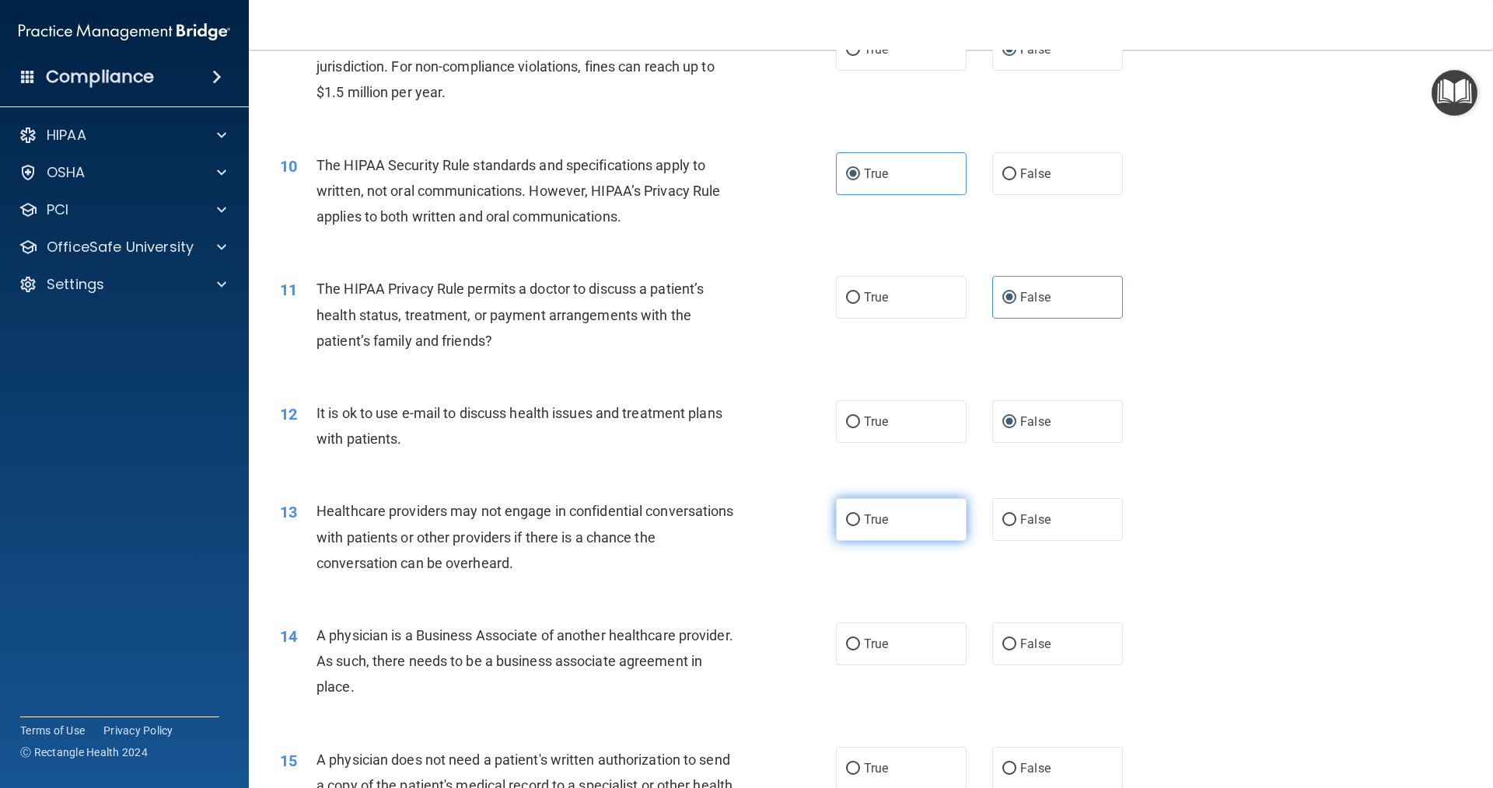
click at [854, 515] on label "True" at bounding box center [901, 519] width 131 height 43
click at [854, 515] on input "True" at bounding box center [853, 521] width 14 height 12
radio input "true"
drag, startPoint x: 819, startPoint y: 478, endPoint x: 810, endPoint y: 476, distance: 8.9
click at [1298, 331] on div "11 The HIPAA Privacy Rule permits a doctor to discuss a patient’s health status…" at bounding box center [870, 319] width 1205 height 124
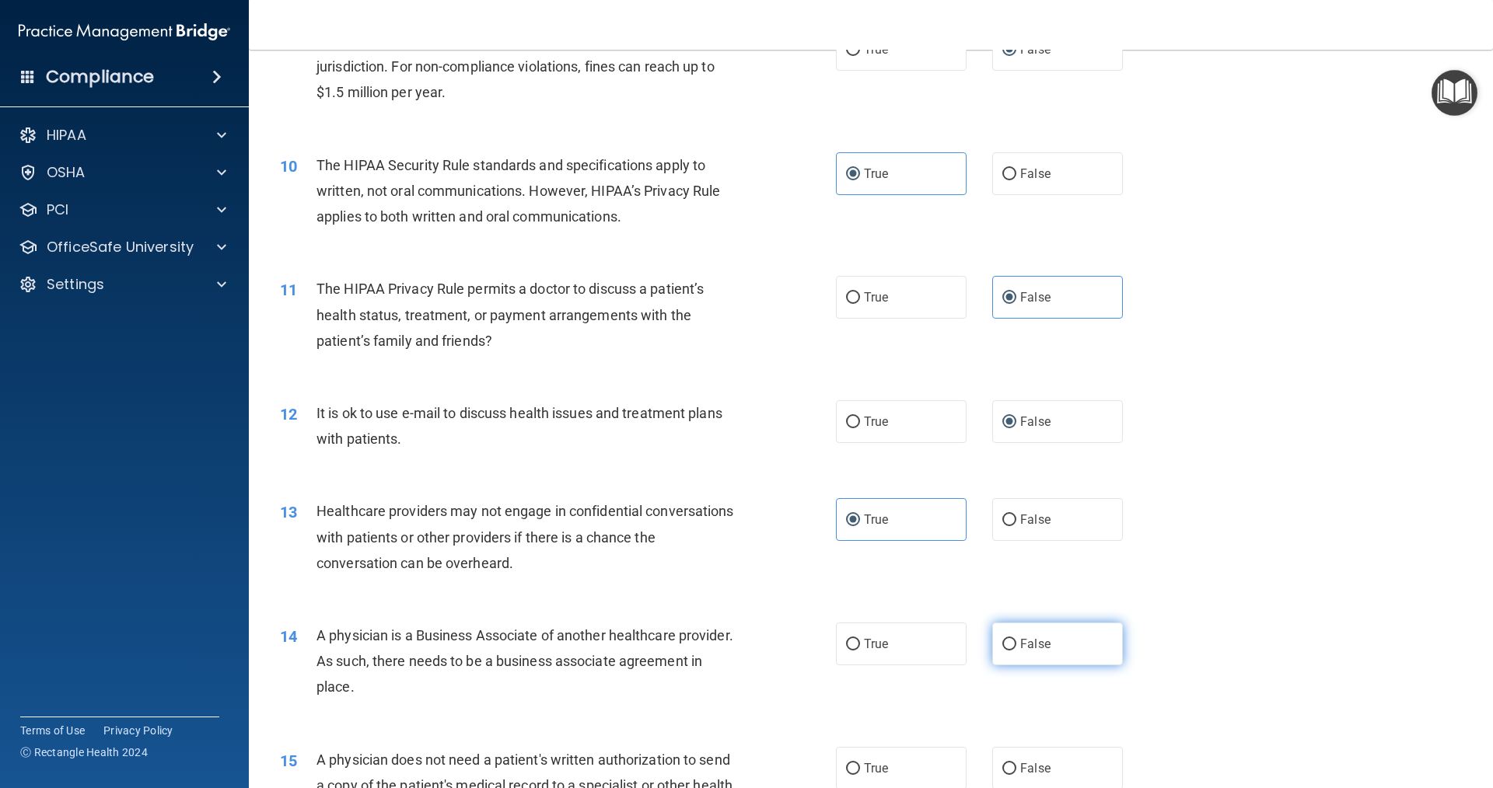
click at [1004, 639] on input "False" at bounding box center [1009, 645] width 14 height 12
radio input "true"
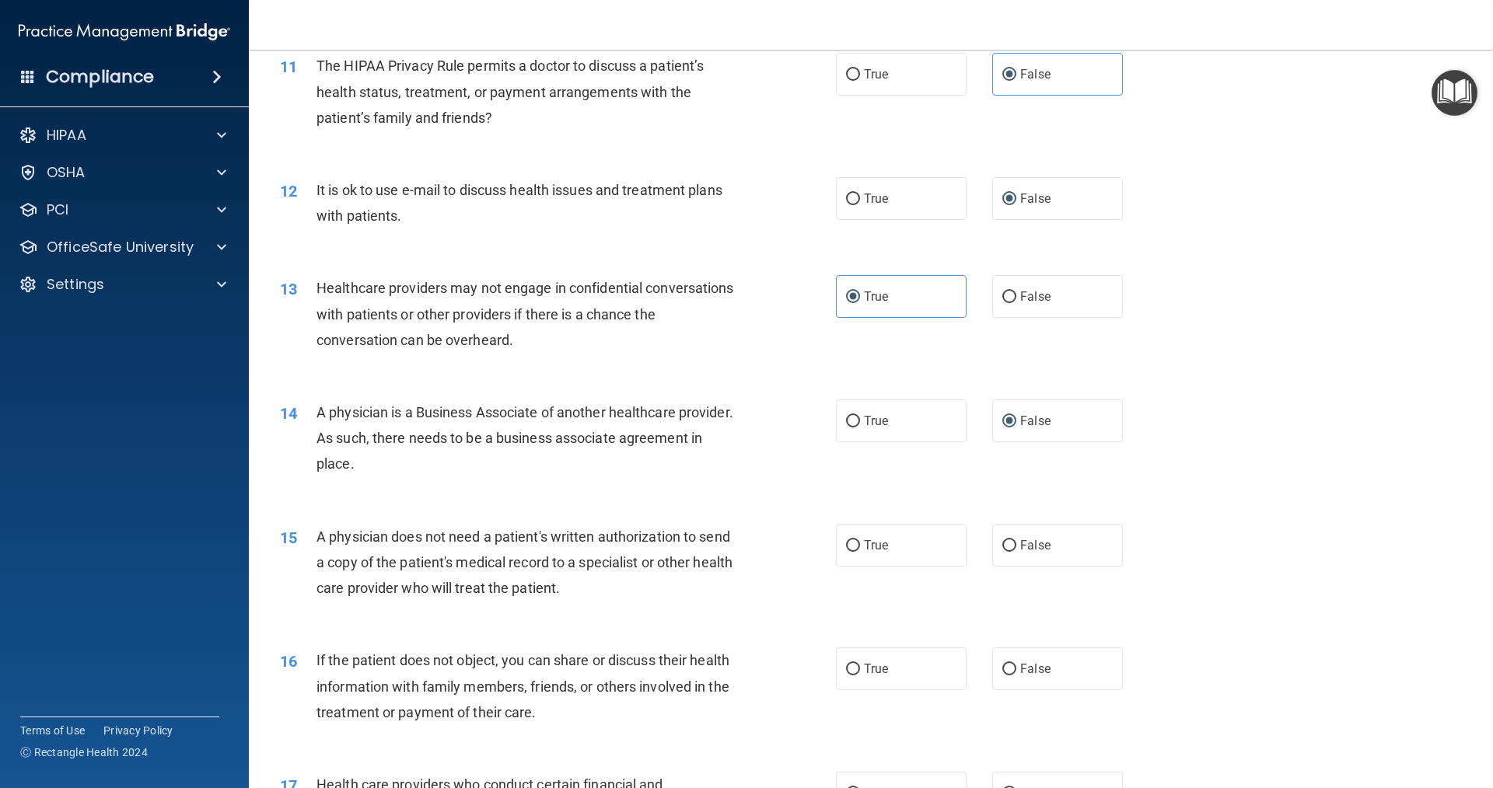
scroll to position [1244, 0]
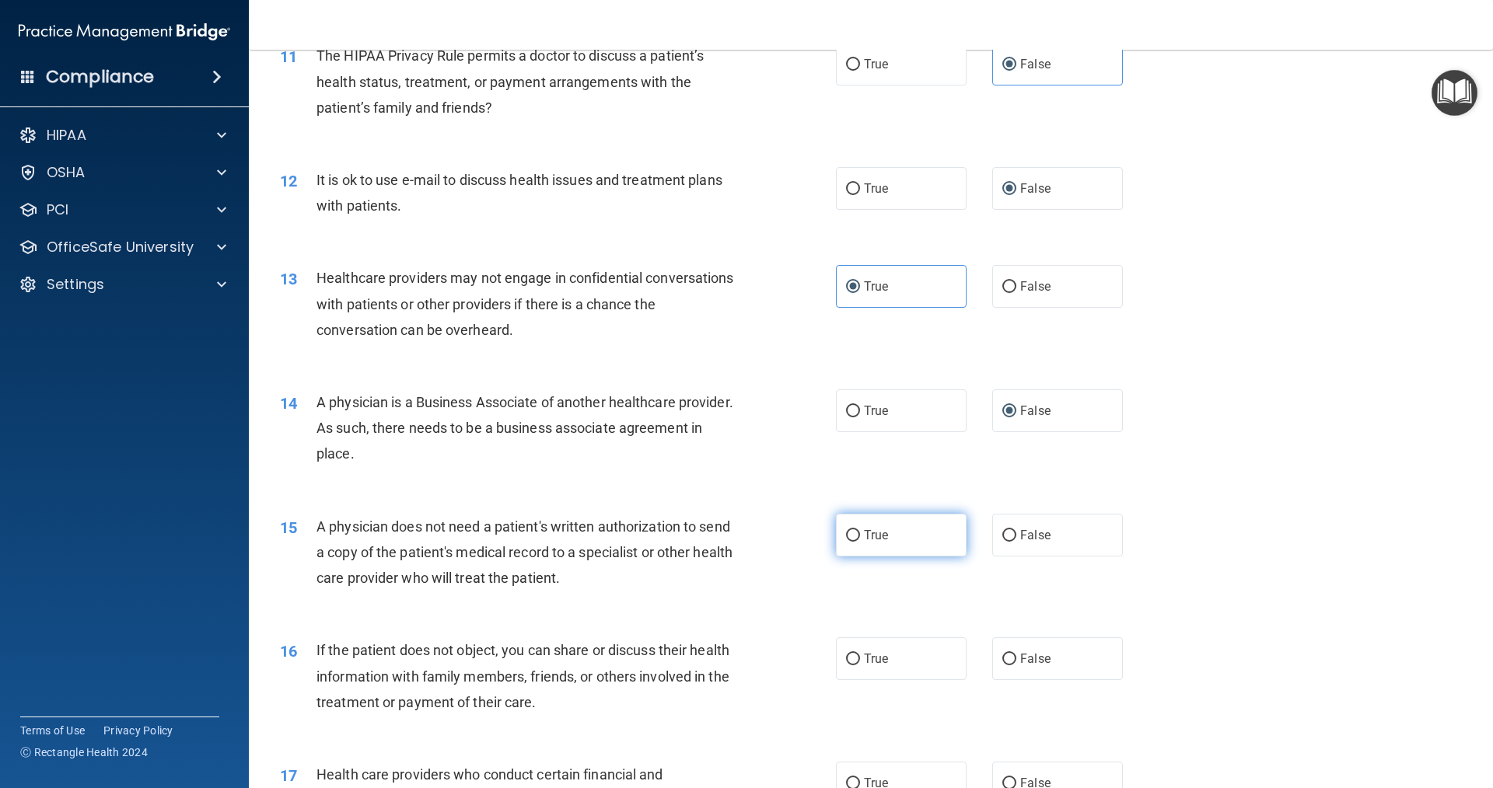
click at [848, 536] on input "True" at bounding box center [853, 536] width 14 height 12
radio input "true"
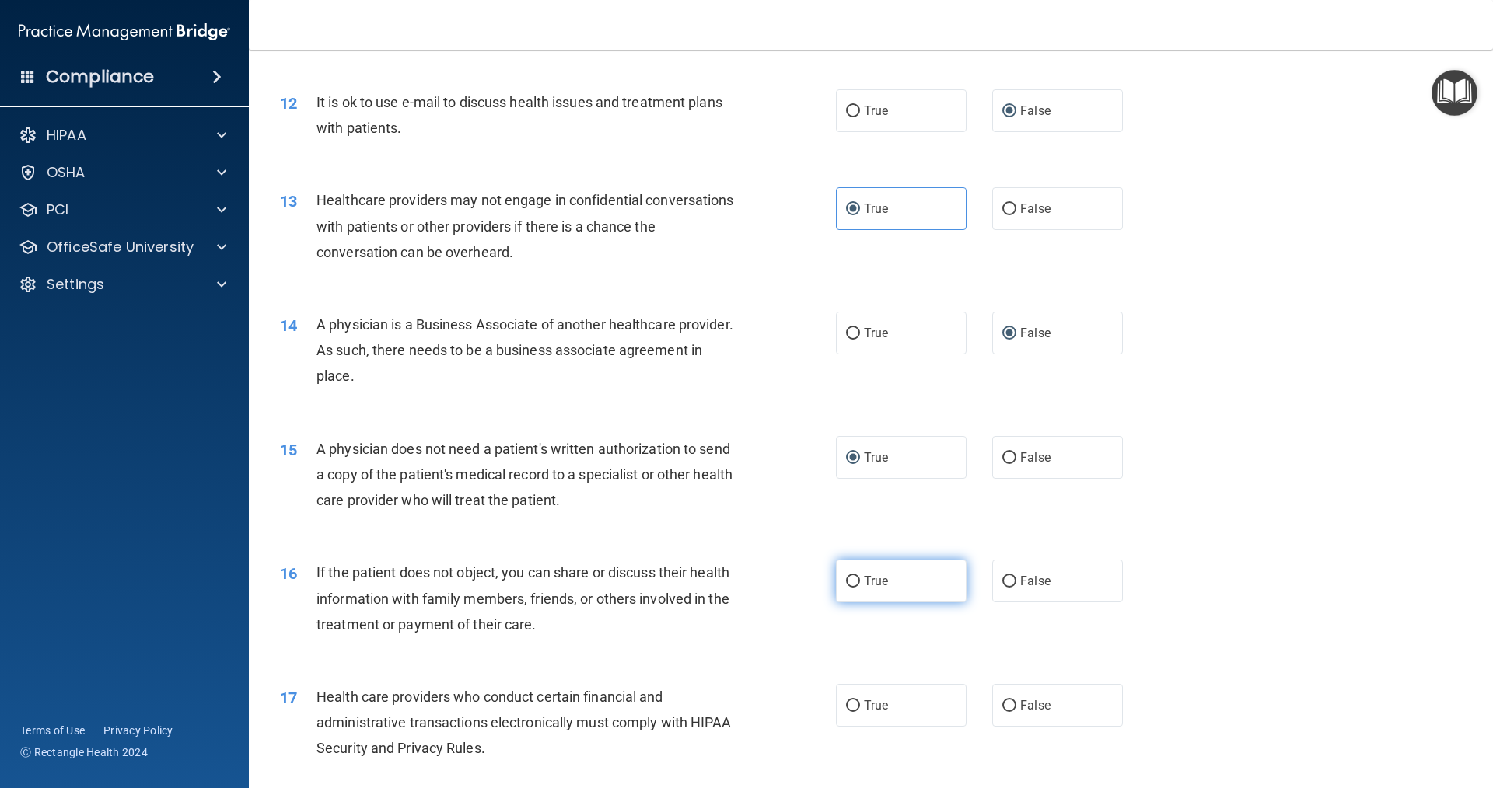
click at [868, 585] on span "True" at bounding box center [876, 581] width 24 height 15
click at [860, 585] on input "True" at bounding box center [853, 582] width 14 height 12
radio input "true"
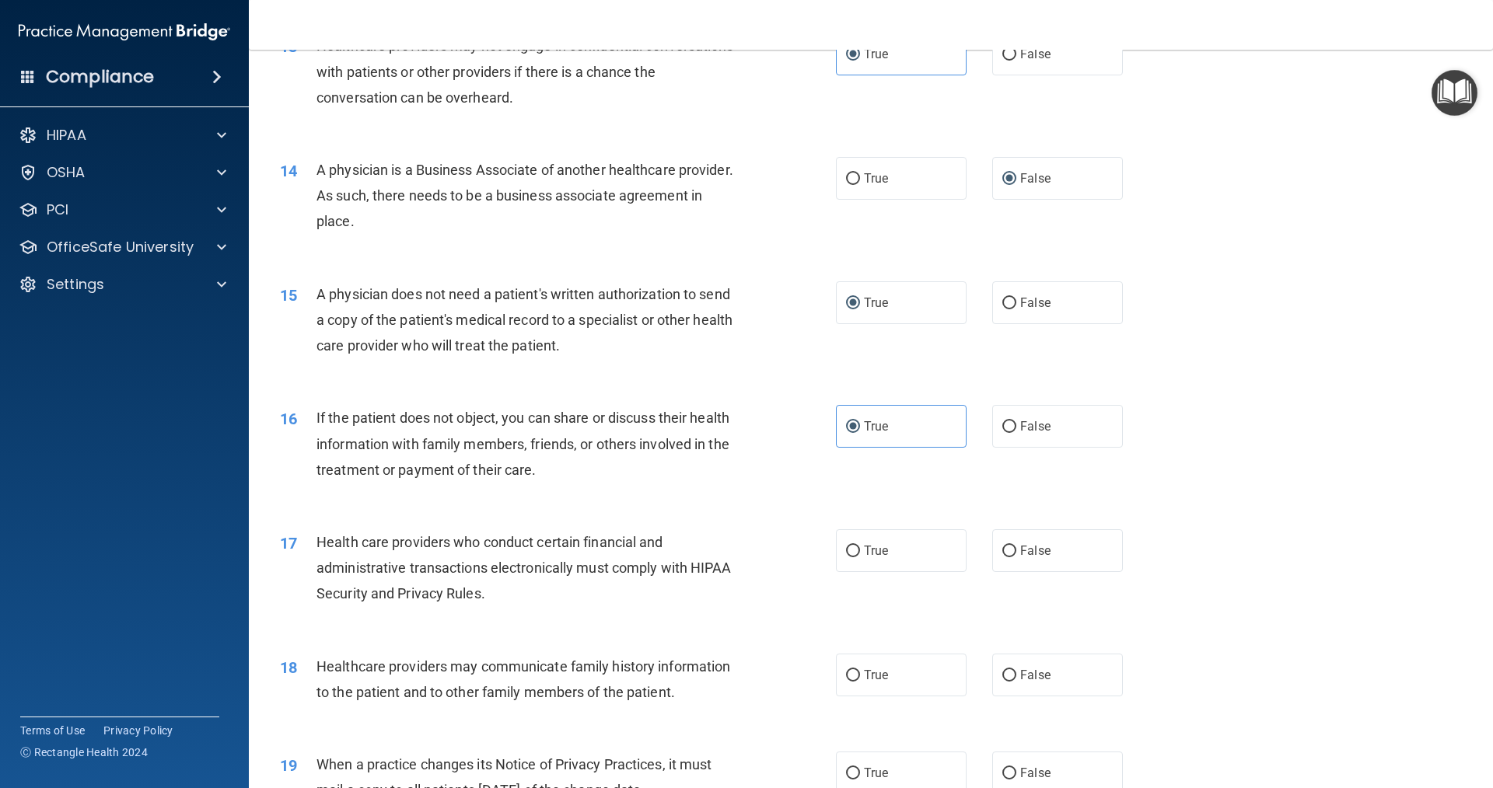
scroll to position [1477, 0]
click at [866, 557] on label "True" at bounding box center [901, 550] width 131 height 43
click at [860, 557] on input "True" at bounding box center [853, 551] width 14 height 12
radio input "true"
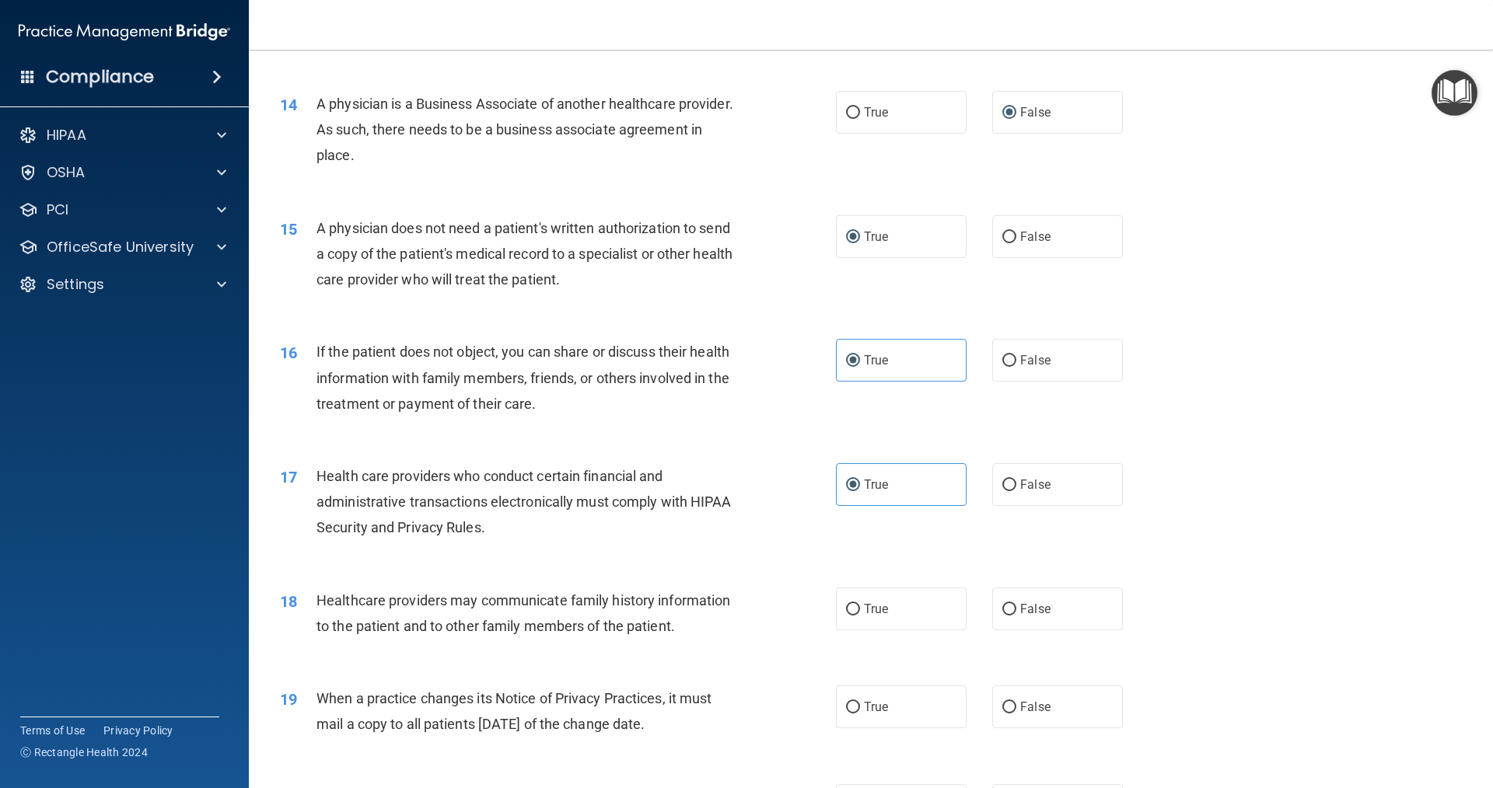
scroll to position [1633, 0]
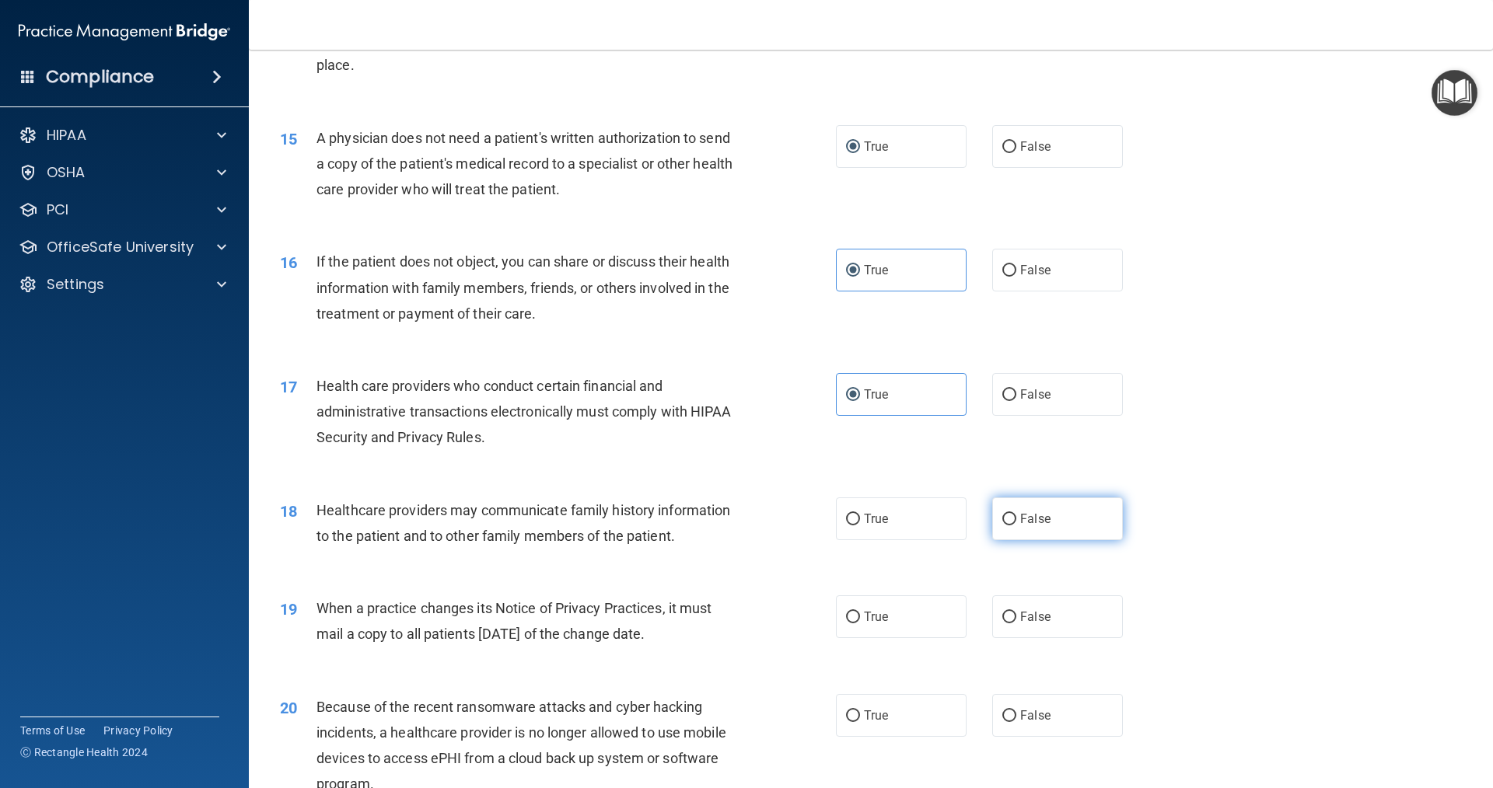
click at [996, 525] on label "False" at bounding box center [1057, 519] width 131 height 43
click at [1012, 515] on label "False" at bounding box center [1057, 519] width 131 height 43
click at [1012, 515] on input "False" at bounding box center [1009, 520] width 14 height 12
radio input "true"
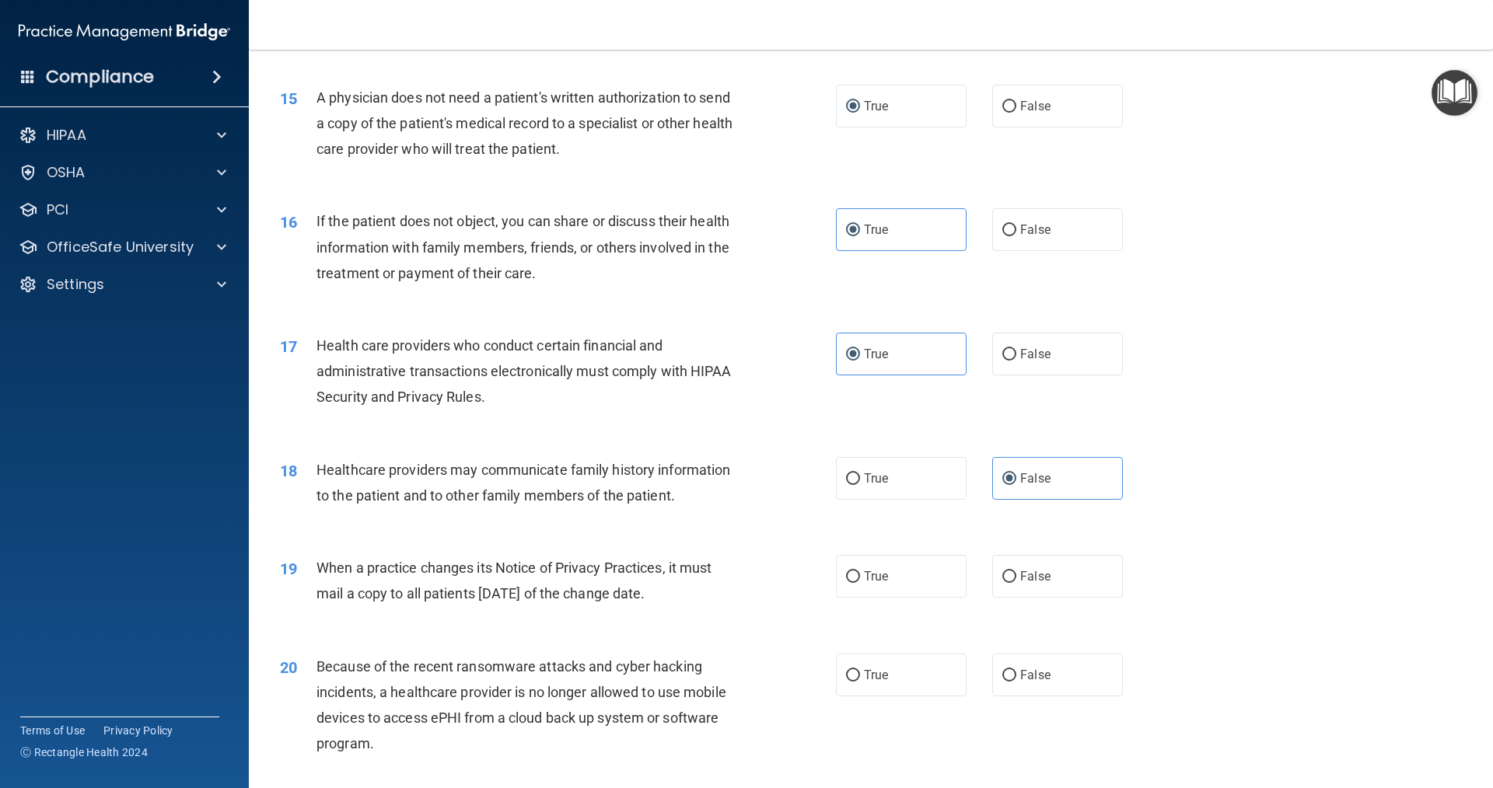
scroll to position [1788, 0]
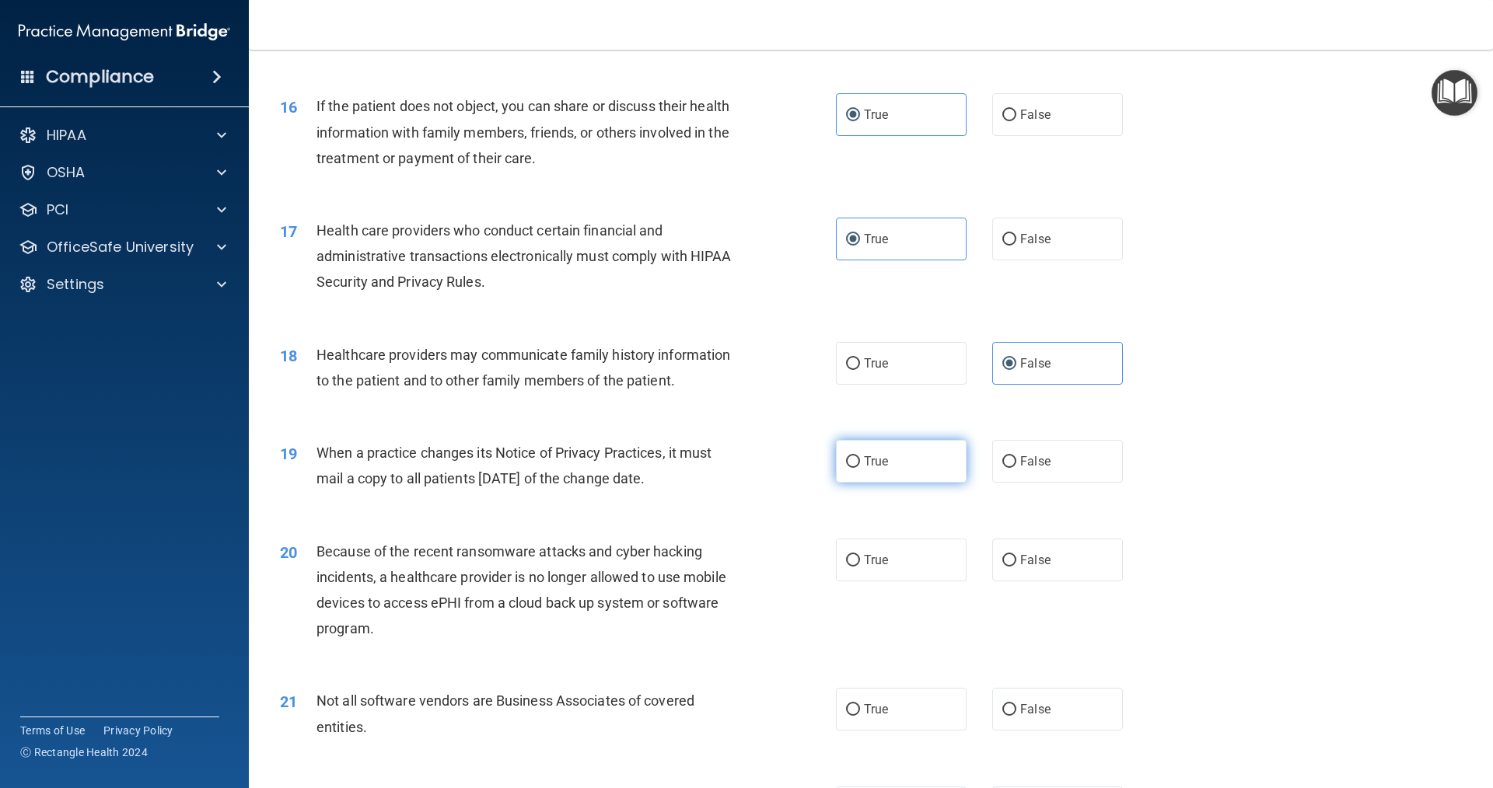
click at [848, 466] on input "True" at bounding box center [853, 462] width 14 height 12
radio input "true"
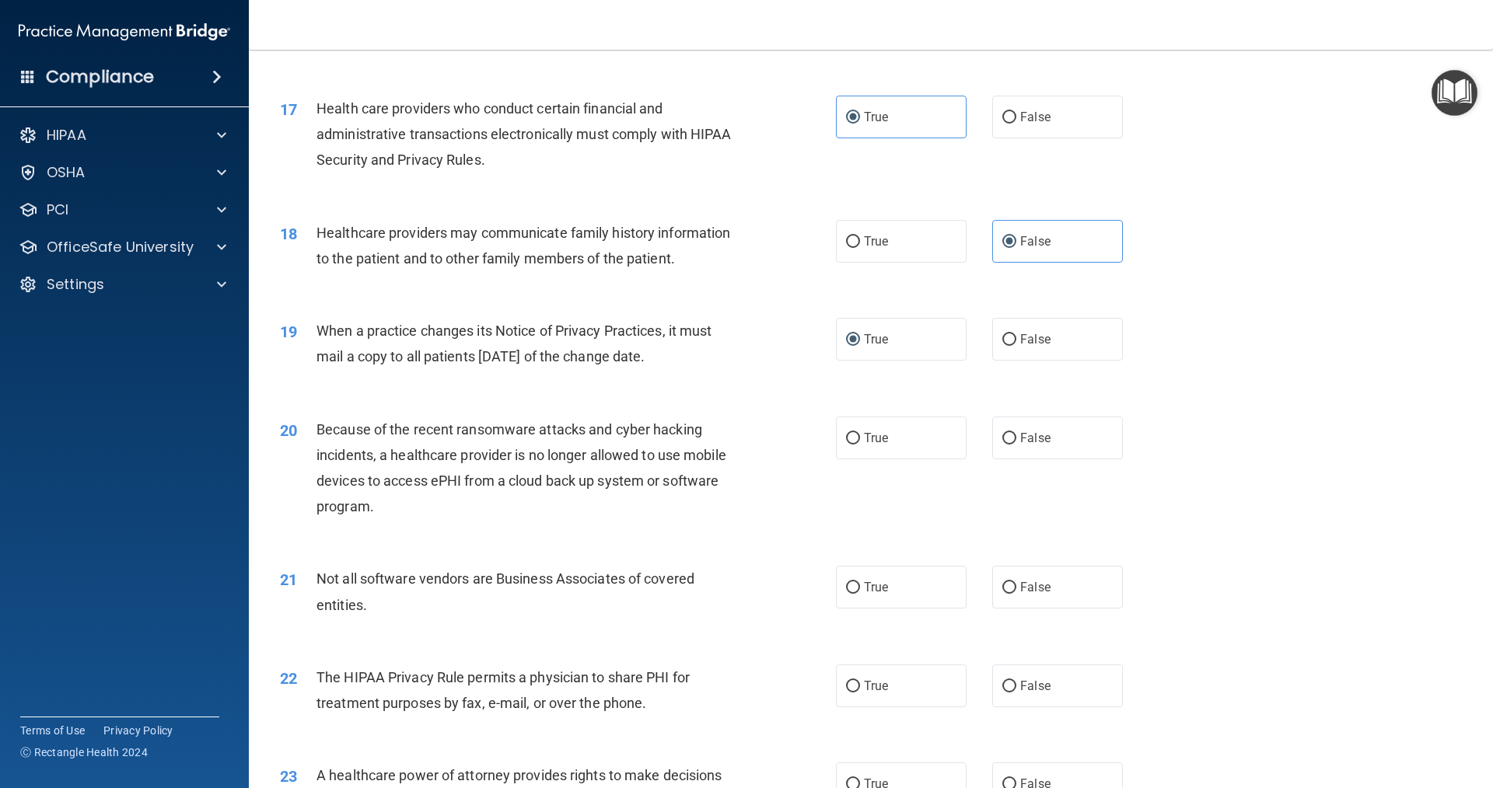
scroll to position [1944, 0]
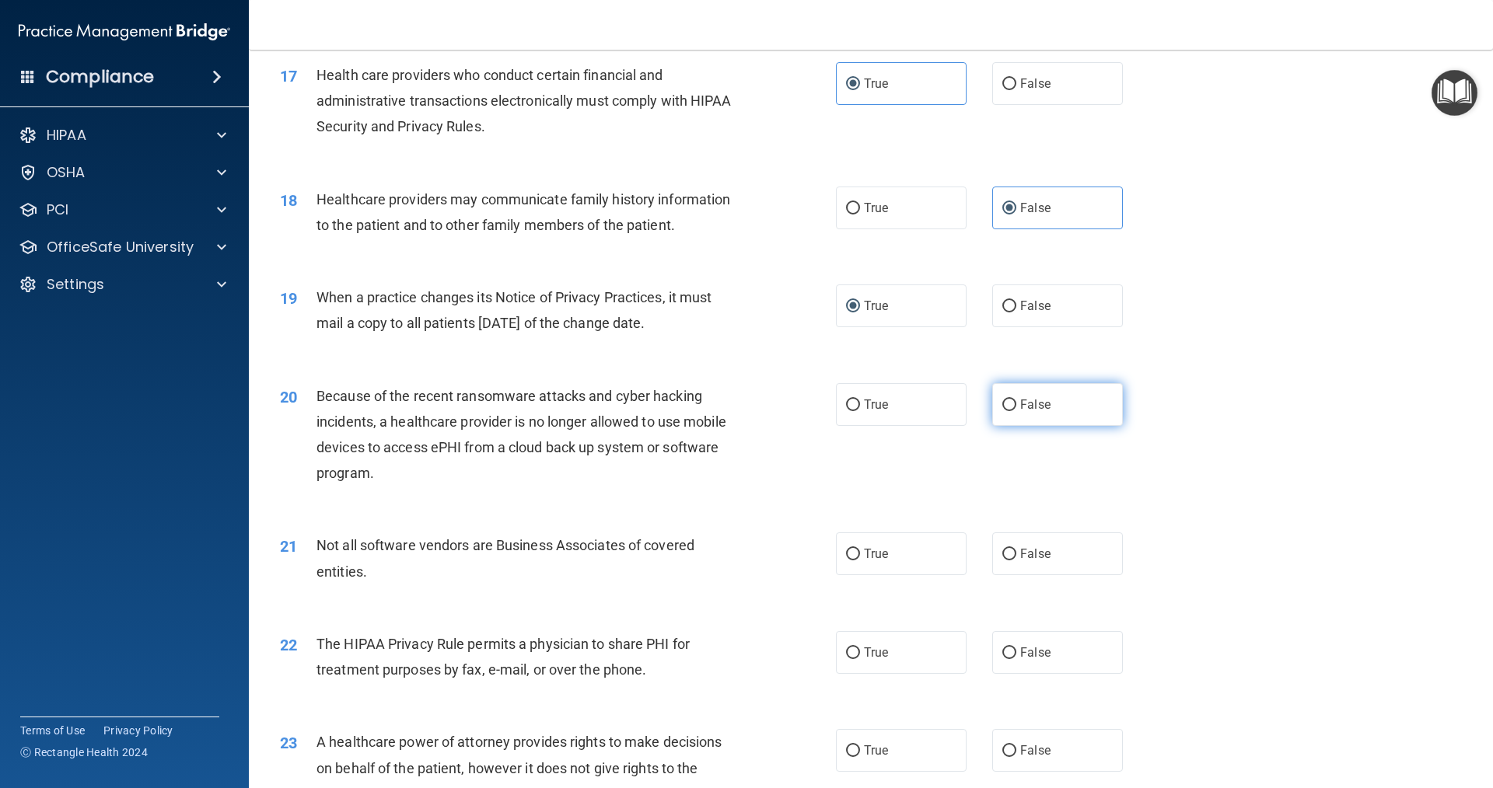
click at [1026, 409] on span "False" at bounding box center [1035, 404] width 30 height 15
click at [1016, 409] on input "False" at bounding box center [1009, 406] width 14 height 12
radio input "true"
click at [864, 552] on span "True" at bounding box center [876, 554] width 24 height 15
click at [860, 552] on input "True" at bounding box center [853, 555] width 14 height 12
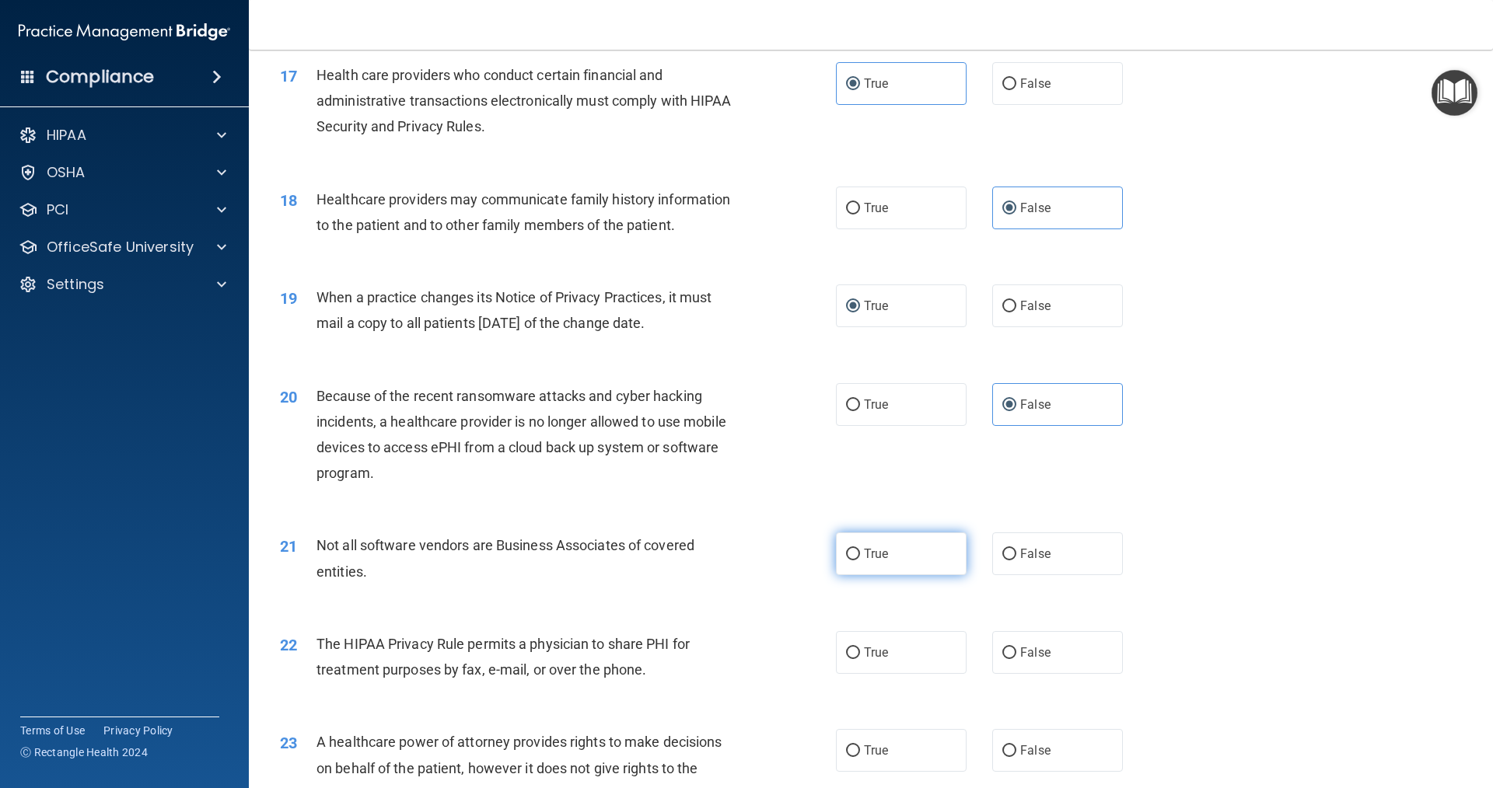
radio input "true"
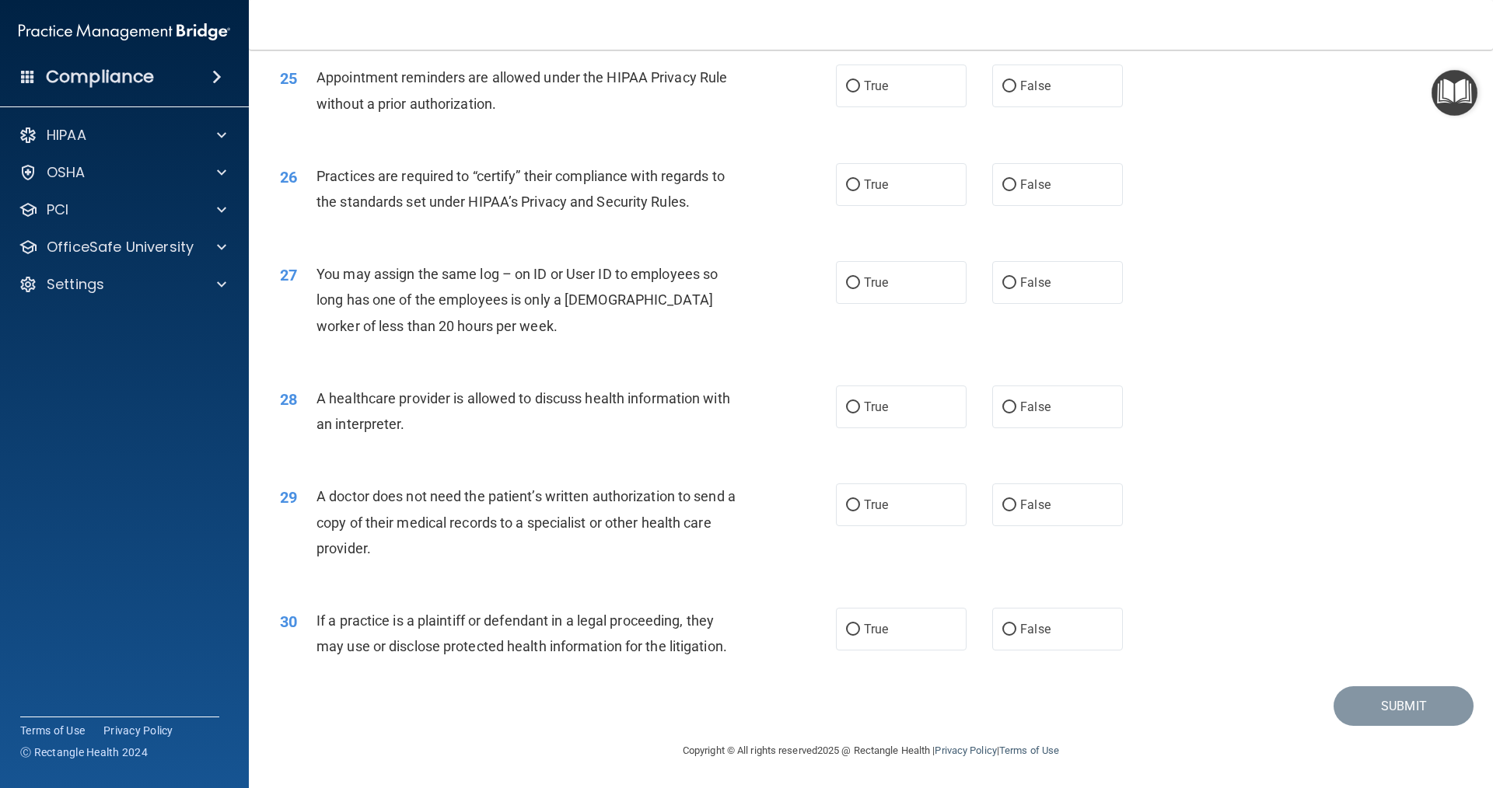
scroll to position [2287, 0]
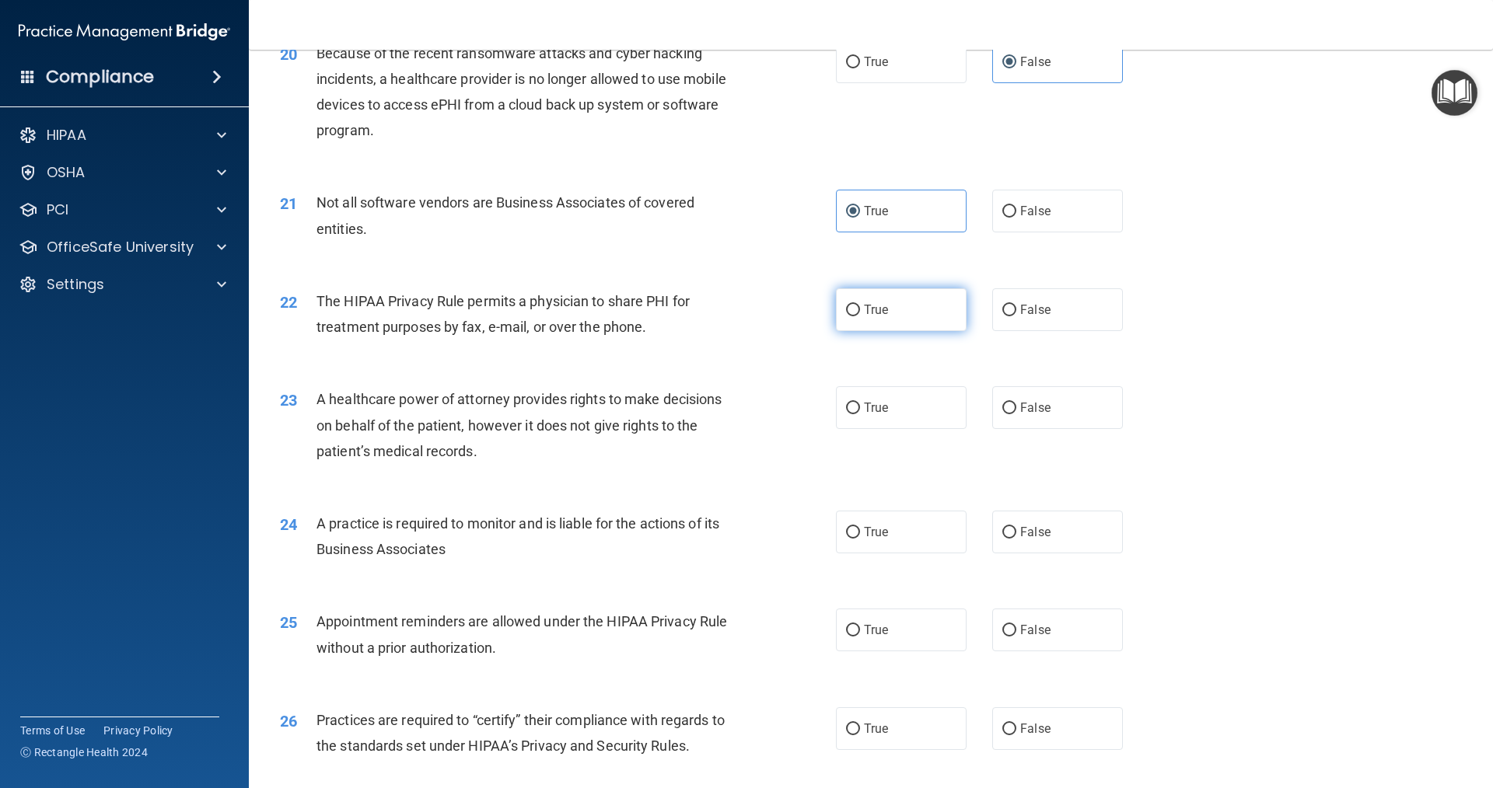
click at [882, 316] on span "True" at bounding box center [876, 309] width 24 height 15
click at [860, 316] on input "True" at bounding box center [853, 311] width 14 height 12
radio input "true"
